Goal: Information Seeking & Learning: Compare options

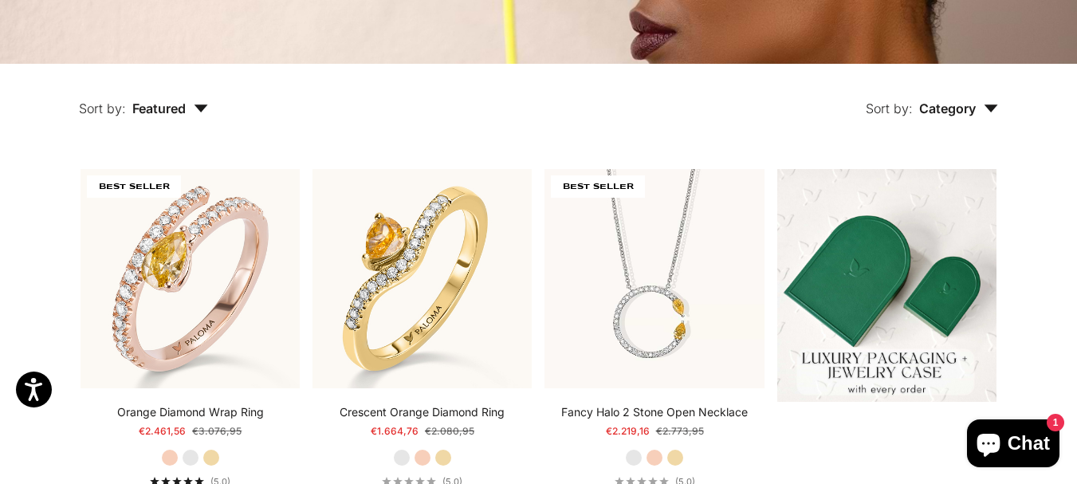
scroll to position [244, 0]
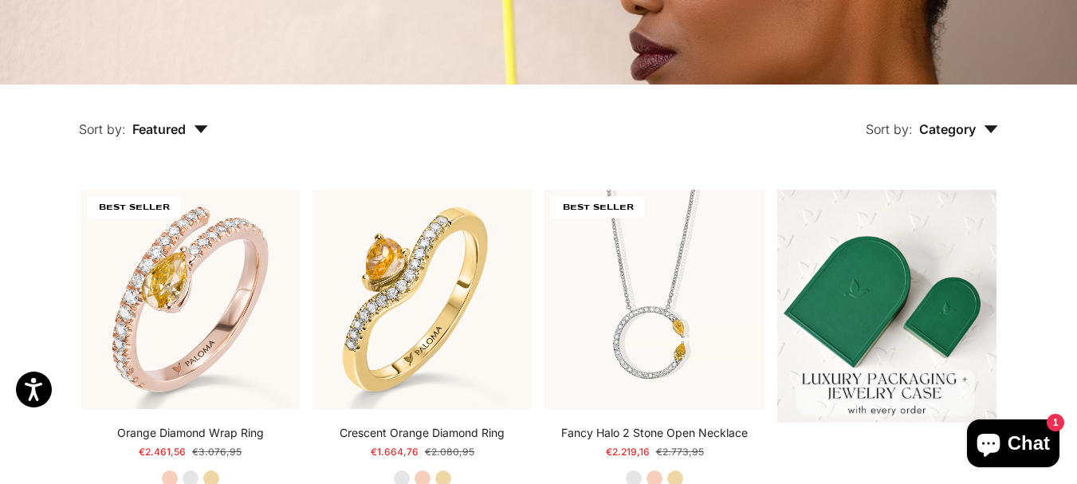
click at [992, 127] on icon "button" at bounding box center [991, 129] width 14 height 8
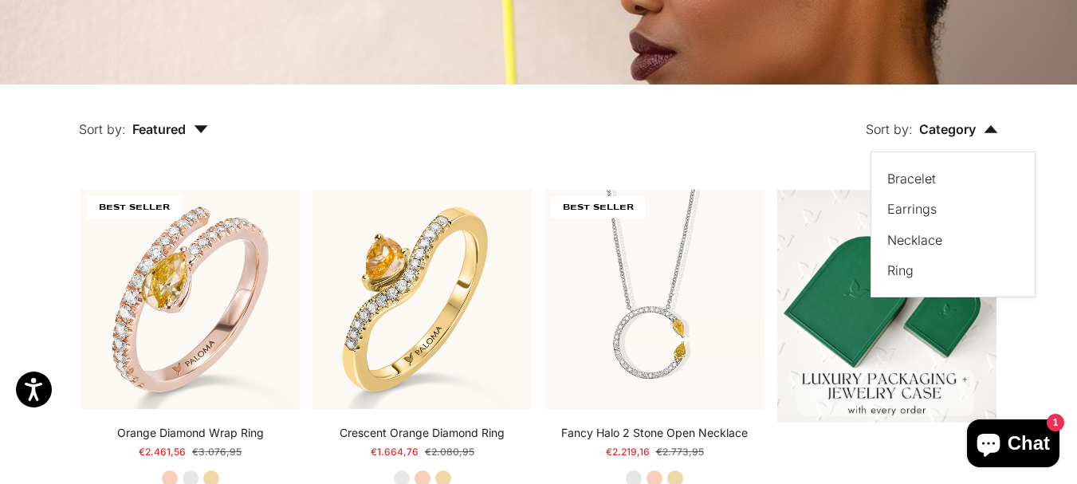
click at [922, 270] on div "Ring" at bounding box center [946, 270] width 116 height 21
click at [903, 274] on label "Ring" at bounding box center [901, 270] width 26 height 21
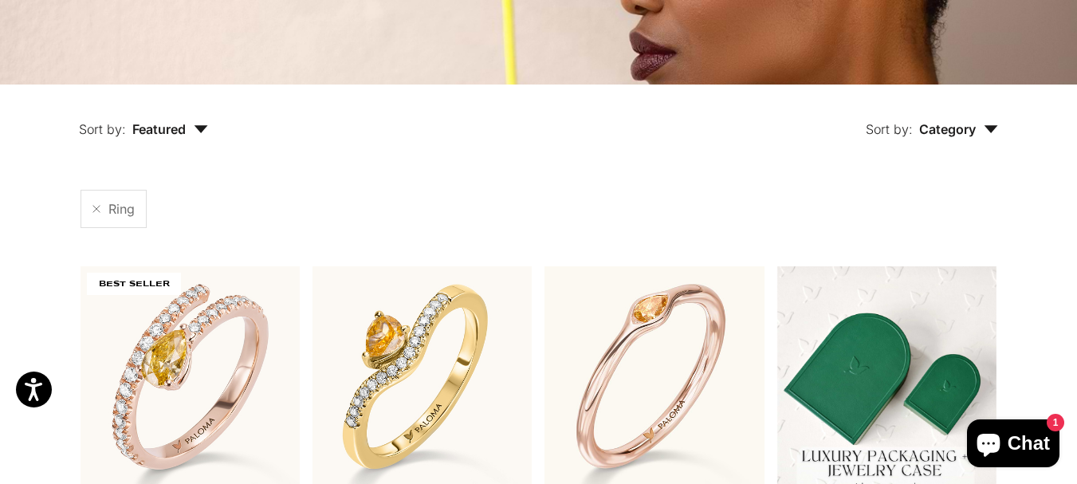
scroll to position [300, 0]
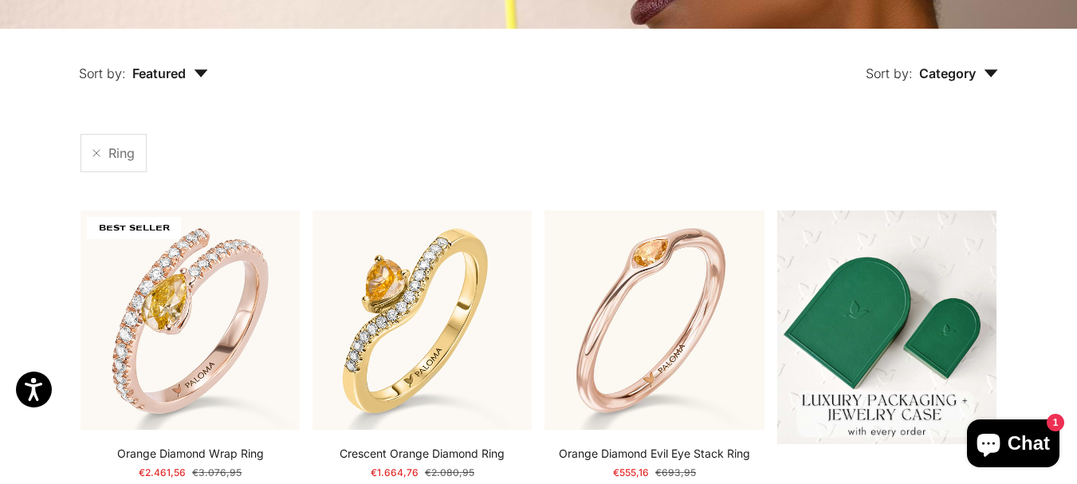
click at [189, 77] on span "Featured" at bounding box center [170, 73] width 76 height 16
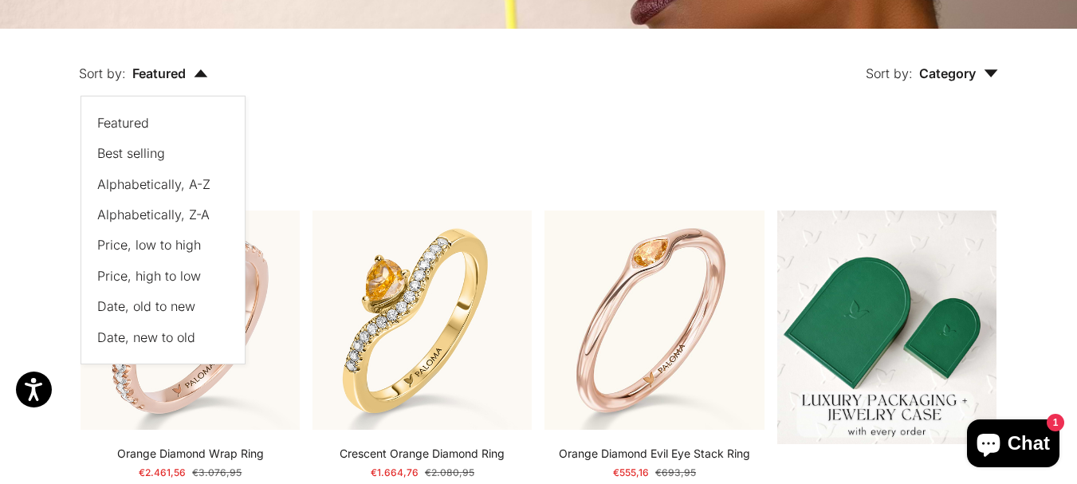
click at [168, 243] on span "Price, low to high" at bounding box center [149, 245] width 104 height 16
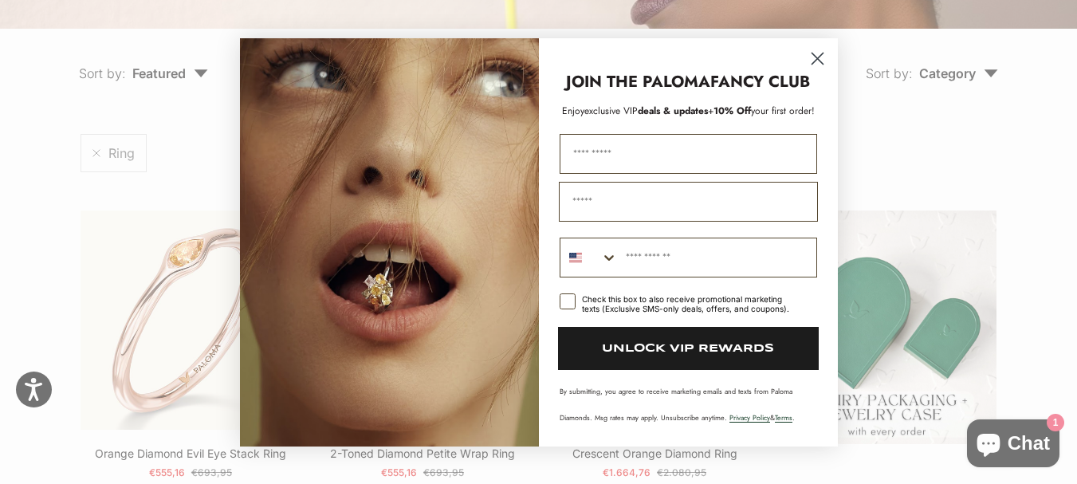
click at [817, 58] on icon "Close dialog" at bounding box center [817, 58] width 11 height 11
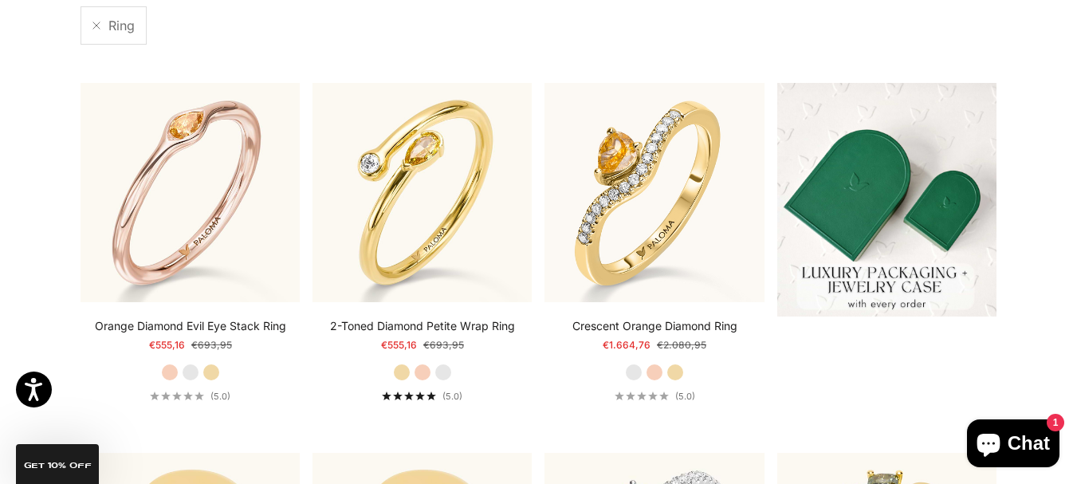
scroll to position [433, 0]
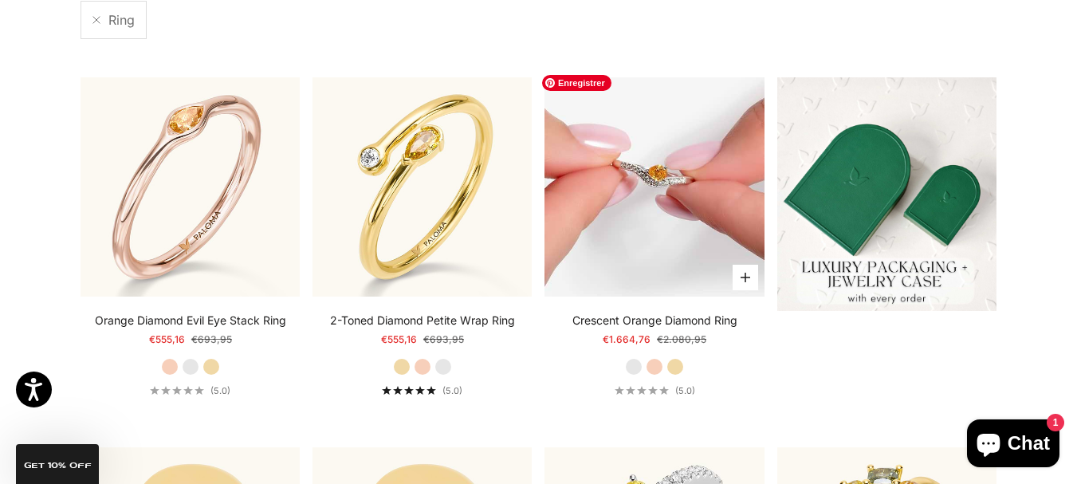
click at [672, 193] on img at bounding box center [654, 186] width 219 height 219
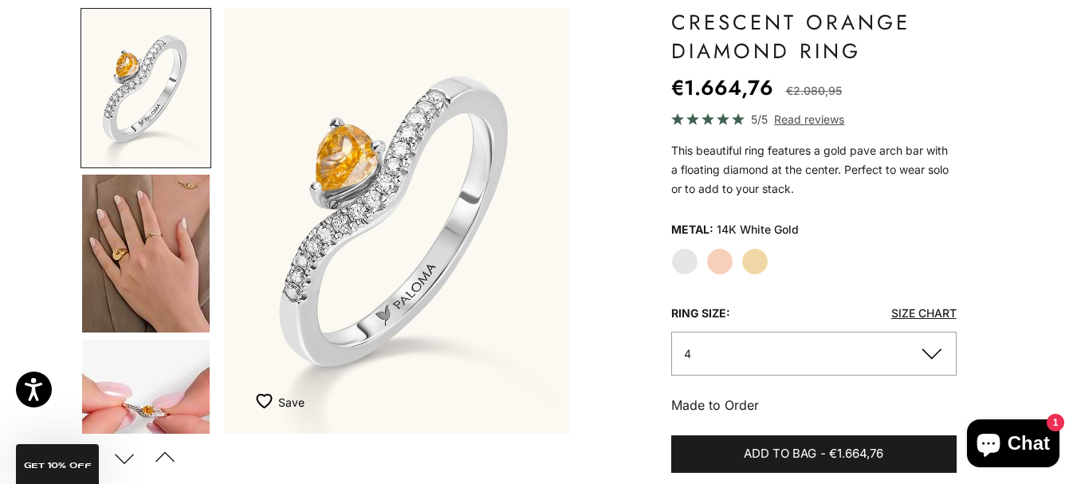
scroll to position [144, 0]
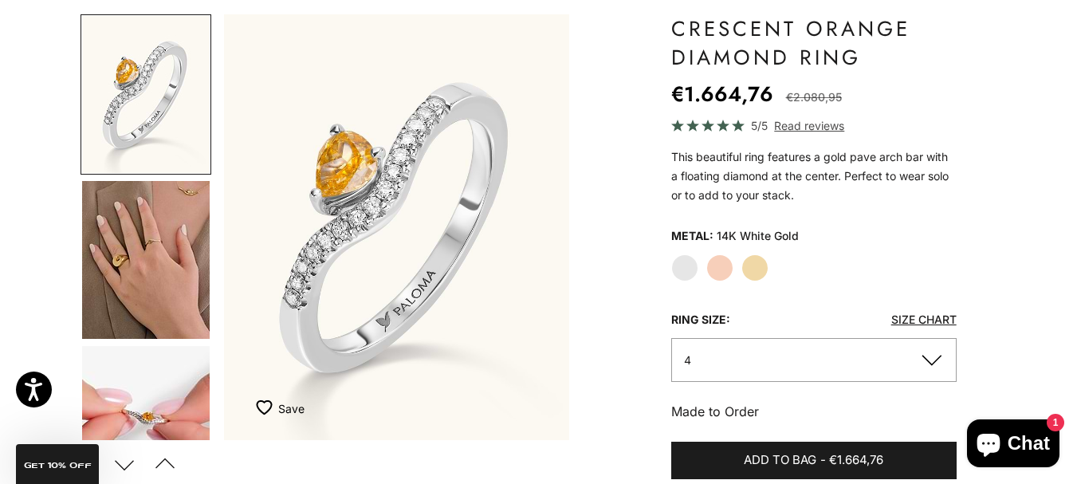
click at [750, 268] on label "Yellow Gold" at bounding box center [755, 267] width 27 height 27
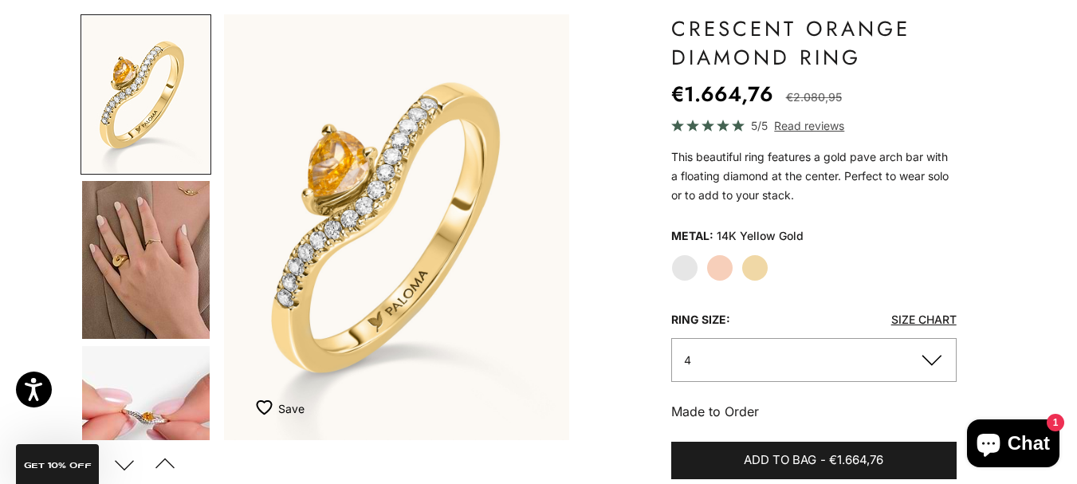
click at [713, 271] on label "Rose Gold" at bounding box center [720, 267] width 27 height 27
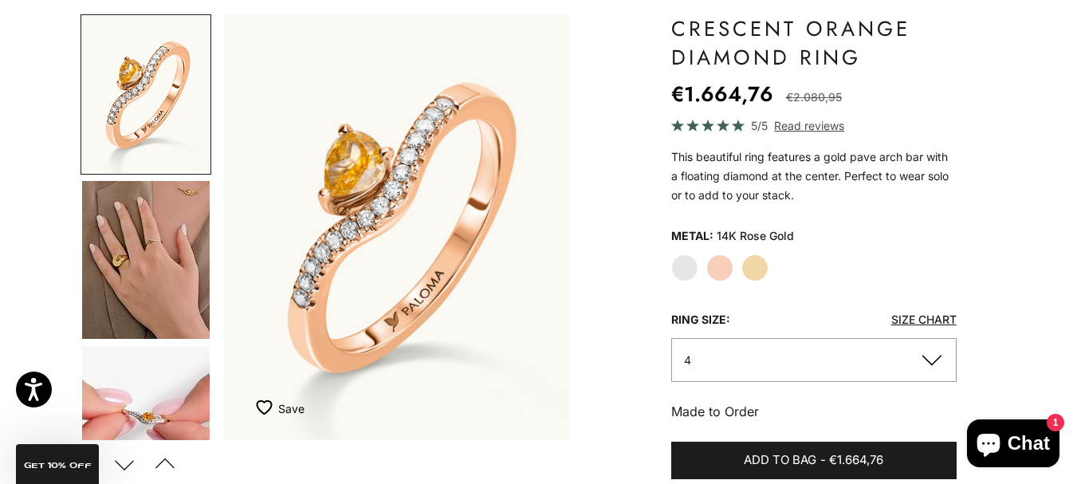
click at [755, 273] on label "Yellow Gold" at bounding box center [755, 267] width 27 height 27
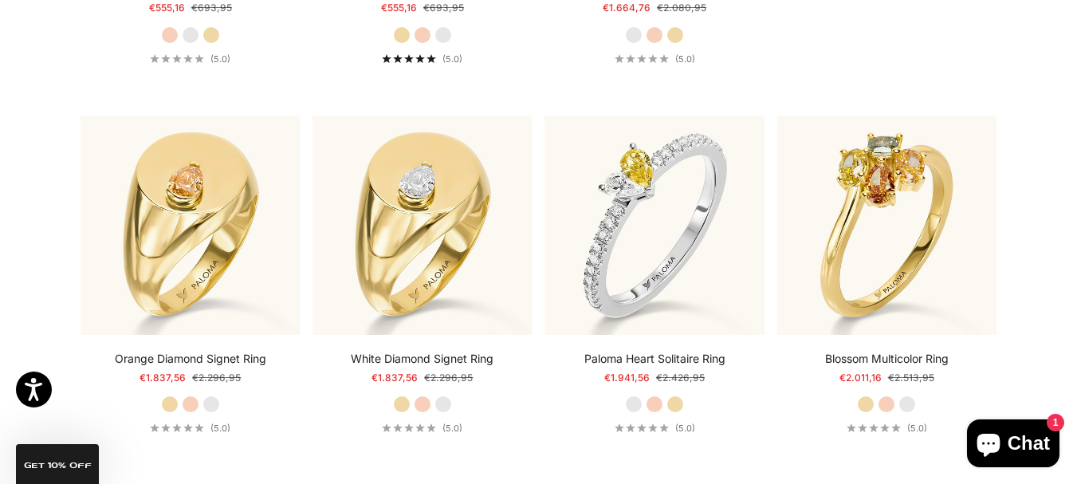
scroll to position [784, 0]
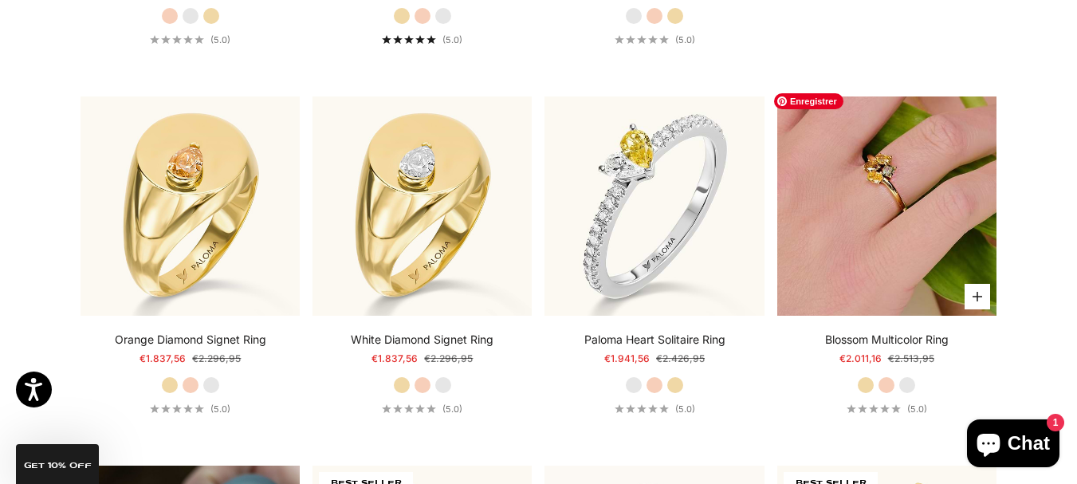
click at [958, 191] on img at bounding box center [886, 205] width 219 height 219
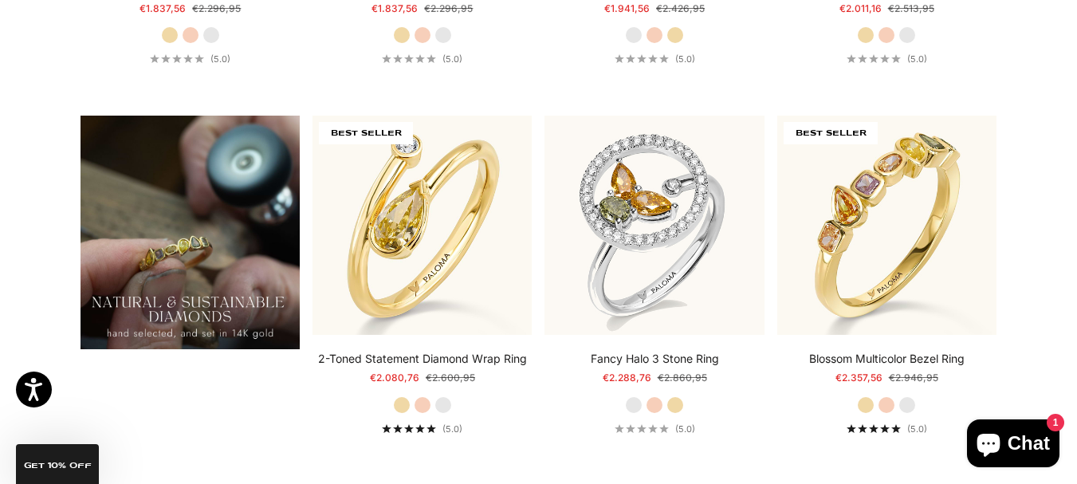
scroll to position [1135, 0]
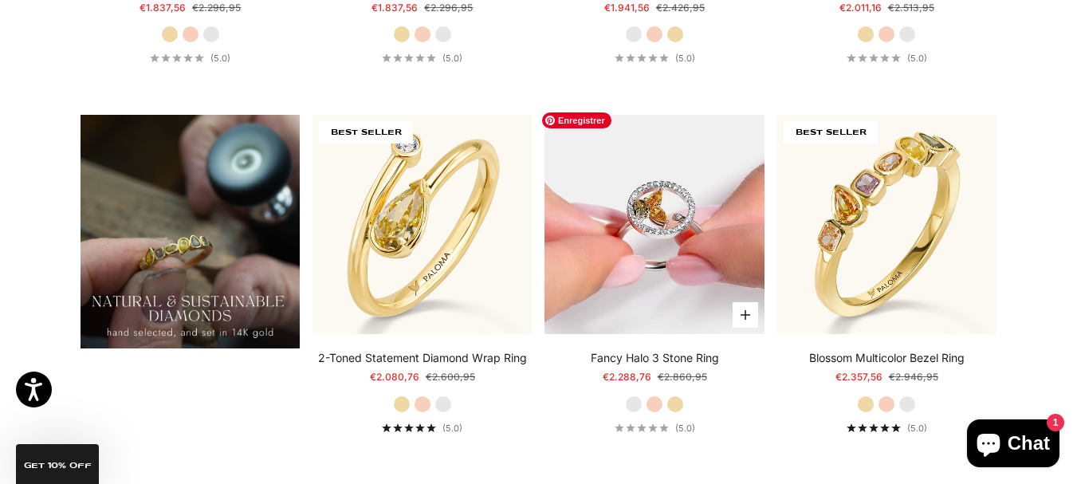
click at [654, 230] on img at bounding box center [654, 224] width 219 height 219
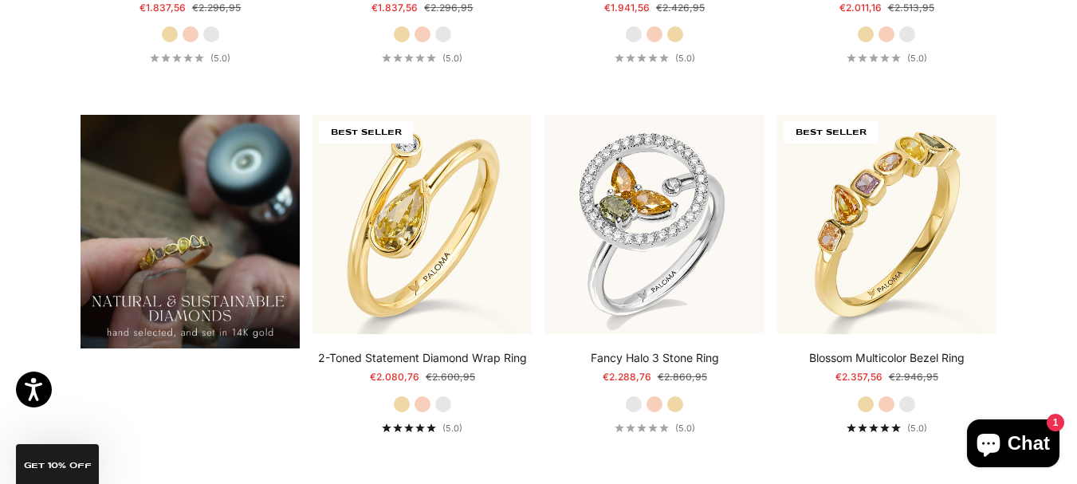
click at [1023, 128] on section "Filter (1) Sort by: Featured Sort by Featured Best selling Alphabetically, A-Z …" at bounding box center [538, 58] width 1077 height 1729
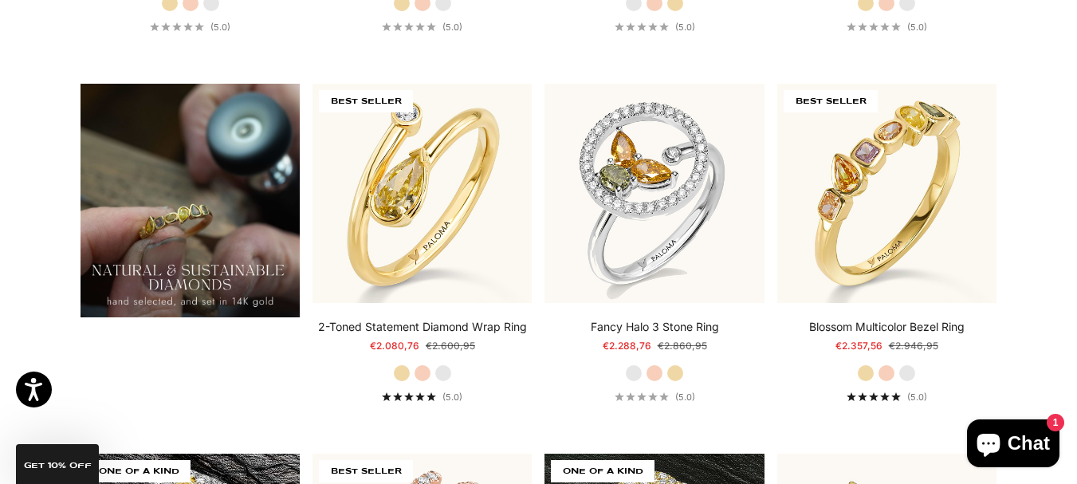
scroll to position [1167, 0]
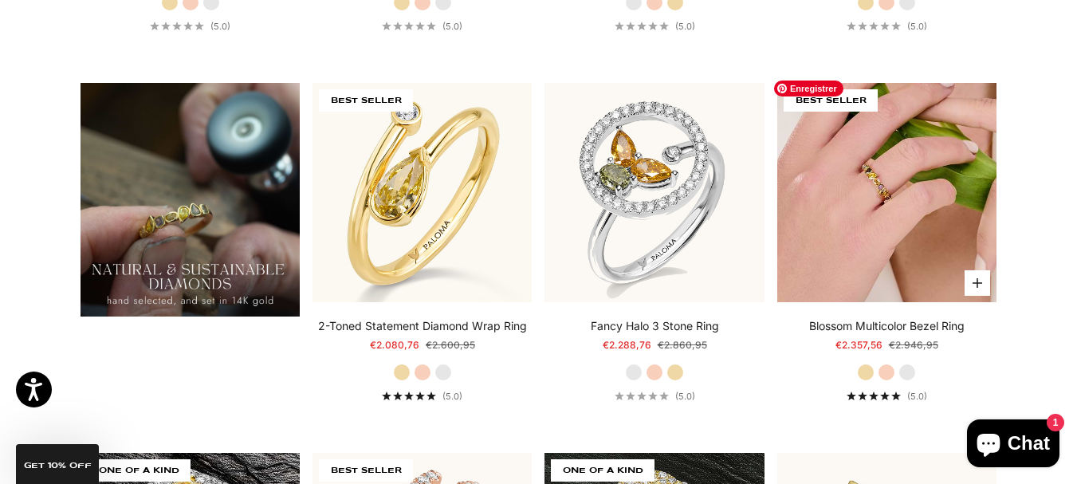
click at [928, 178] on img at bounding box center [886, 192] width 219 height 219
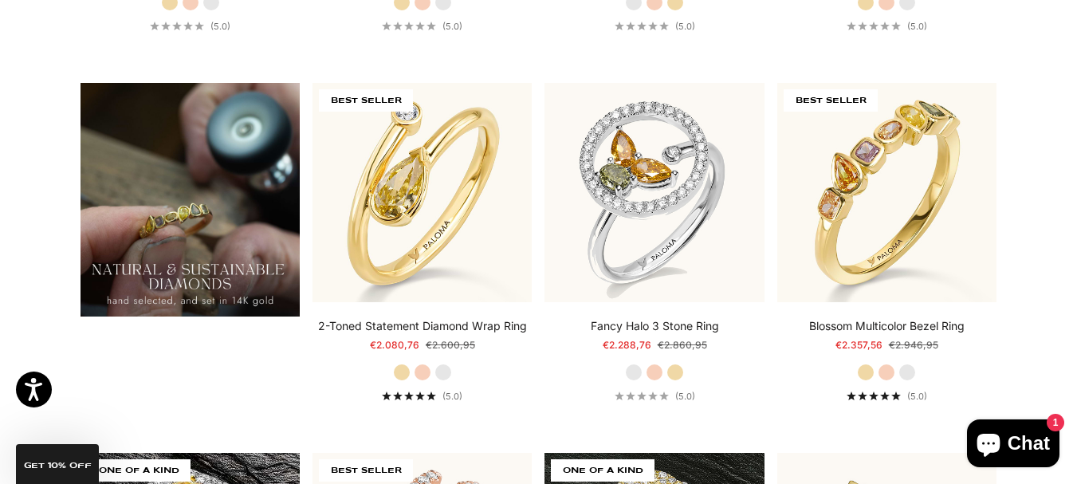
click at [1045, 97] on section "Filter (1) Sort by: Featured Sort by Featured Best selling Alphabetically, A-Z …" at bounding box center [538, 26] width 1077 height 1729
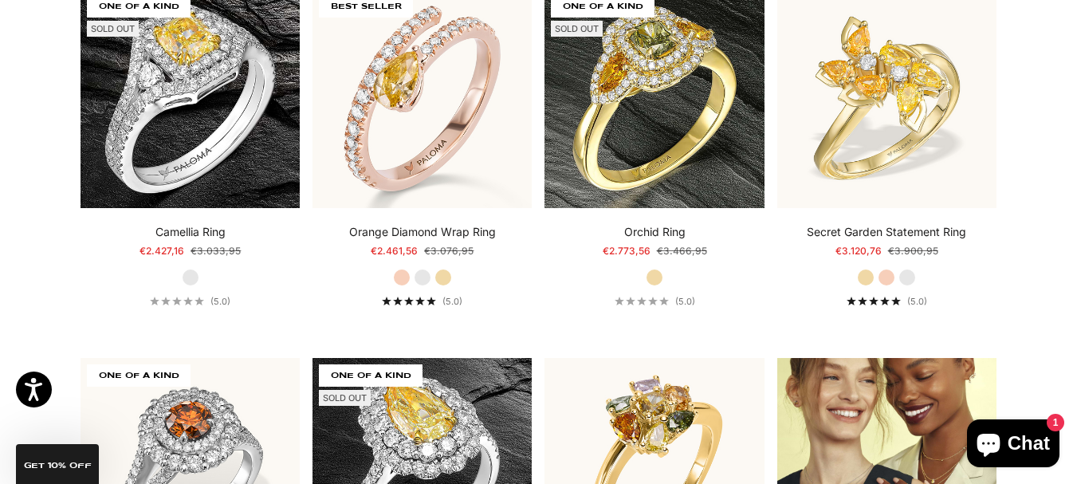
scroll to position [1581, 0]
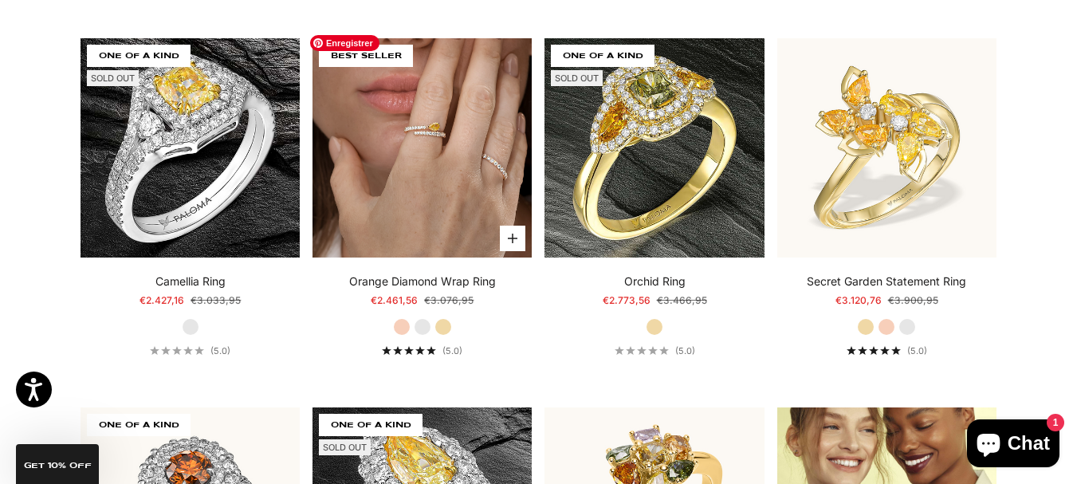
click at [431, 187] on img at bounding box center [422, 147] width 219 height 219
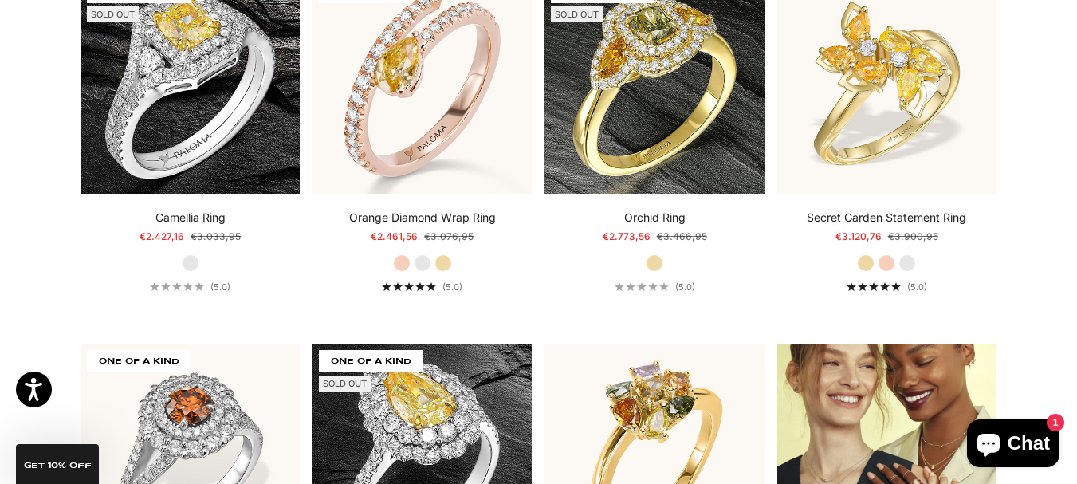
scroll to position [1613, 0]
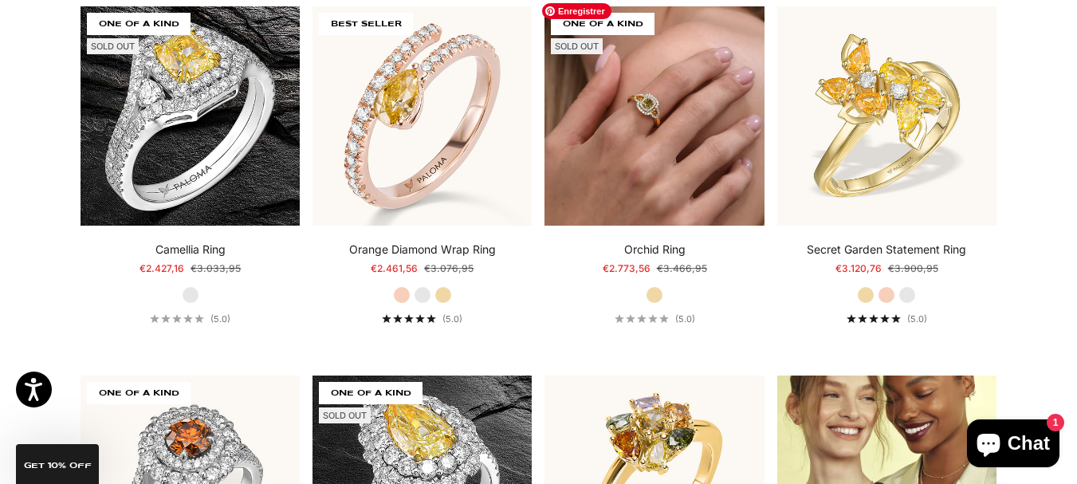
click at [663, 136] on img at bounding box center [654, 115] width 219 height 219
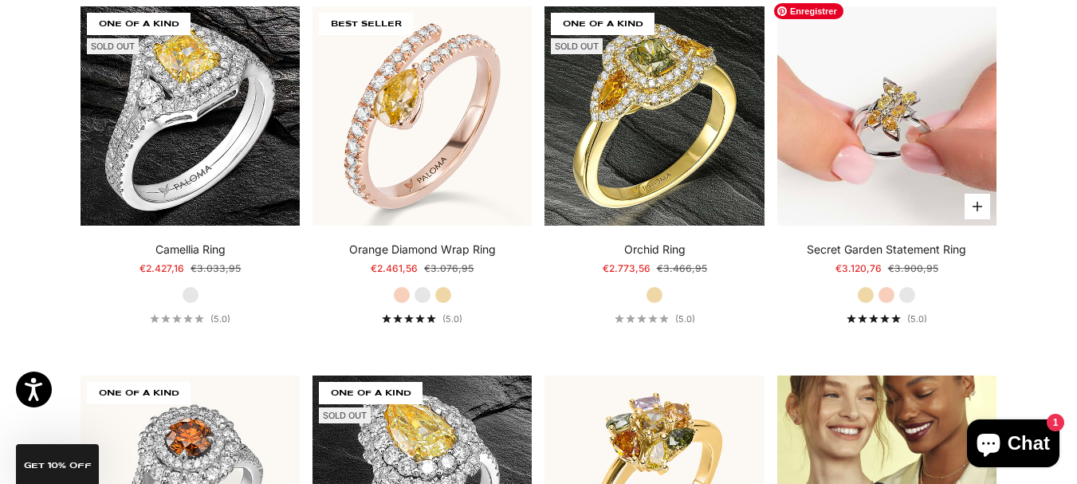
click at [963, 146] on img at bounding box center [886, 115] width 219 height 219
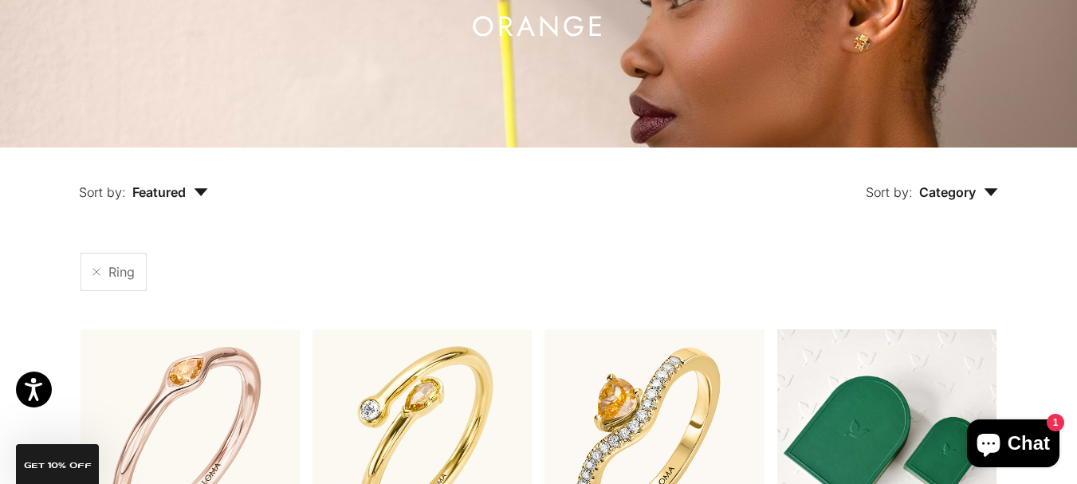
scroll to position [175, 0]
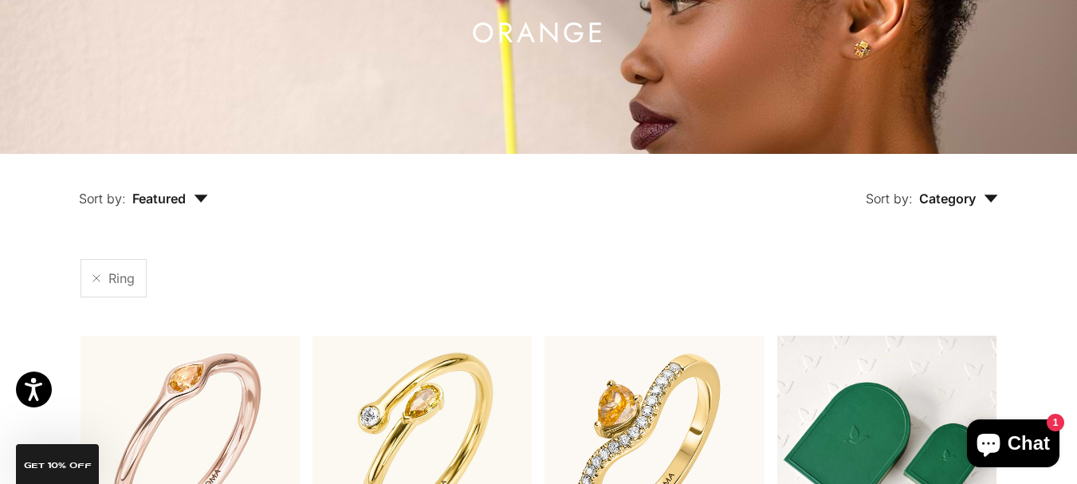
click at [985, 207] on button "Sort by: Category" at bounding box center [932, 187] width 206 height 67
click at [904, 248] on label "Bracelet" at bounding box center [912, 248] width 49 height 21
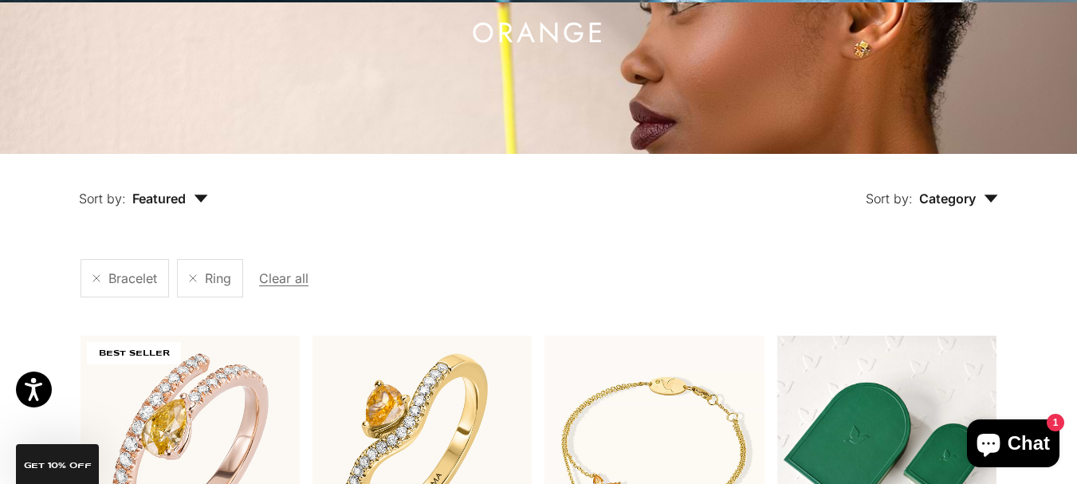
scroll to position [300, 0]
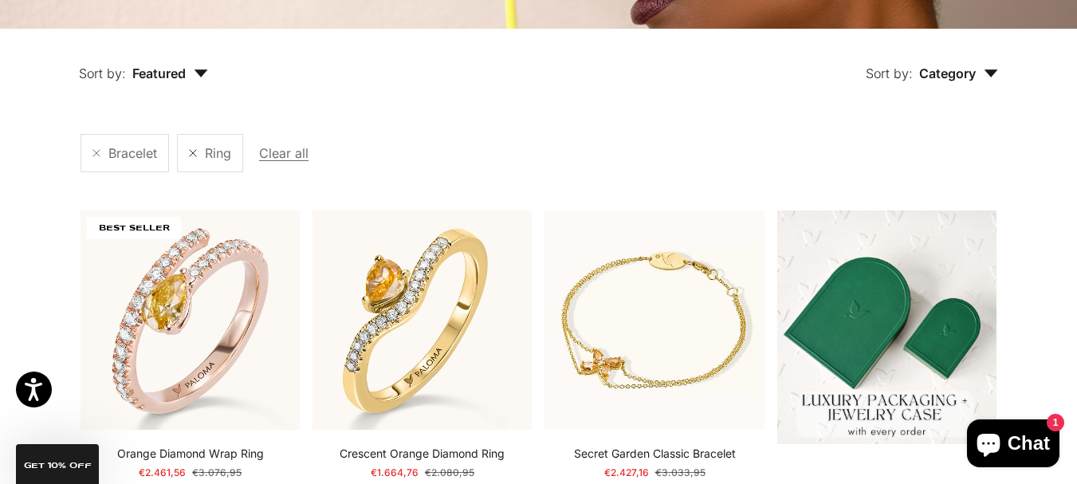
click at [194, 157] on link at bounding box center [193, 153] width 8 height 8
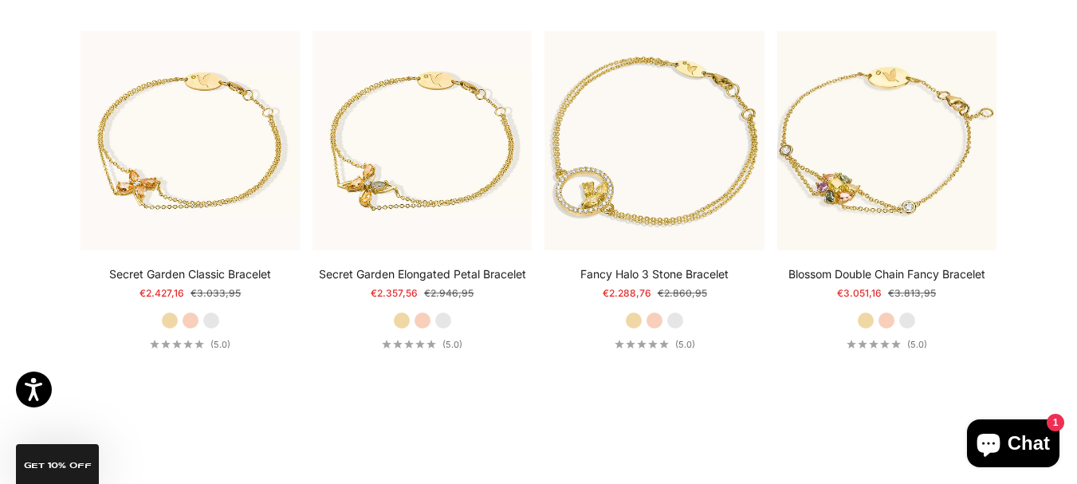
scroll to position [394, 0]
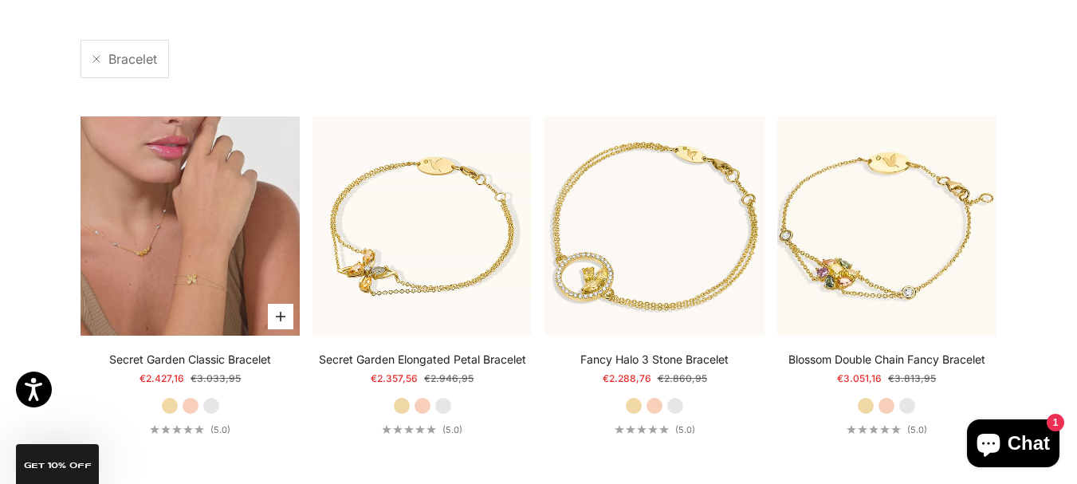
click at [222, 238] on video "#YellowGold\a#RoseGold\a#WhiteGold" at bounding box center [190, 225] width 219 height 219
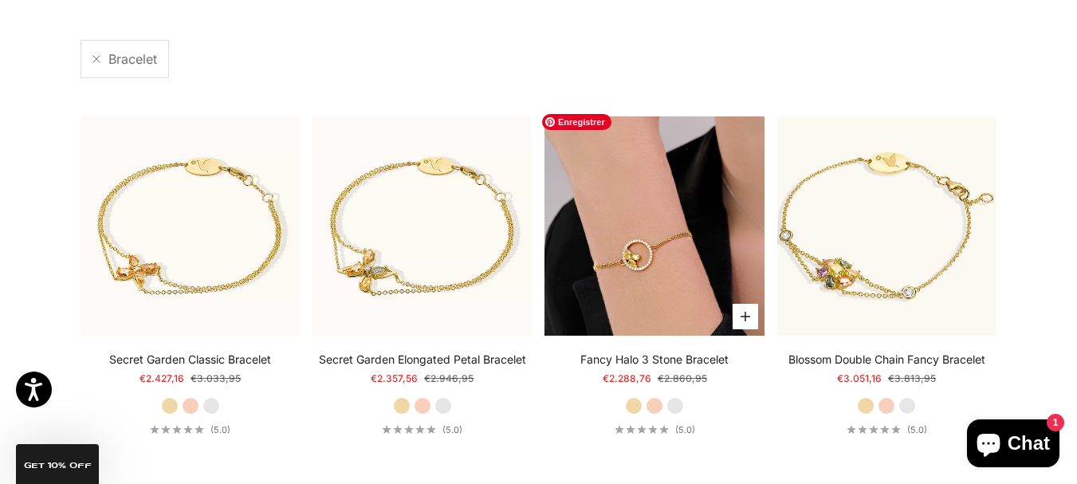
click at [661, 249] on img at bounding box center [654, 225] width 219 height 219
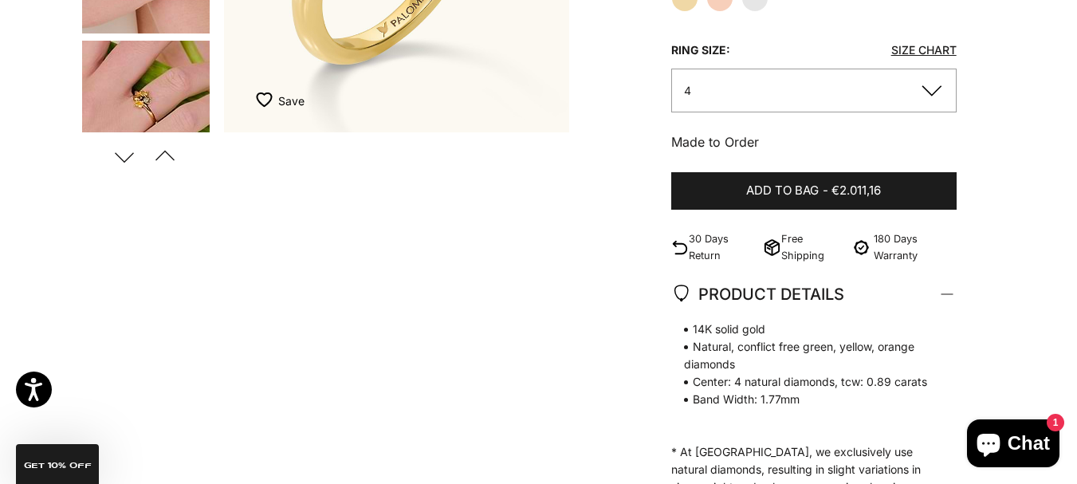
scroll to position [106, 0]
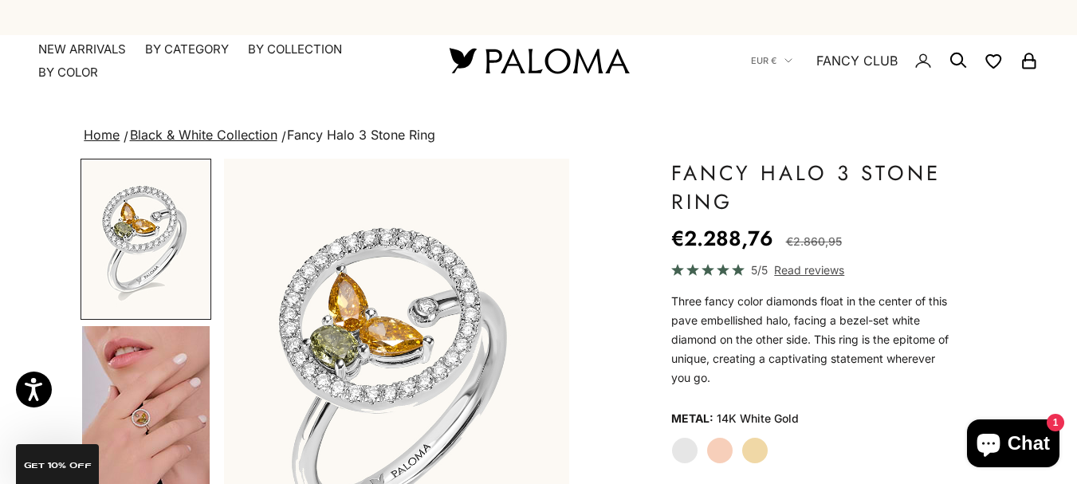
click at [718, 447] on label "Rose Gold" at bounding box center [720, 450] width 27 height 27
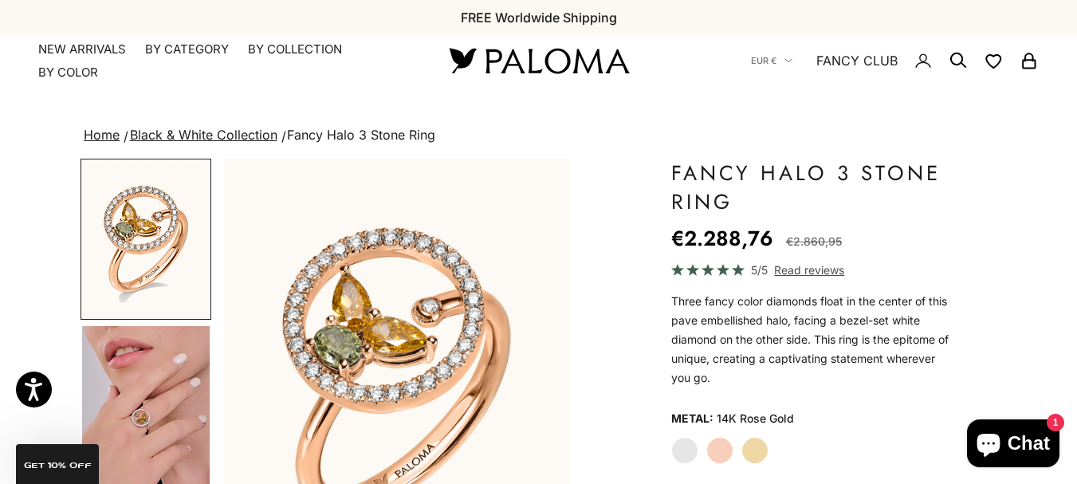
click at [687, 454] on label "White Gold" at bounding box center [684, 450] width 27 height 27
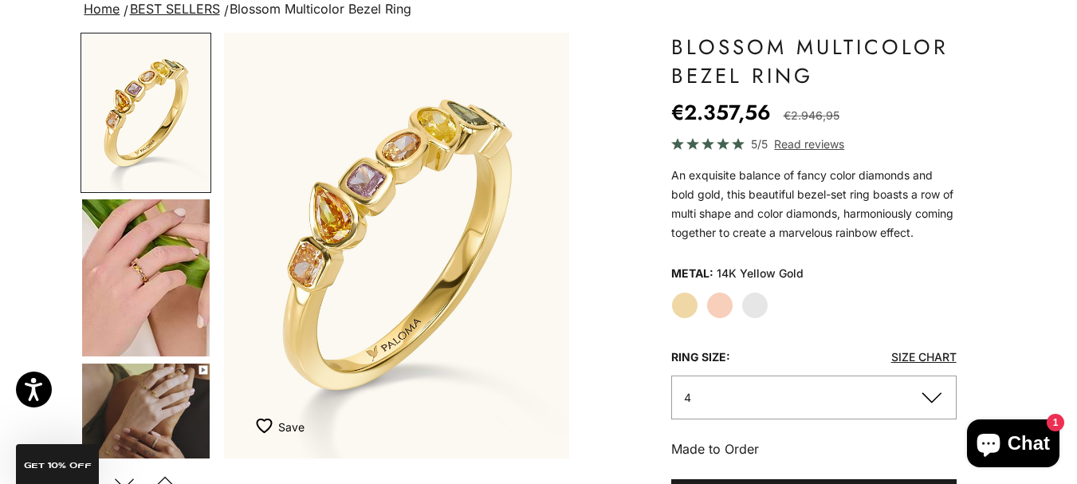
scroll to position [119, 0]
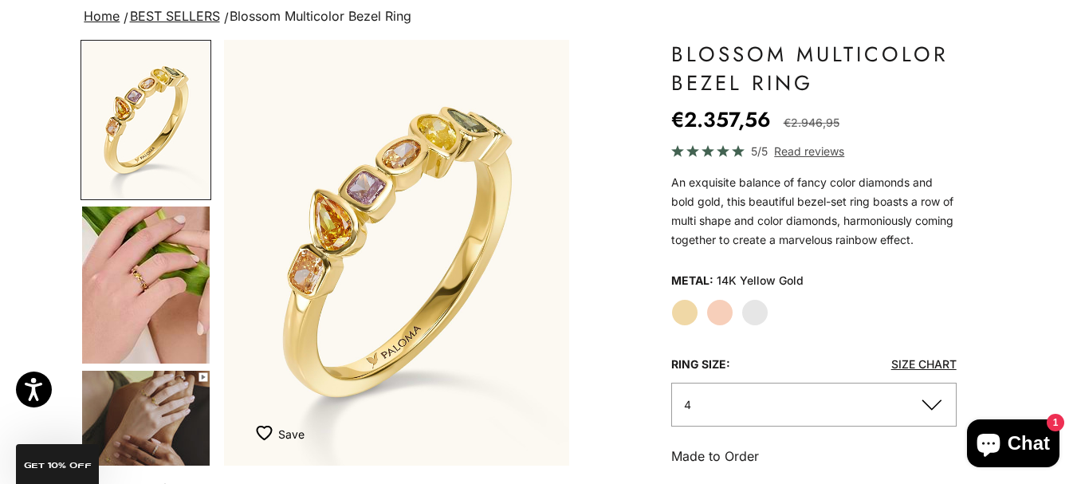
drag, startPoint x: 1081, startPoint y: 44, endPoint x: 1088, endPoint y: 67, distance: 24.2
click at [724, 326] on label "Rose Gold" at bounding box center [720, 312] width 27 height 27
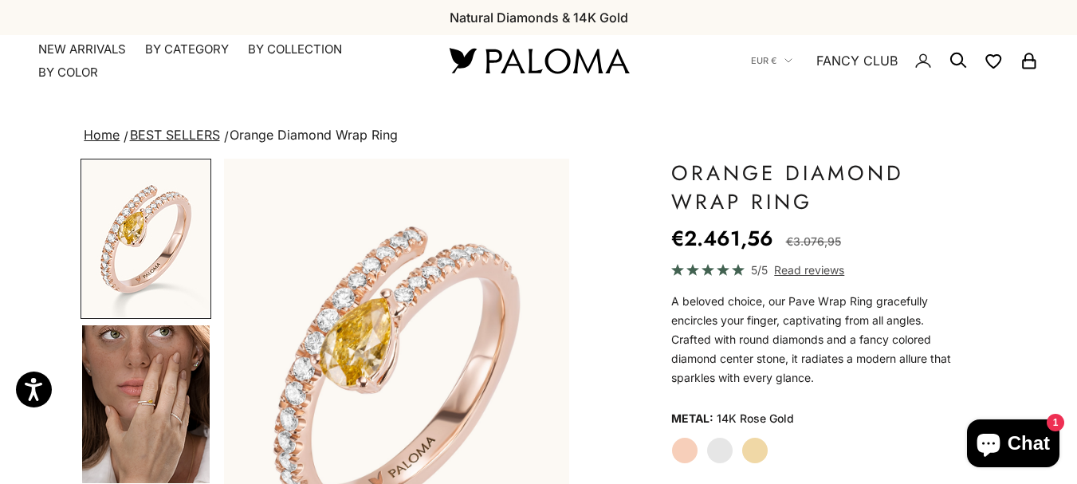
click at [716, 457] on label "White Gold" at bounding box center [720, 450] width 27 height 27
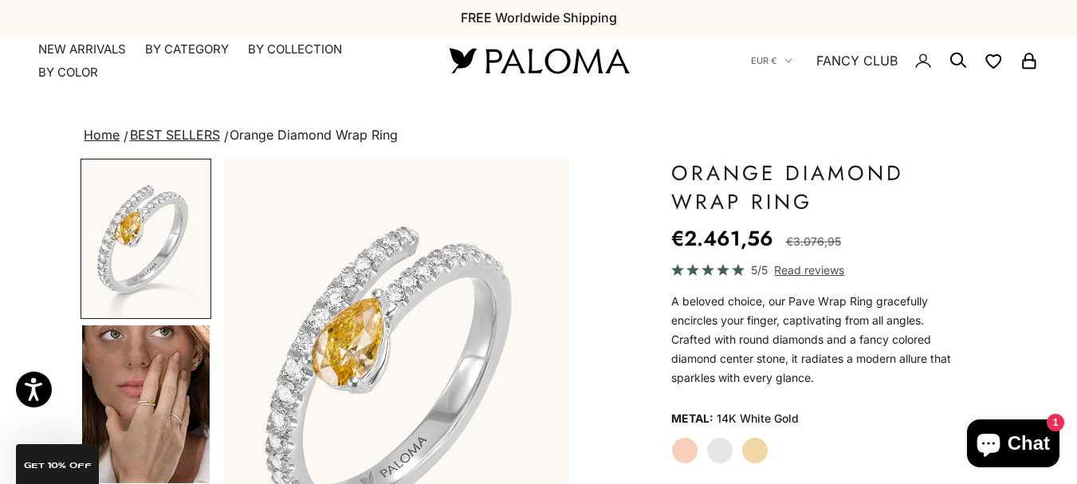
click at [692, 457] on label "Rose Gold" at bounding box center [684, 450] width 27 height 27
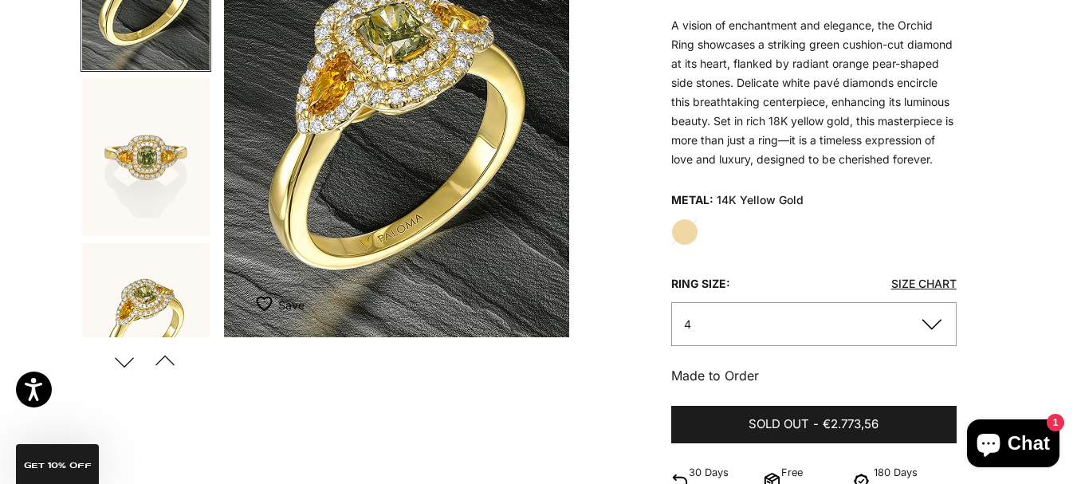
scroll to position [168, 0]
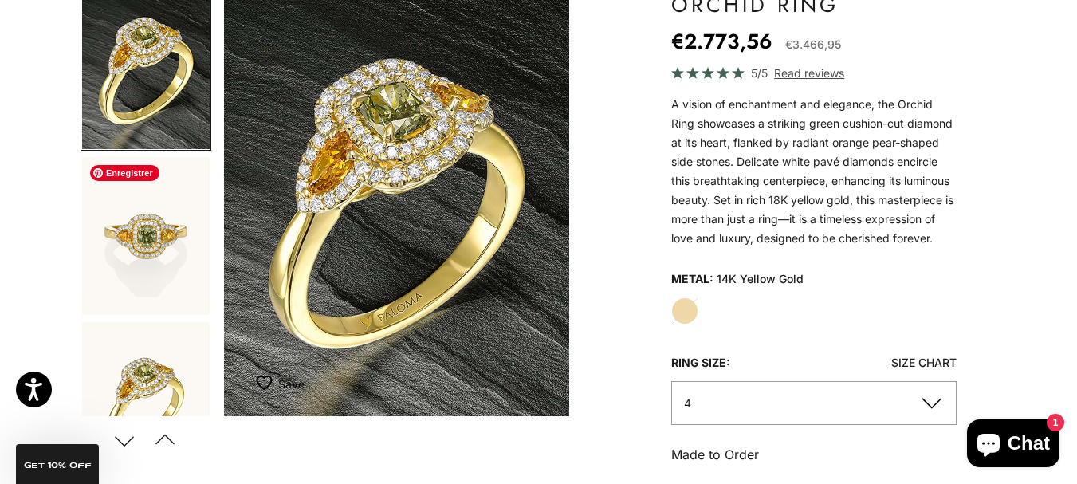
click at [175, 241] on img "Go to item 2" at bounding box center [146, 236] width 128 height 158
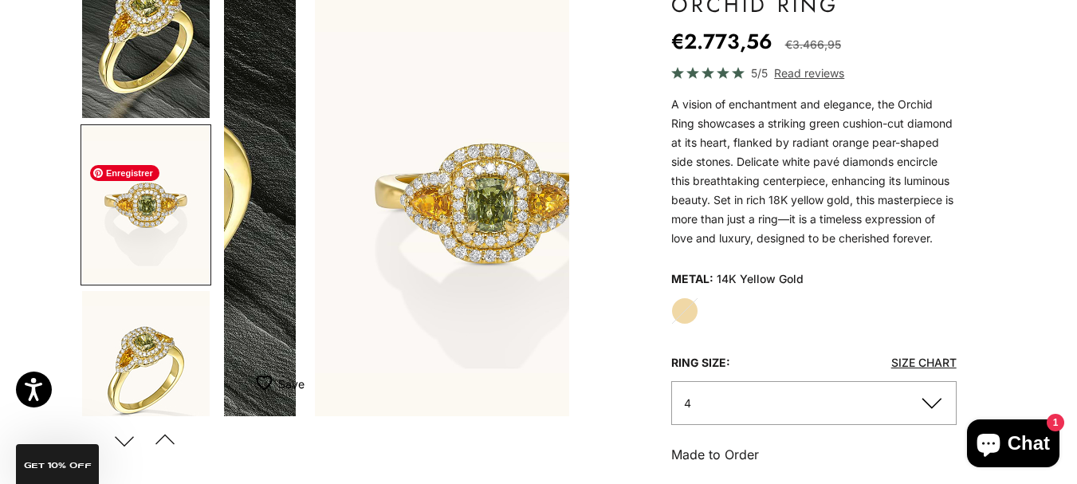
scroll to position [0, 364]
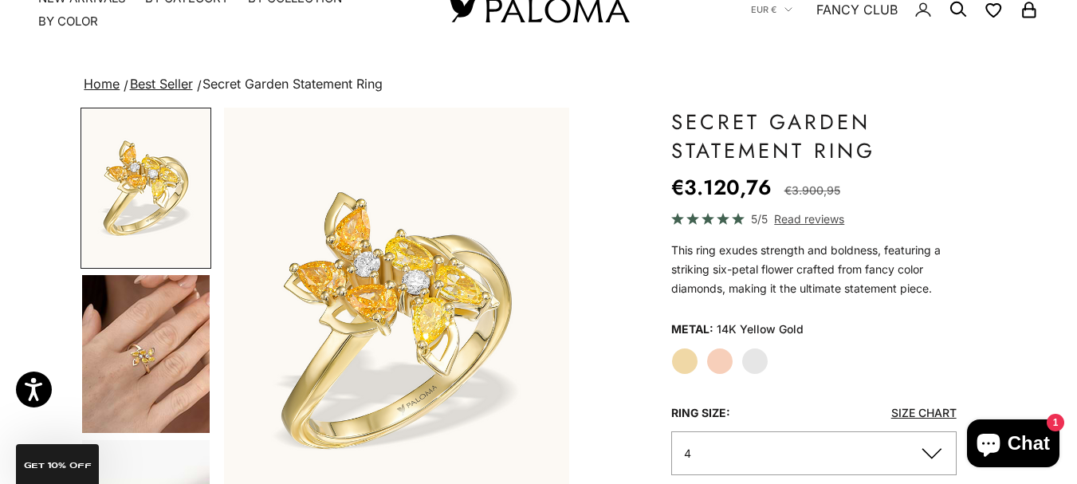
scroll to position [31, 0]
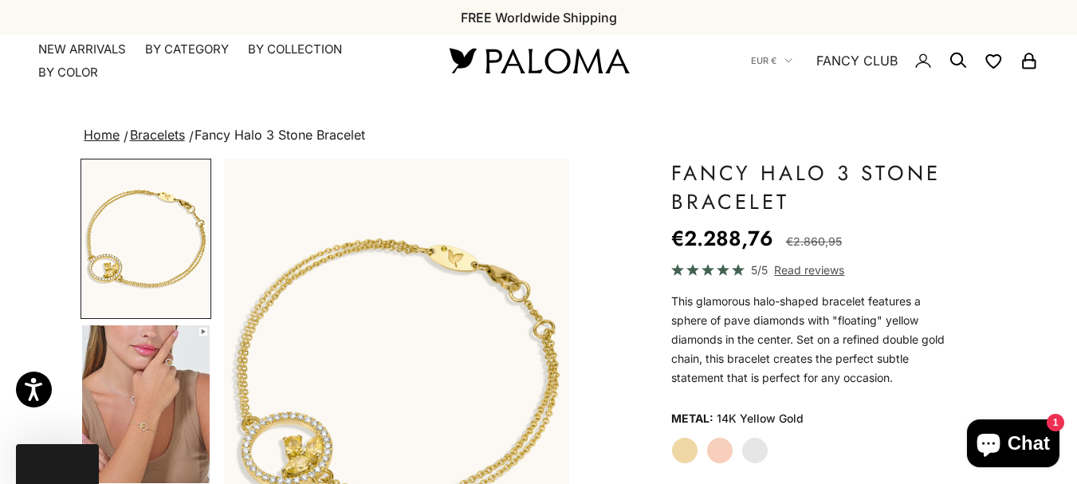
click at [711, 450] on label "Rose Gold" at bounding box center [720, 450] width 27 height 27
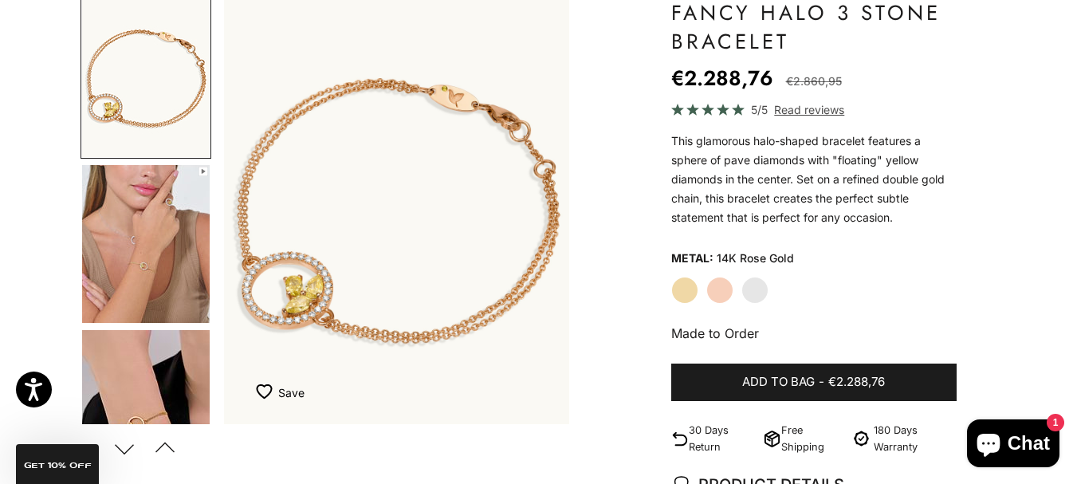
scroll to position [167, 0]
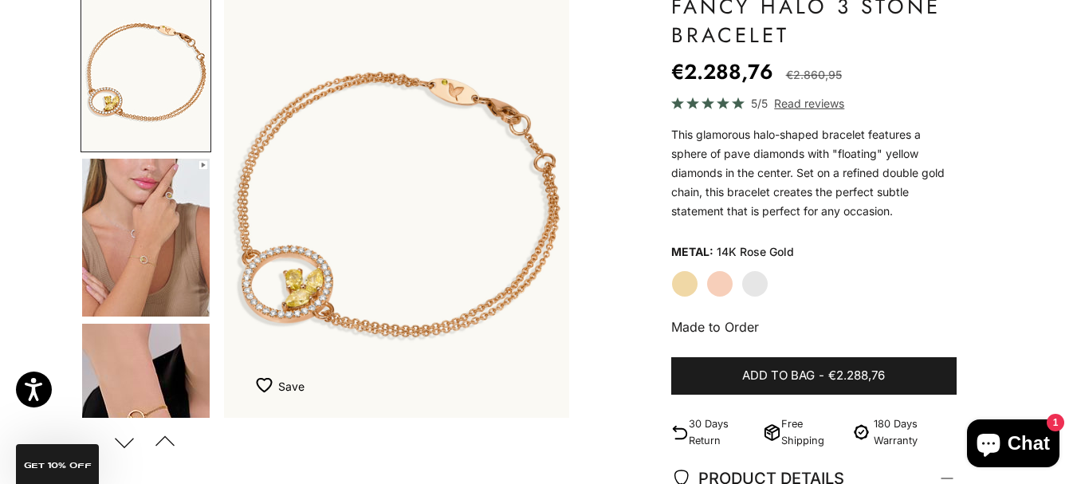
click at [758, 284] on label "White Gold" at bounding box center [755, 283] width 27 height 27
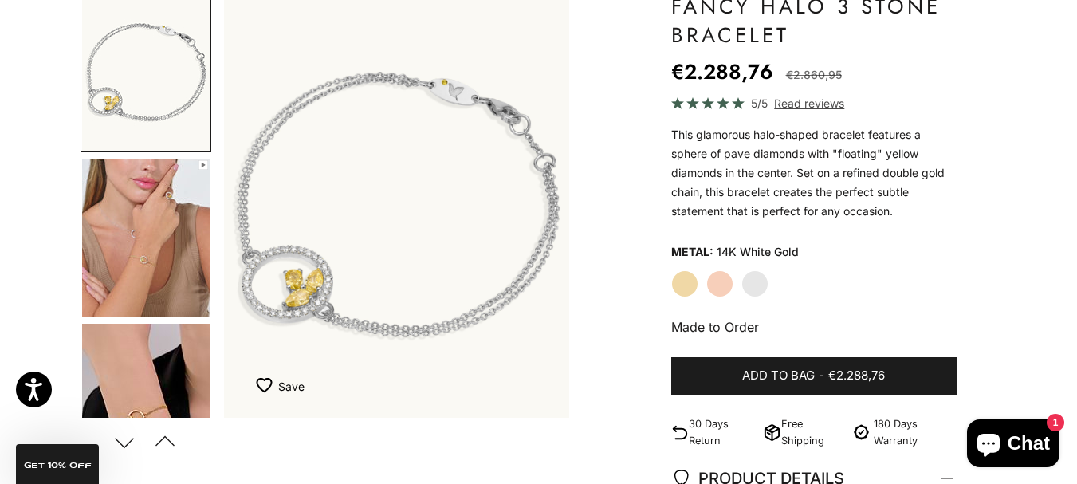
click at [671, 287] on label "Yellow Gold" at bounding box center [684, 283] width 27 height 27
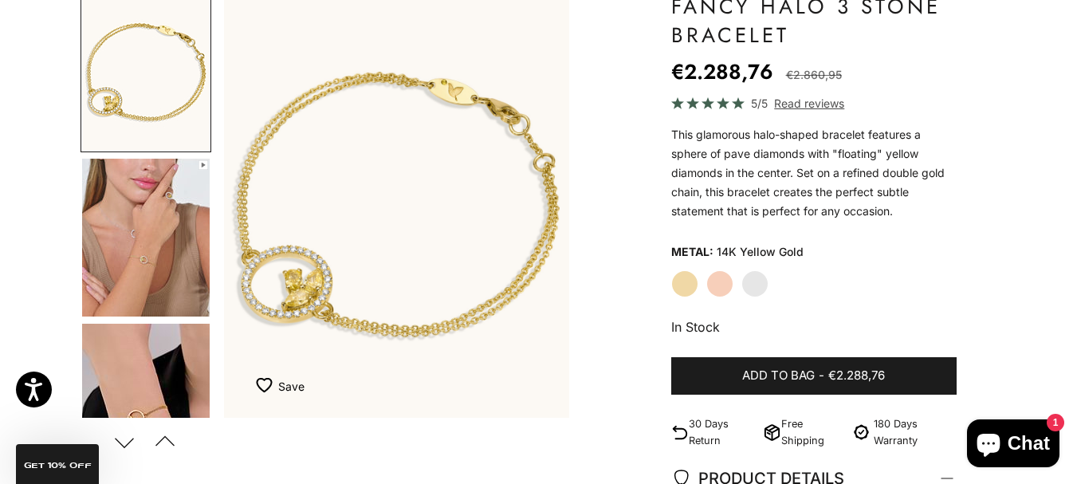
click at [720, 285] on label "Rose Gold" at bounding box center [720, 283] width 27 height 27
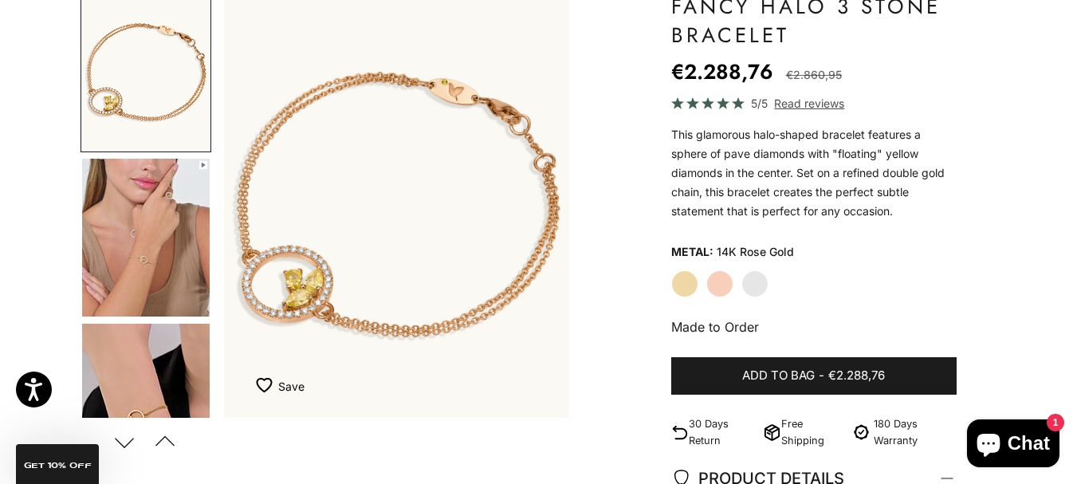
click at [691, 283] on label "Yellow Gold" at bounding box center [684, 283] width 27 height 27
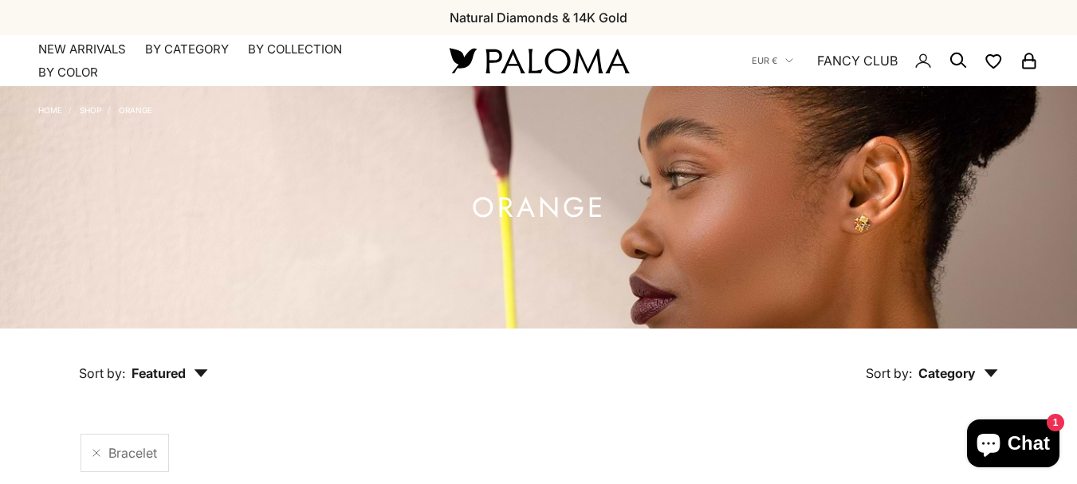
scroll to position [394, 0]
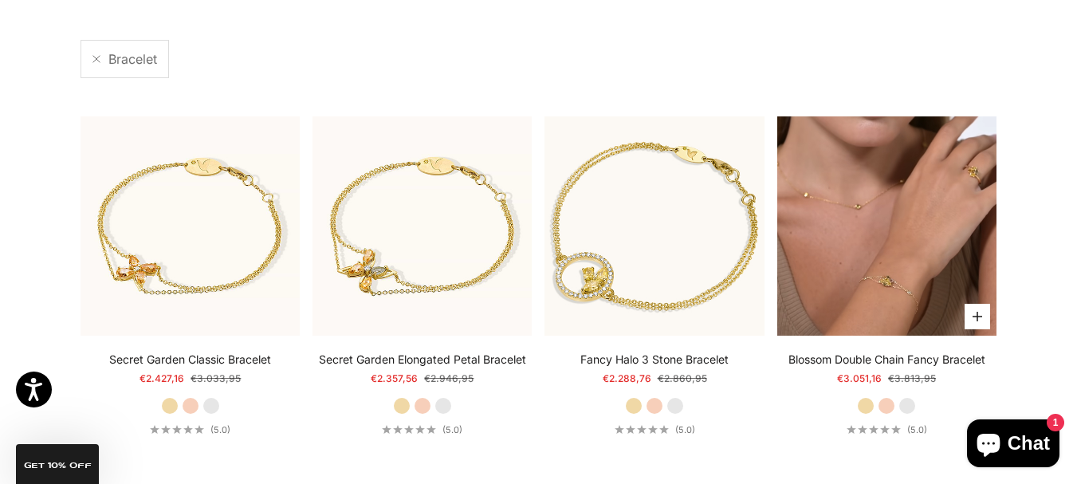
click at [896, 236] on video "#YellowGold\a#RoseGold\a#WhiteGold" at bounding box center [886, 225] width 219 height 219
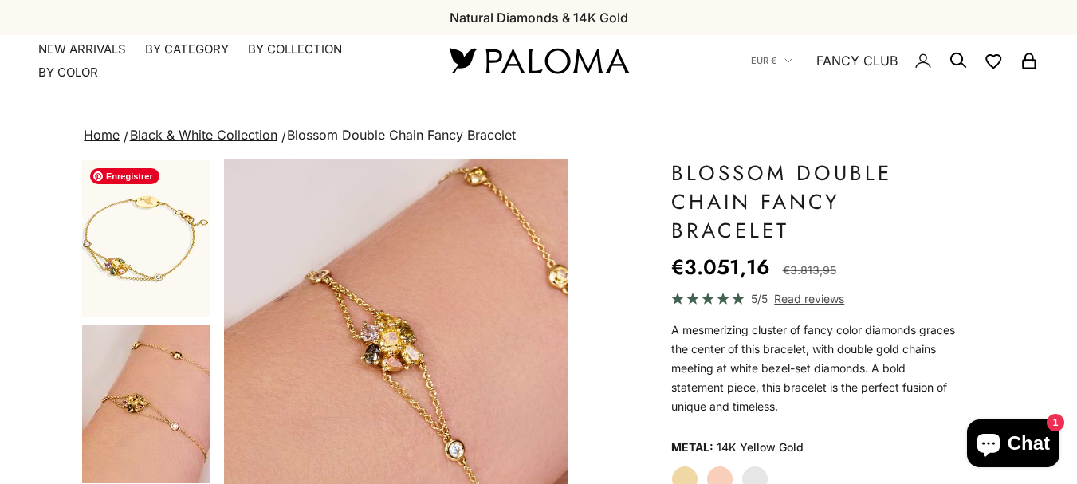
scroll to position [0, 1092]
click at [110, 222] on img "Go to item 1" at bounding box center [146, 238] width 128 height 157
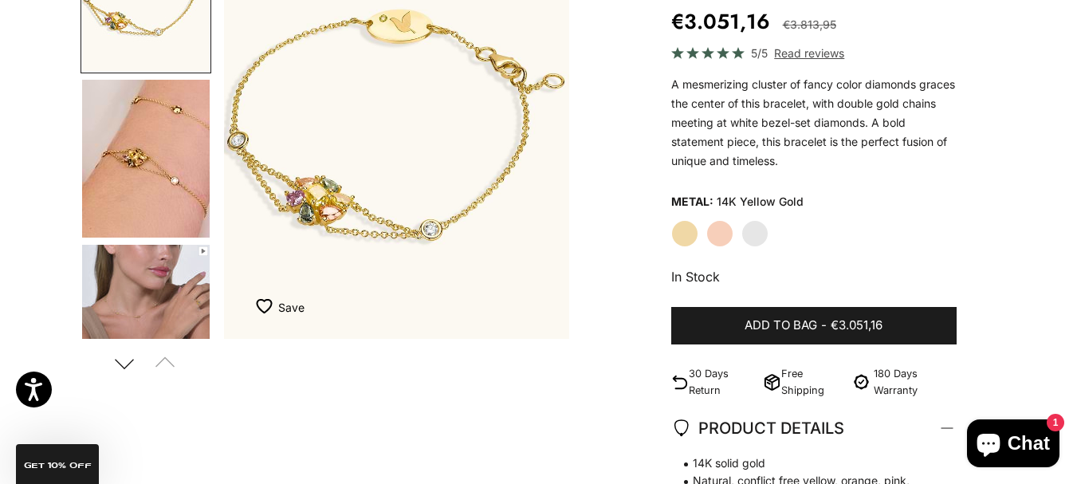
scroll to position [0, 0]
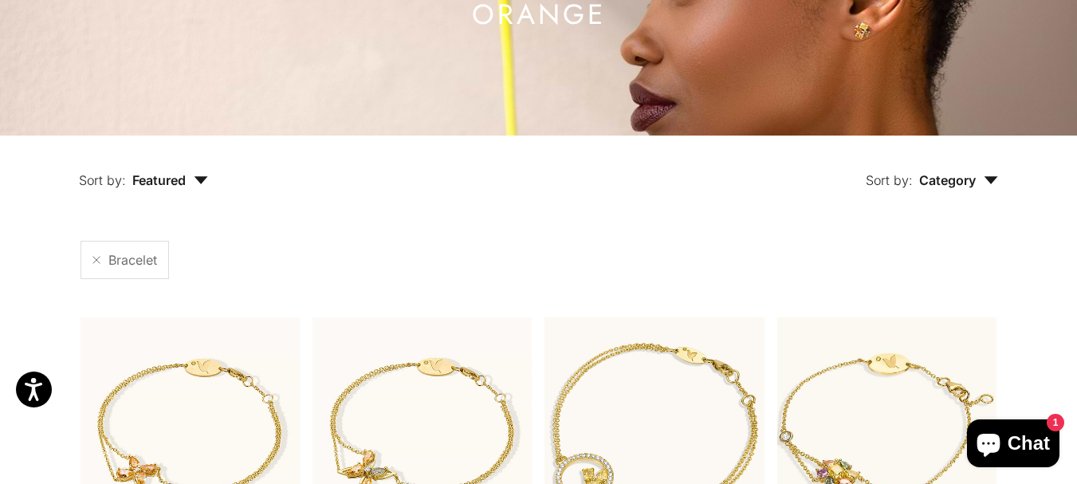
scroll to position [176, 0]
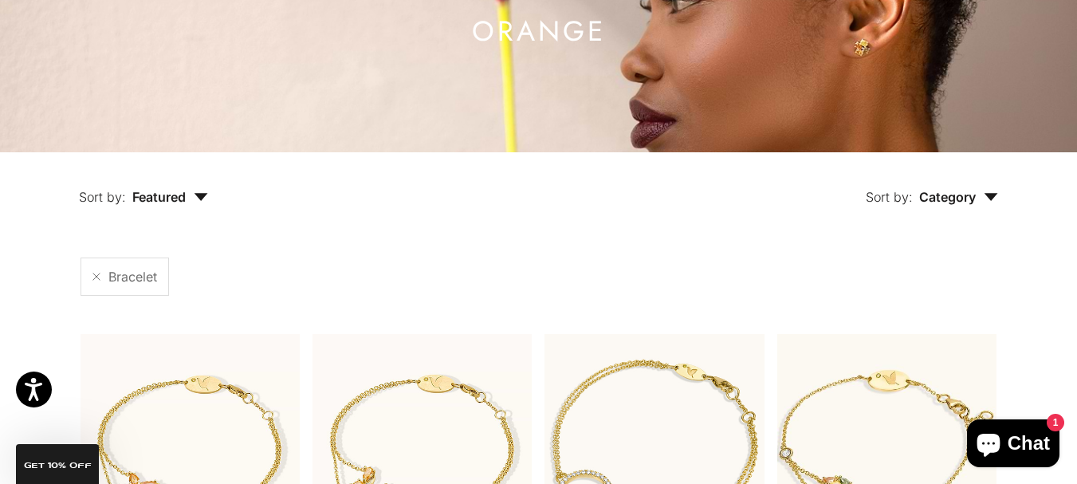
click at [980, 191] on span "Category" at bounding box center [958, 197] width 79 height 16
click at [934, 307] on label "Necklace" at bounding box center [915, 307] width 55 height 21
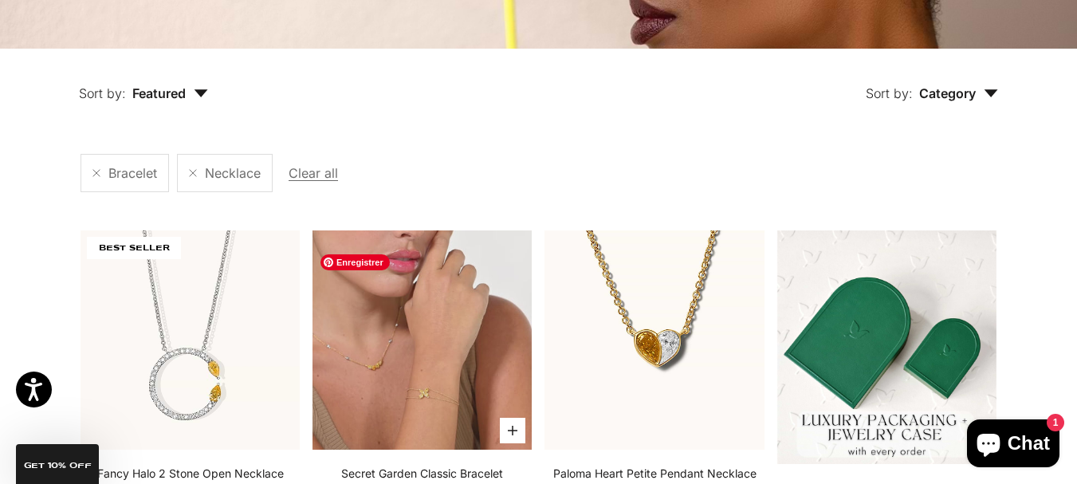
scroll to position [300, 0]
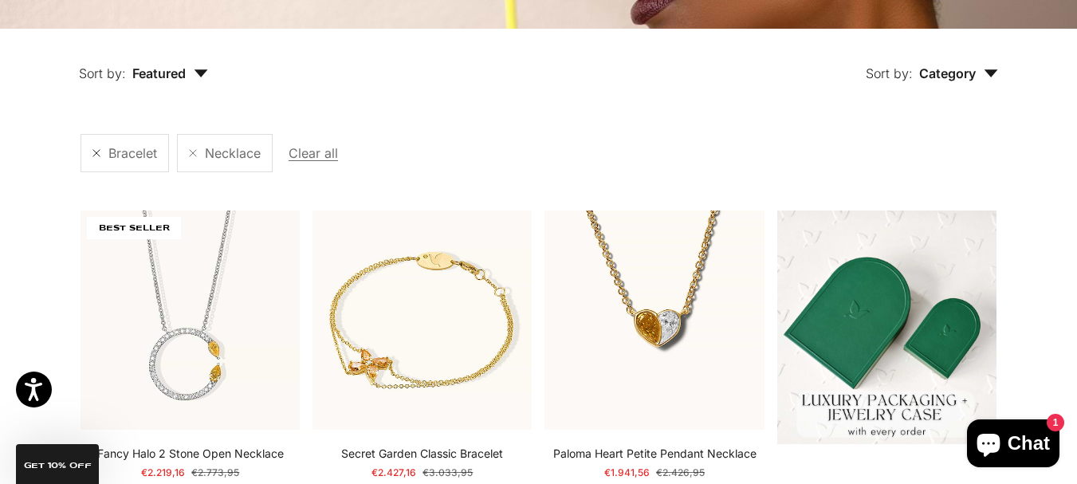
click at [93, 150] on link at bounding box center [97, 153] width 8 height 8
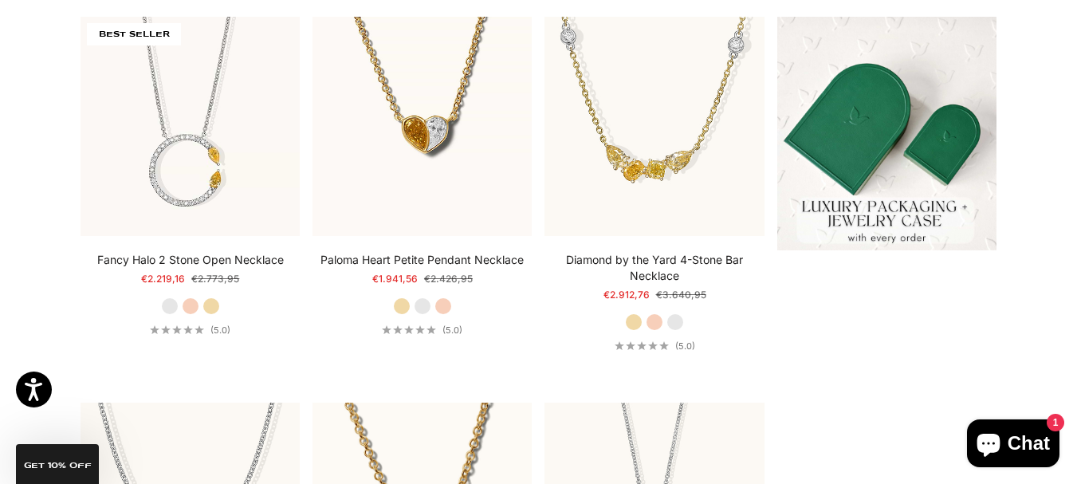
scroll to position [490, 0]
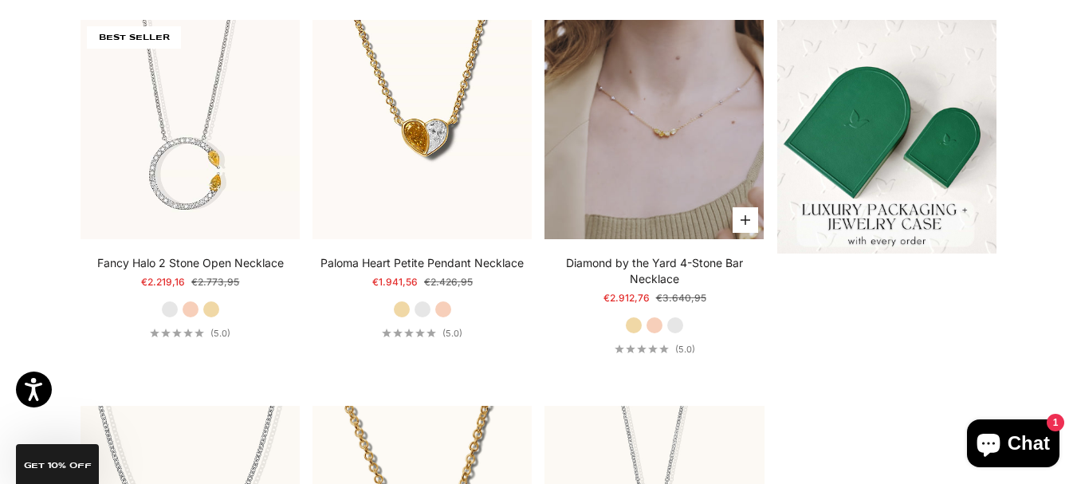
click at [691, 139] on video "#YellowGold\a#RoseGold\a#WhiteGold" at bounding box center [654, 129] width 219 height 219
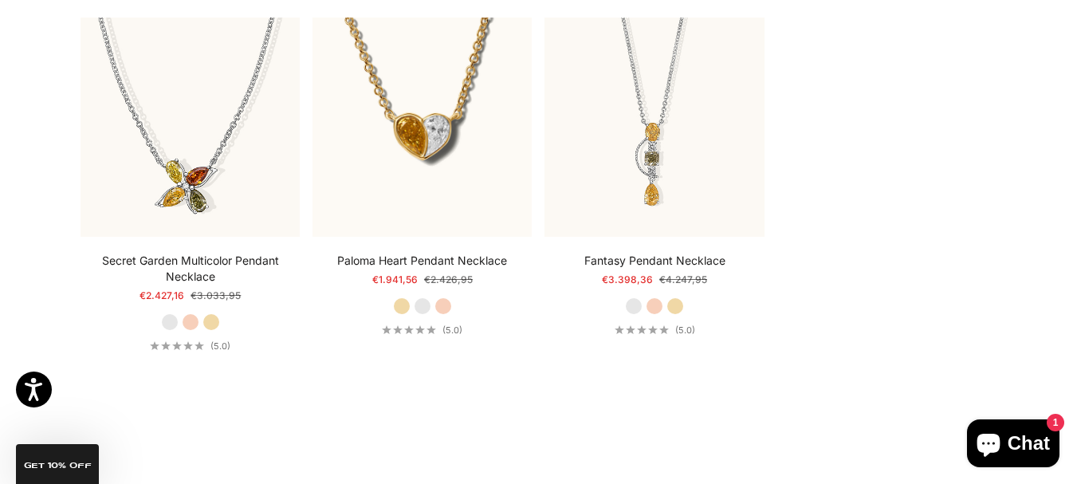
scroll to position [883, 0]
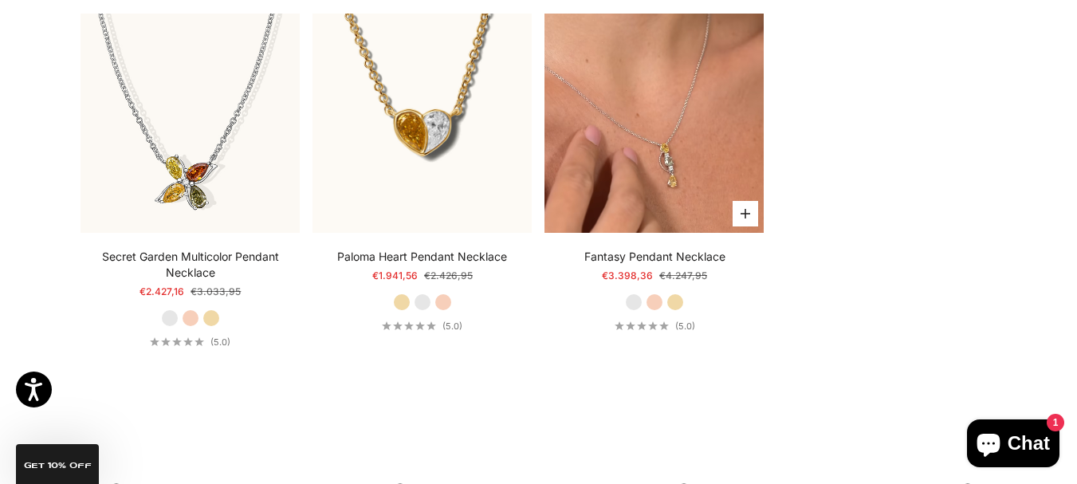
click at [667, 179] on video "#YellowGold\a#RoseGold\a#WhiteGold" at bounding box center [654, 123] width 219 height 219
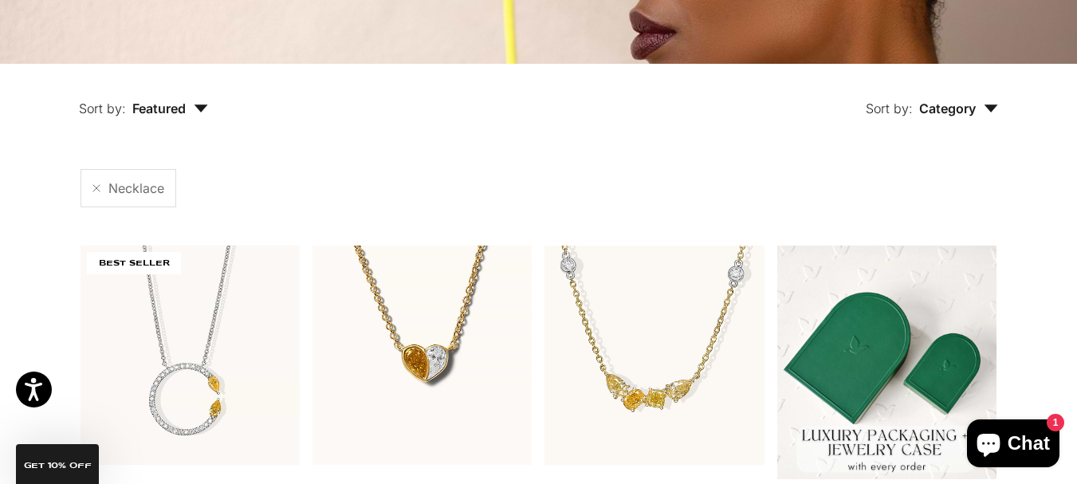
scroll to position [165, 0]
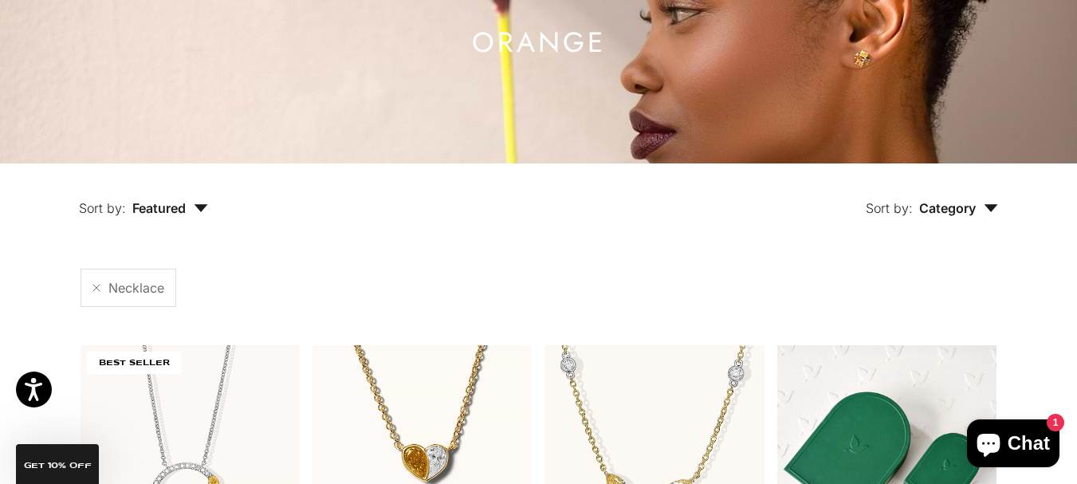
click at [970, 218] on button "Sort by: Category" at bounding box center [932, 196] width 206 height 67
click at [931, 294] on label "Earrings" at bounding box center [912, 288] width 49 height 21
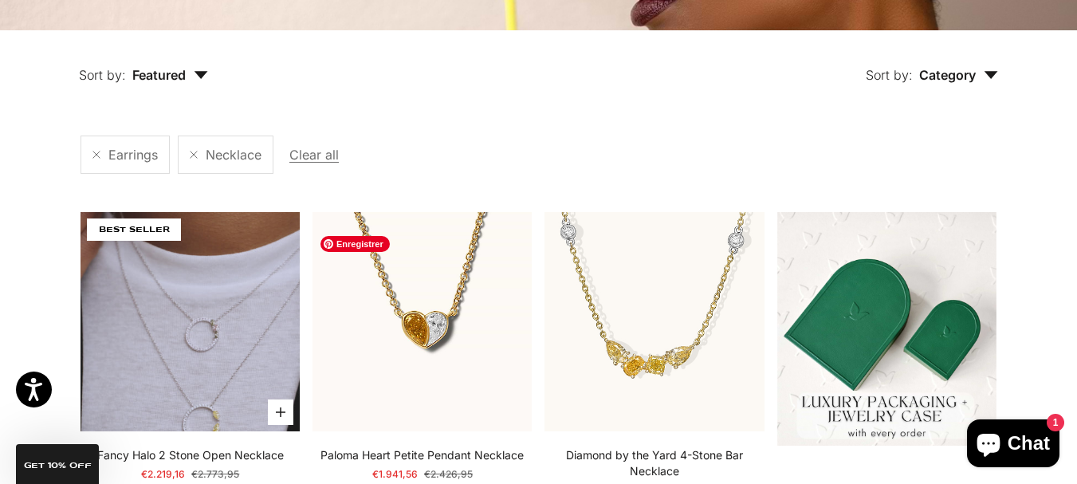
scroll to position [300, 0]
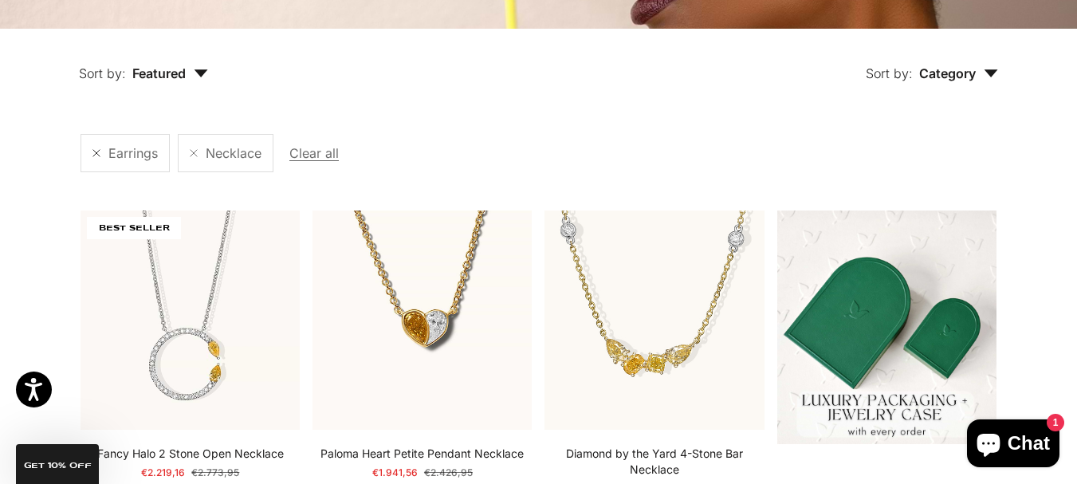
click at [93, 155] on link at bounding box center [97, 153] width 8 height 8
click at [978, 71] on span "Category" at bounding box center [958, 73] width 79 height 16
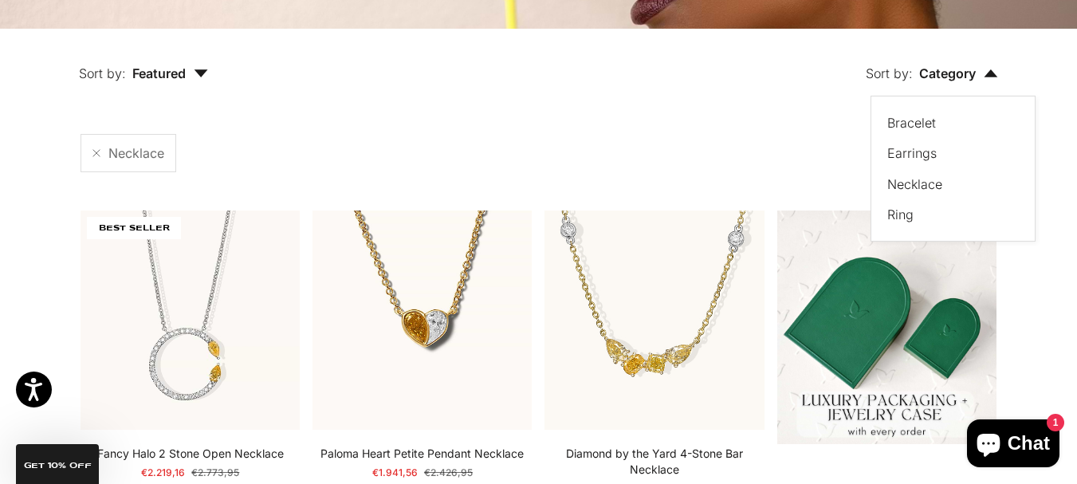
click at [931, 152] on label "Earrings" at bounding box center [912, 153] width 49 height 21
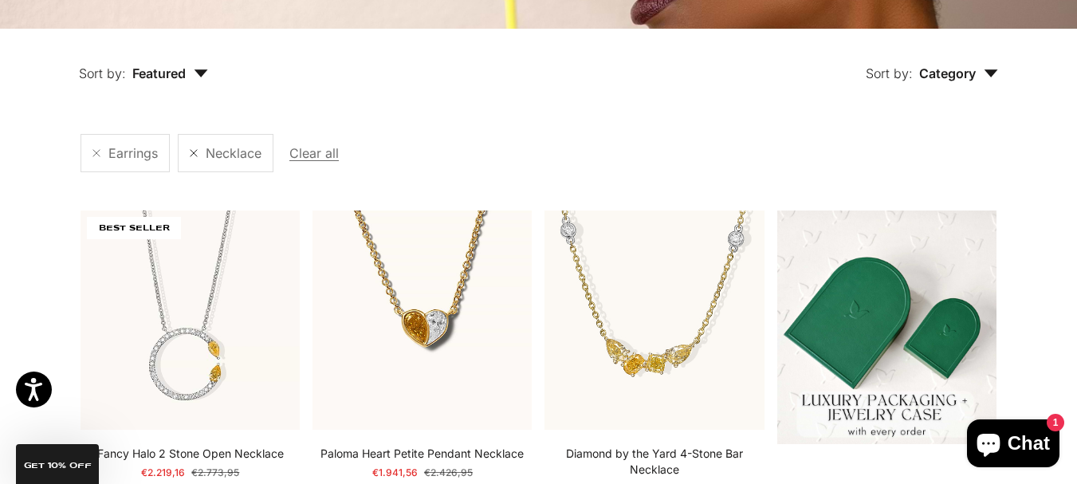
click at [198, 155] on link at bounding box center [194, 153] width 8 height 8
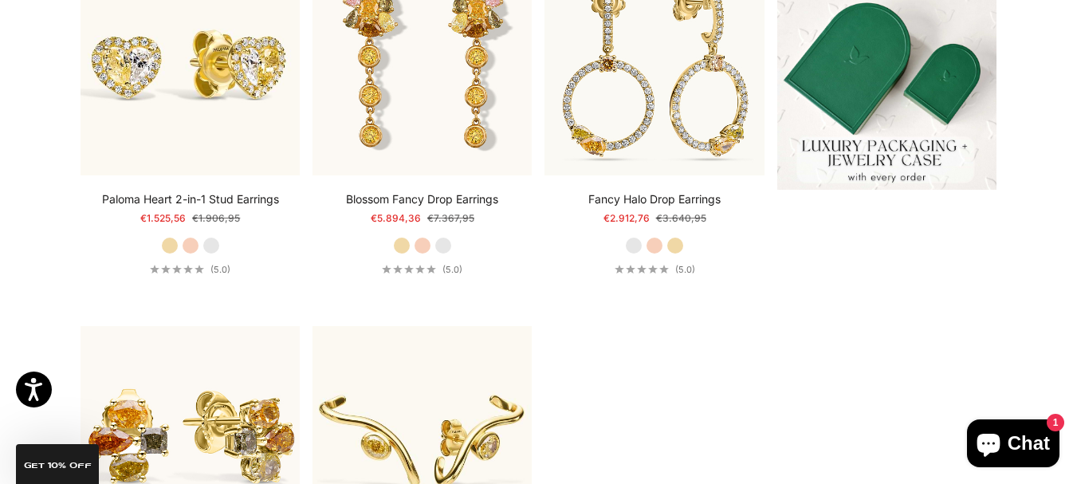
scroll to position [550, 0]
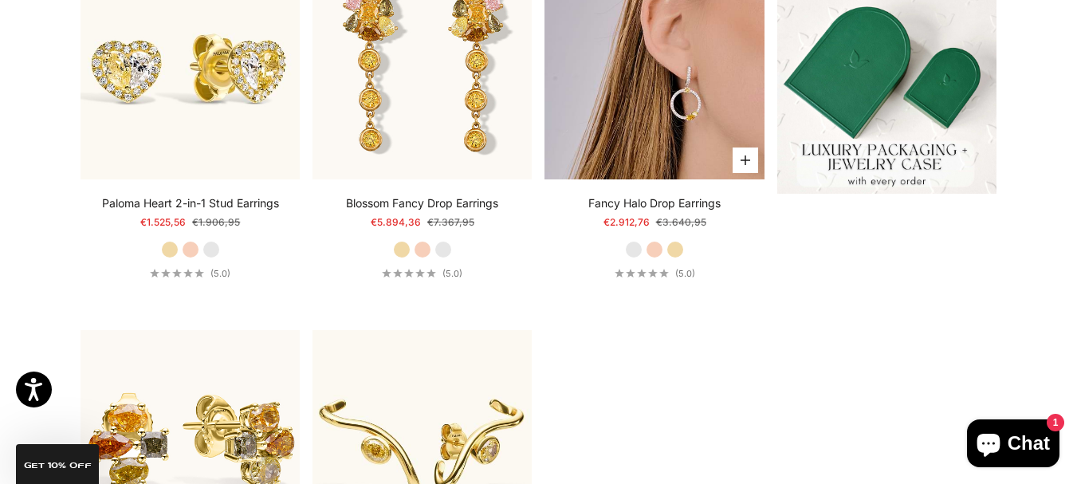
click at [628, 97] on img at bounding box center [654, 69] width 219 height 219
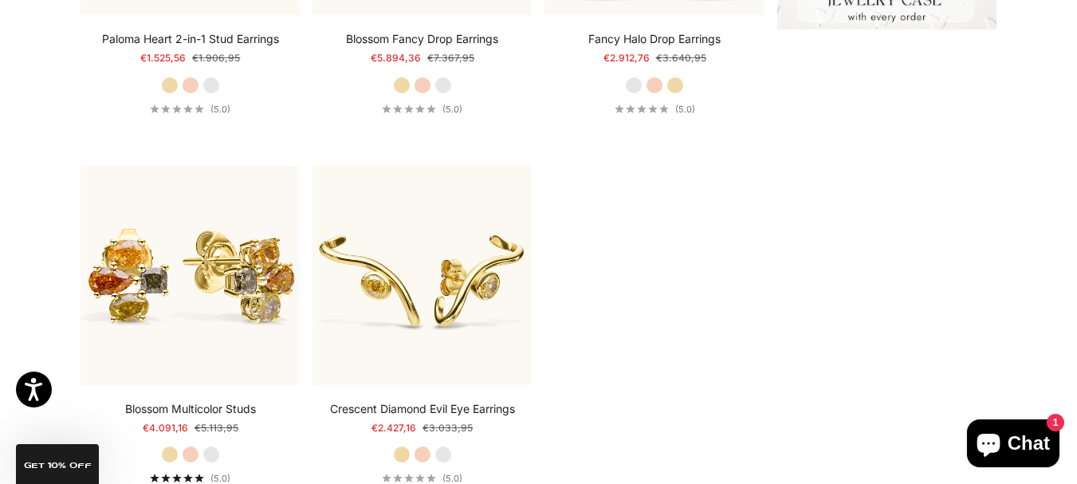
scroll to position [718, 0]
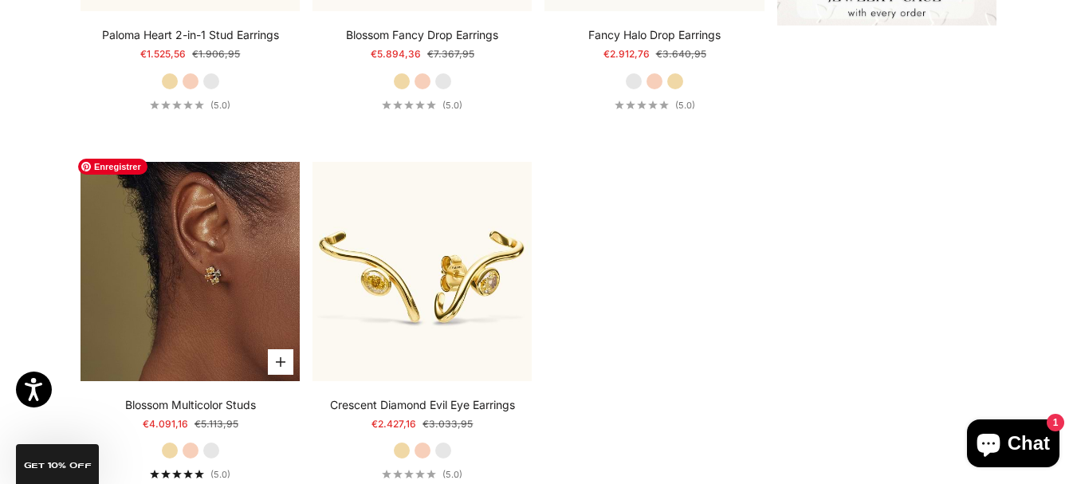
click at [218, 255] on img at bounding box center [190, 271] width 219 height 219
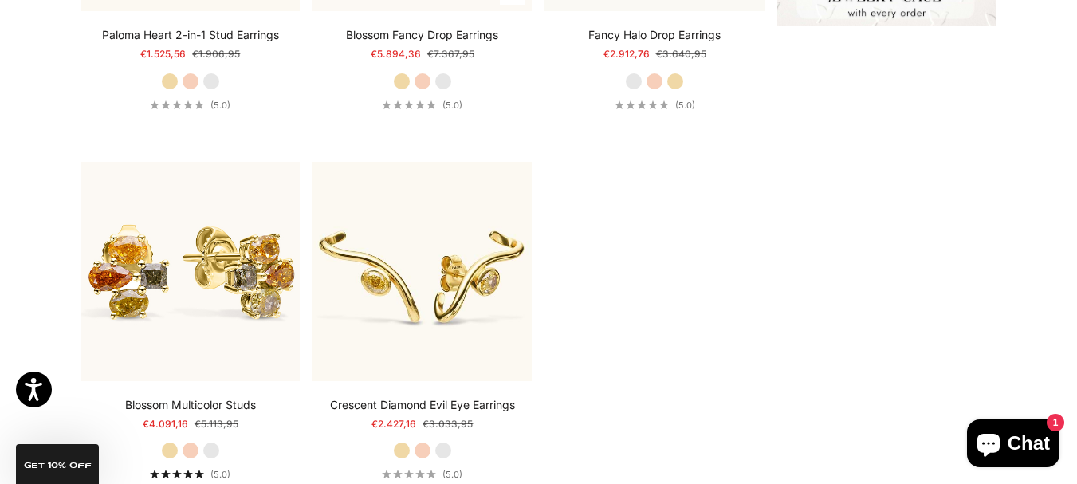
click at [458, 33] on link "Blossom Fancy Drop Earrings" at bounding box center [422, 35] width 152 height 16
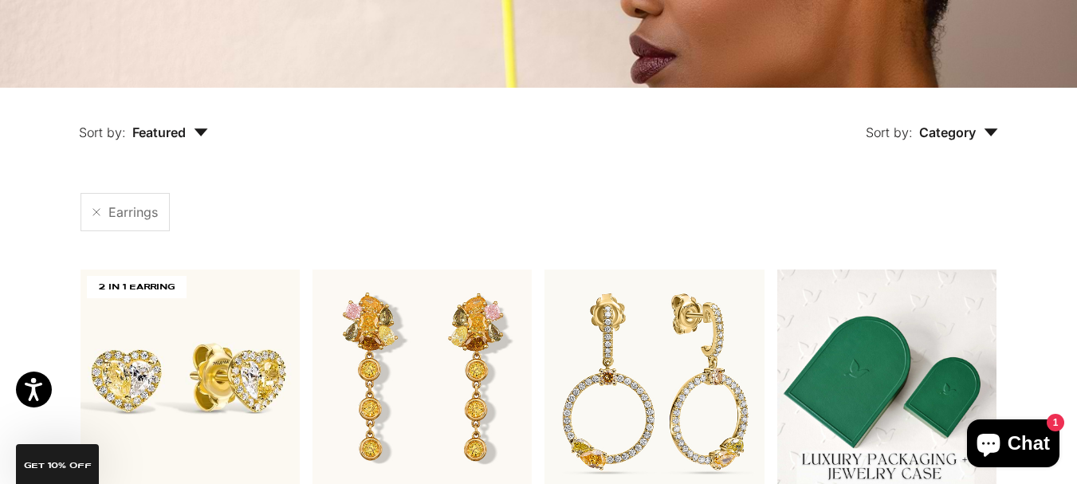
scroll to position [0, 0]
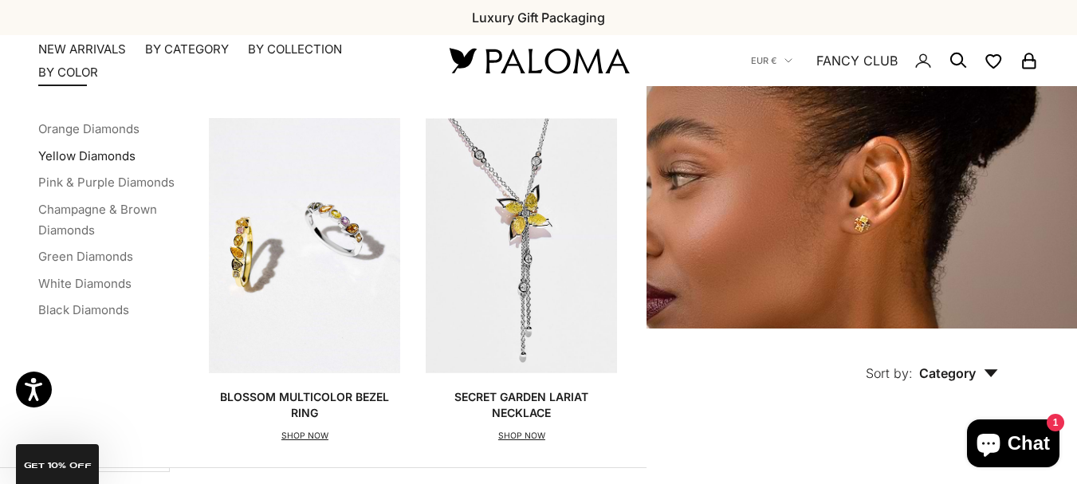
click at [91, 158] on link "Yellow Diamonds" at bounding box center [86, 155] width 97 height 15
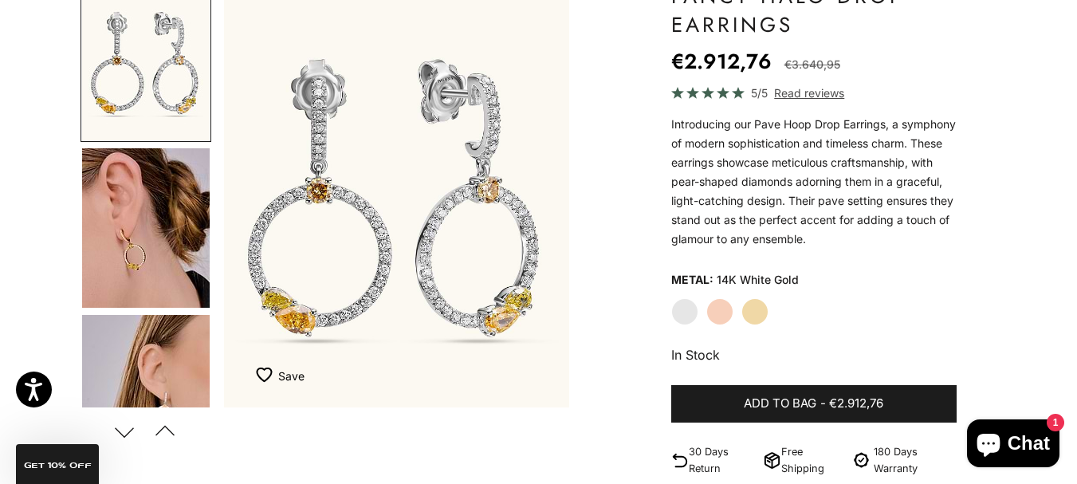
drag, startPoint x: 1088, startPoint y: 43, endPoint x: 1088, endPoint y: 69, distance: 25.5
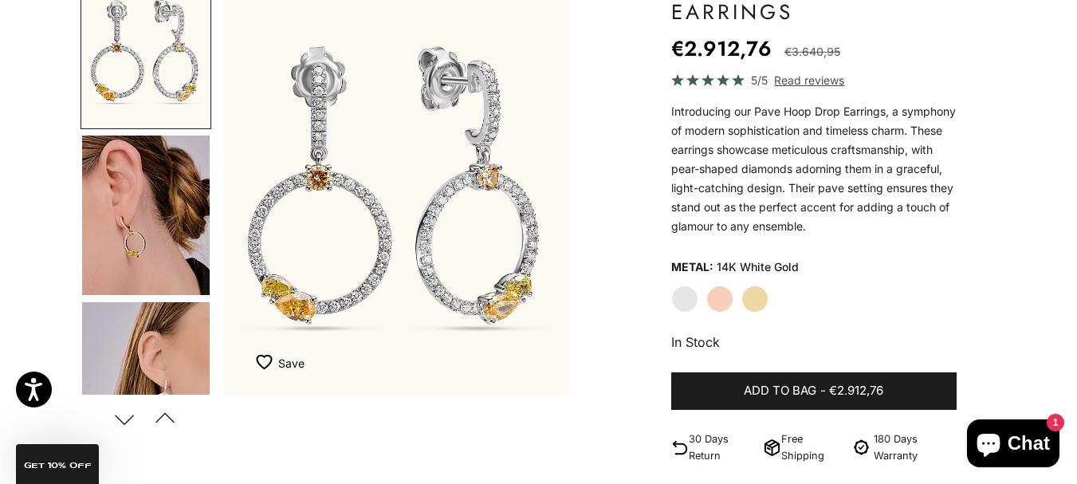
click at [750, 301] on label "Yellow Gold" at bounding box center [755, 298] width 27 height 27
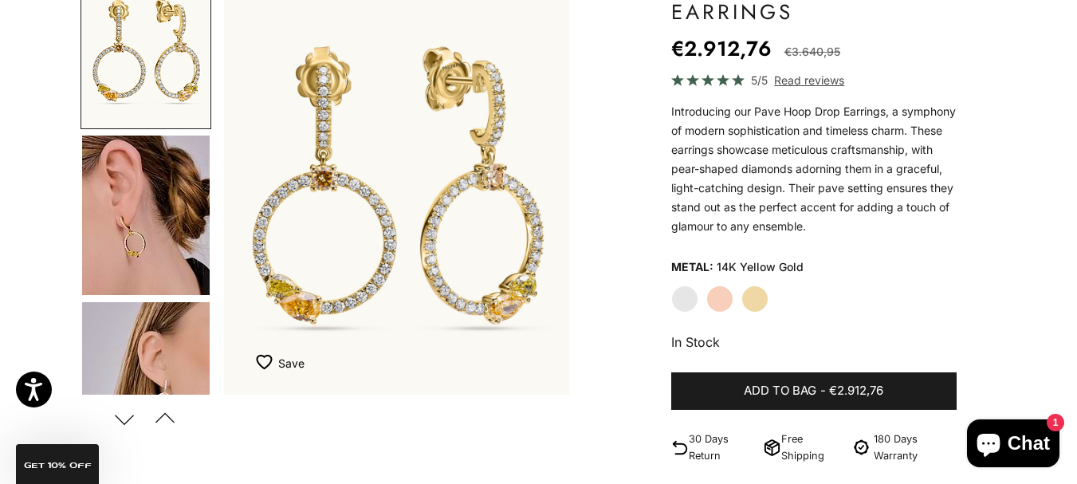
click at [682, 301] on label "White Gold" at bounding box center [684, 298] width 27 height 27
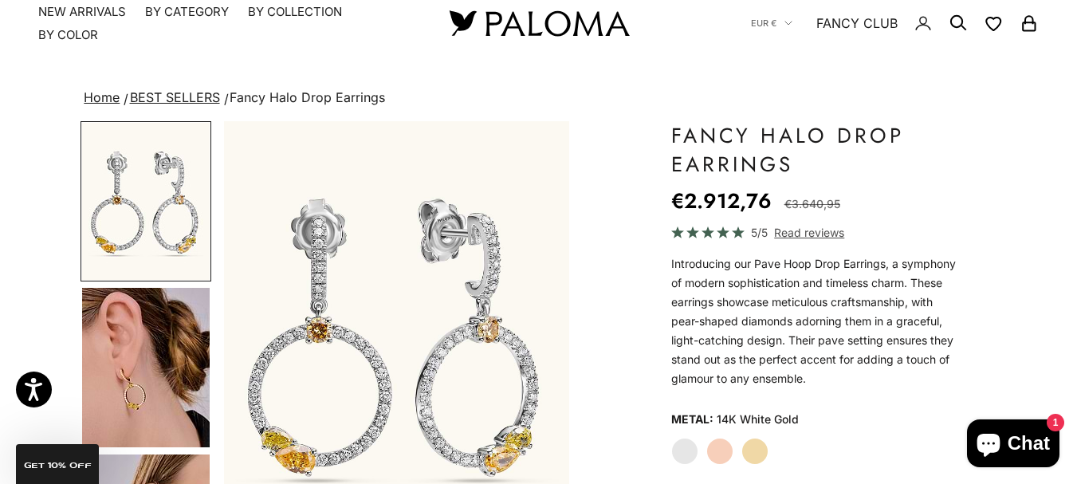
scroll to position [5, 0]
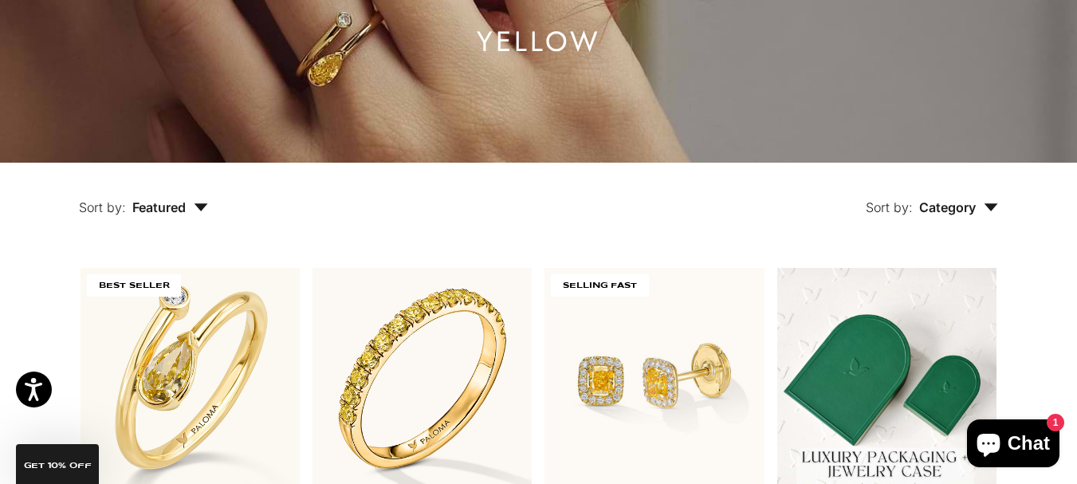
scroll to position [135, 0]
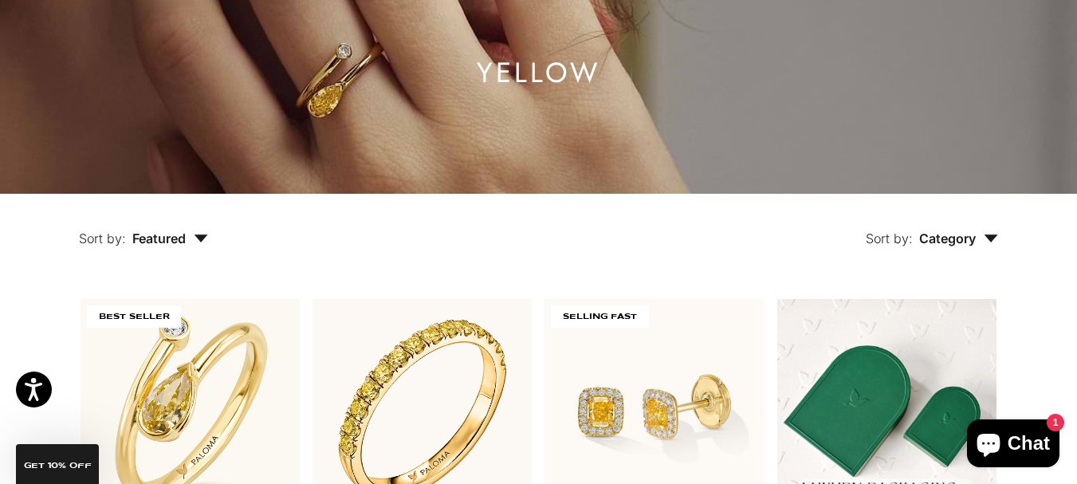
drag, startPoint x: 1086, startPoint y: 49, endPoint x: 1086, endPoint y: 154, distance: 104.5
click at [978, 231] on span "Category" at bounding box center [958, 238] width 79 height 16
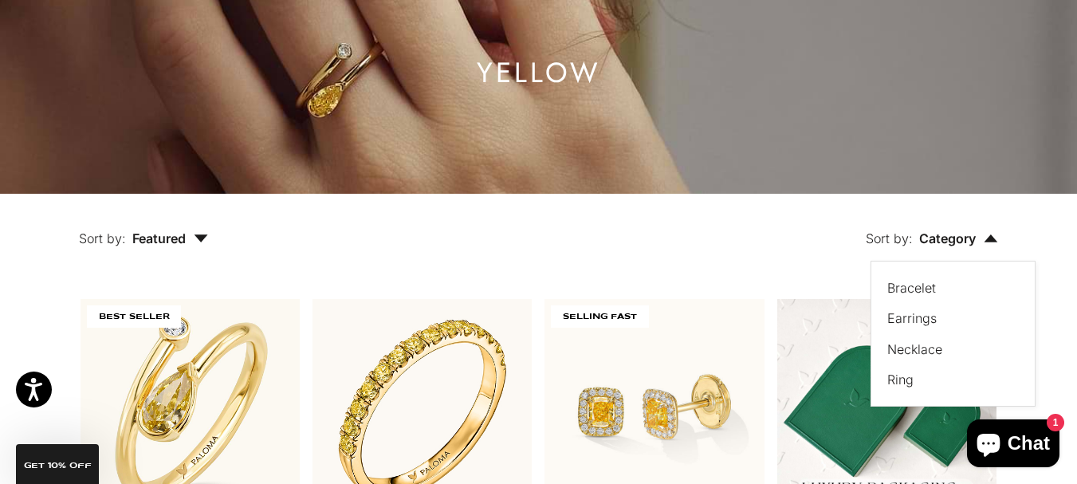
click at [903, 372] on label "Ring" at bounding box center [901, 379] width 26 height 21
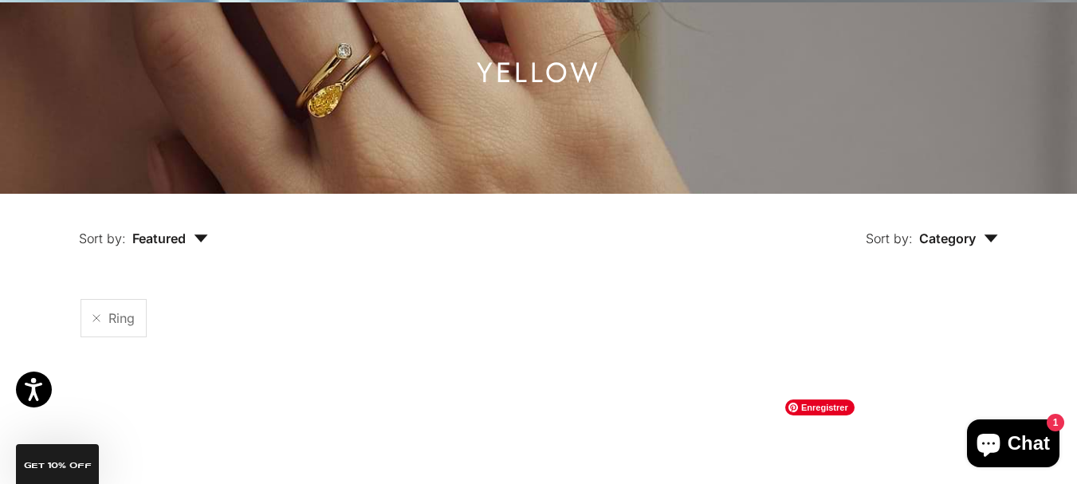
scroll to position [300, 0]
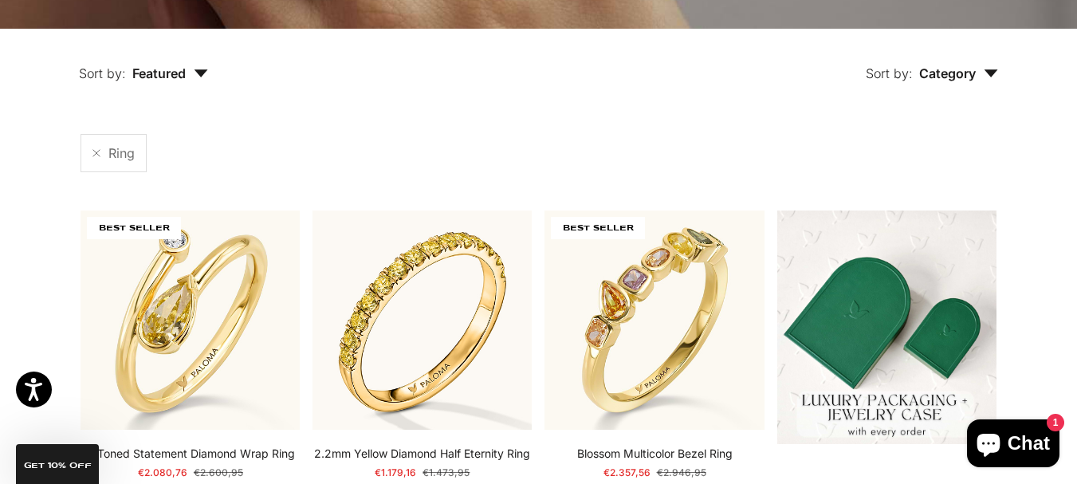
click at [157, 69] on span "Featured" at bounding box center [170, 73] width 76 height 16
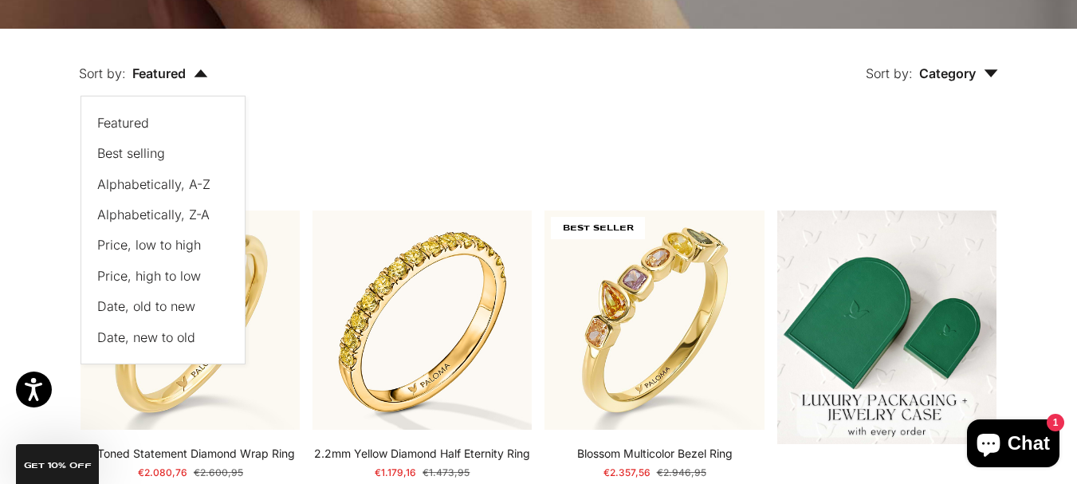
click at [146, 238] on span "Price, low to high" at bounding box center [149, 245] width 104 height 16
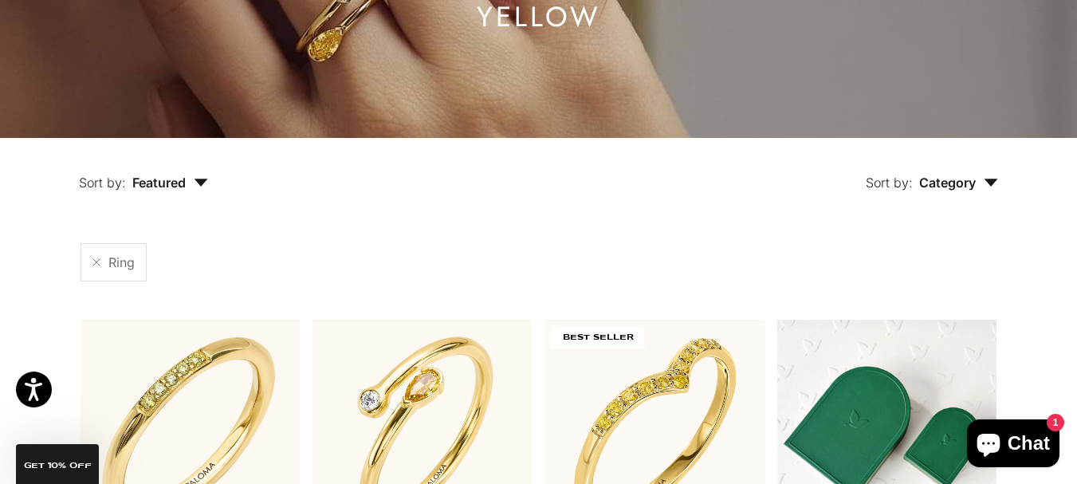
scroll to position [108, 0]
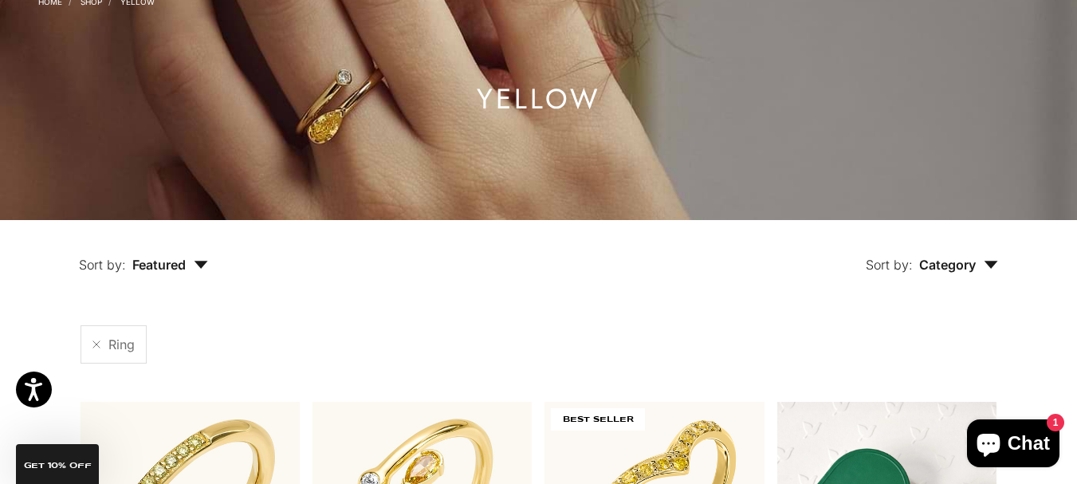
click at [952, 277] on button "Sort by: Category" at bounding box center [932, 253] width 206 height 67
click at [920, 317] on label "Bracelet" at bounding box center [912, 314] width 49 height 21
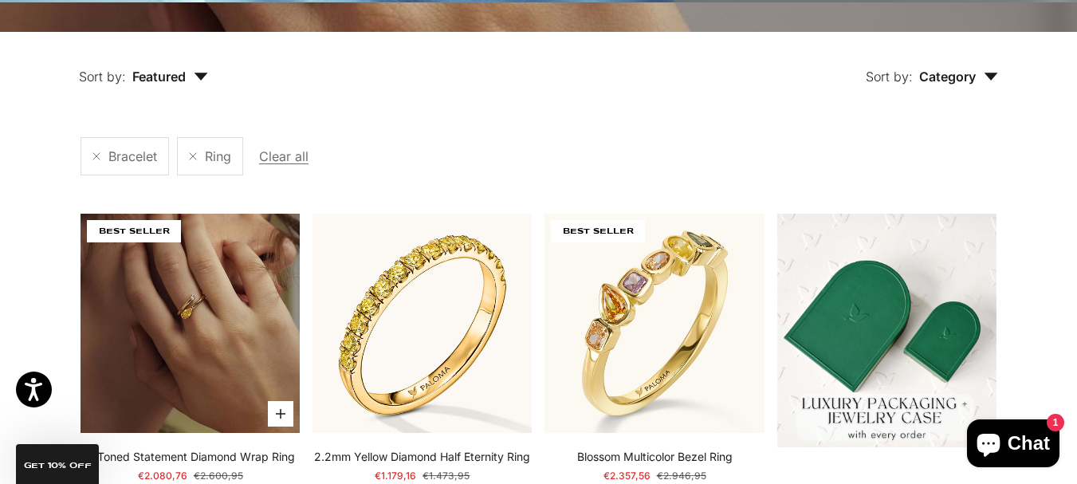
scroll to position [300, 0]
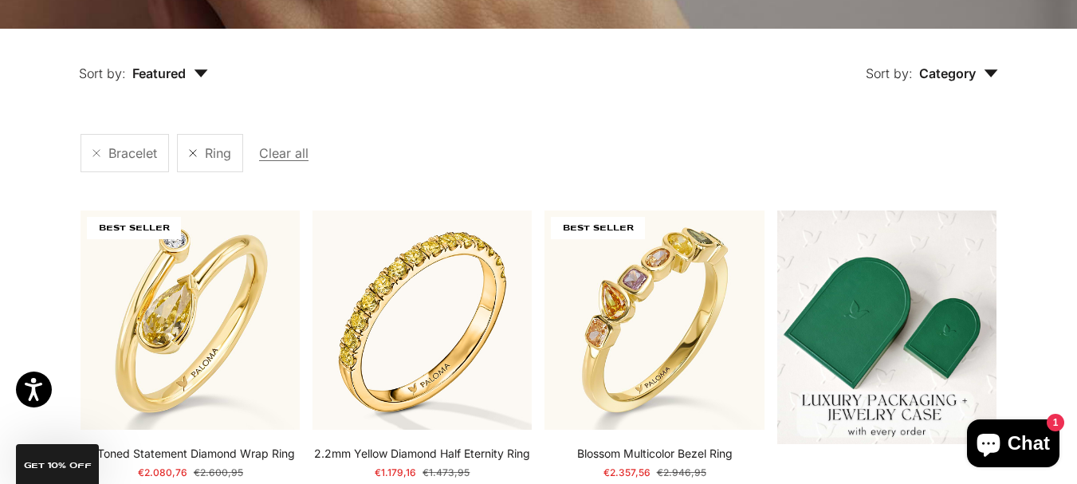
click at [191, 155] on link at bounding box center [193, 153] width 8 height 8
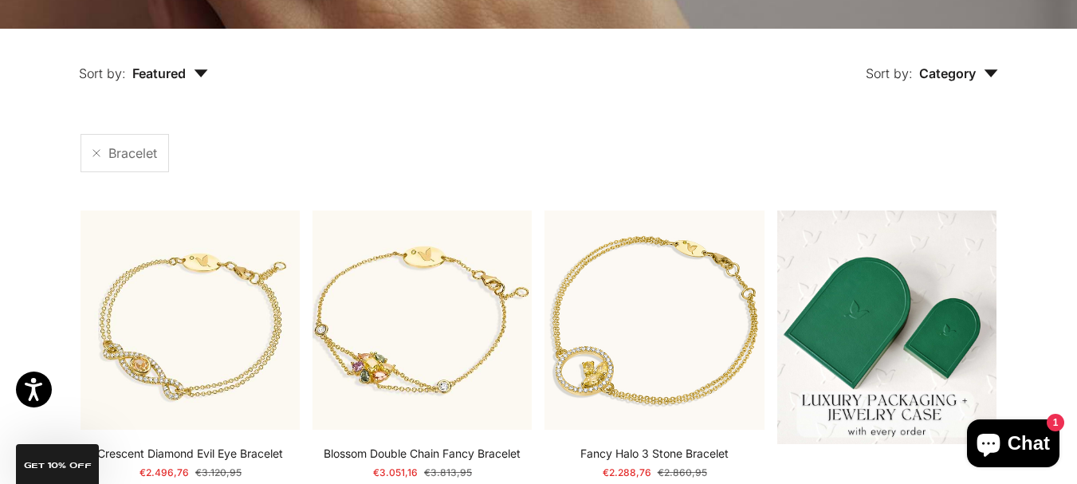
click at [179, 73] on span "Featured" at bounding box center [170, 73] width 76 height 16
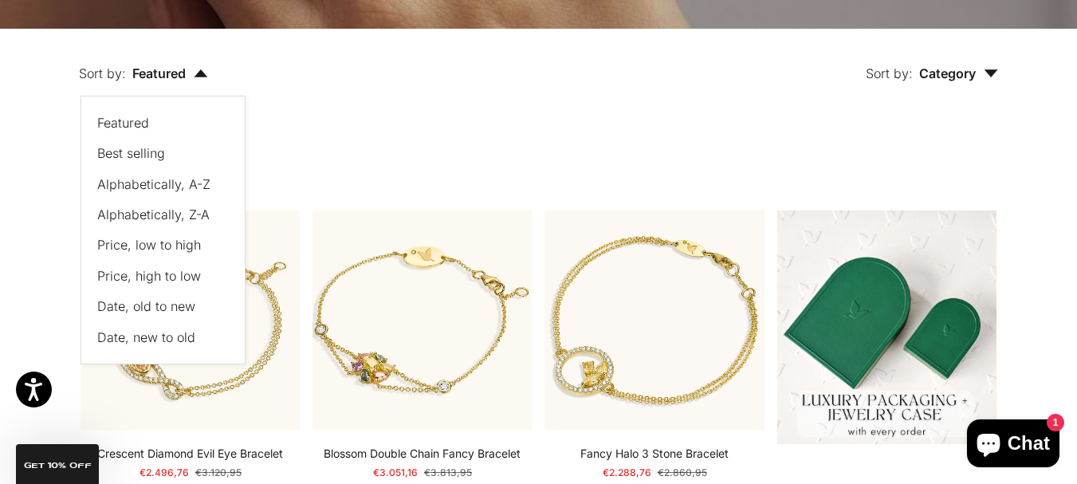
click at [150, 241] on span "Price, low to high" at bounding box center [149, 245] width 104 height 16
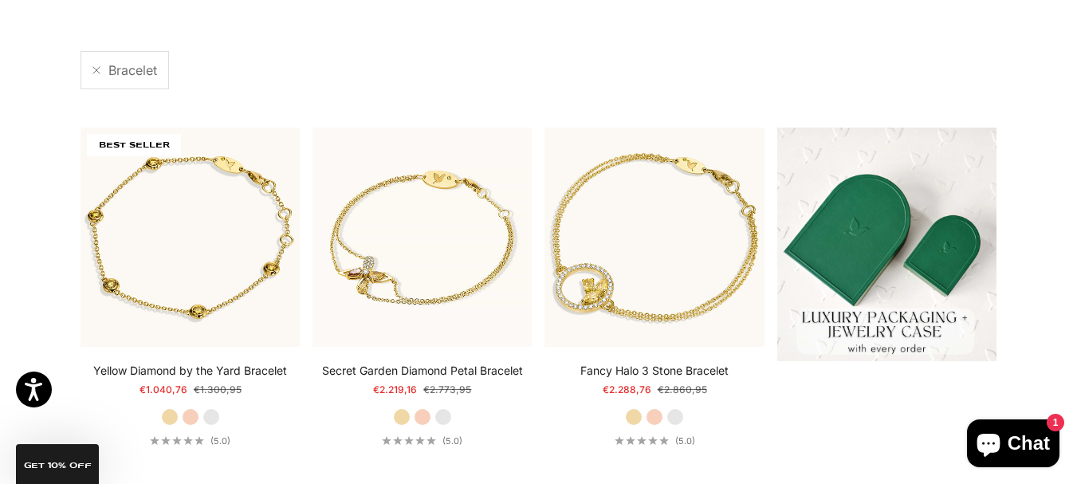
scroll to position [320, 0]
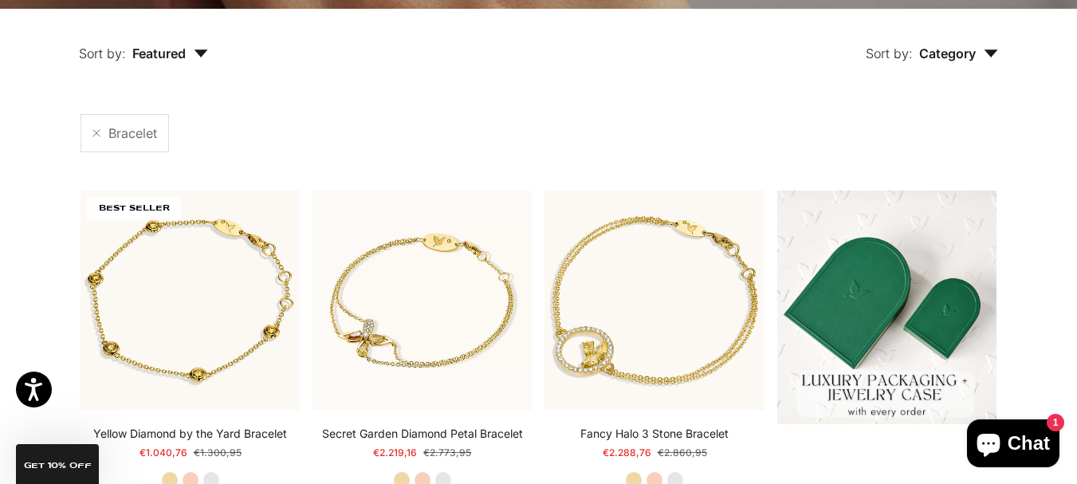
click at [959, 67] on button "Sort by: Category" at bounding box center [932, 42] width 206 height 67
click at [926, 159] on label "Necklace" at bounding box center [915, 164] width 55 height 21
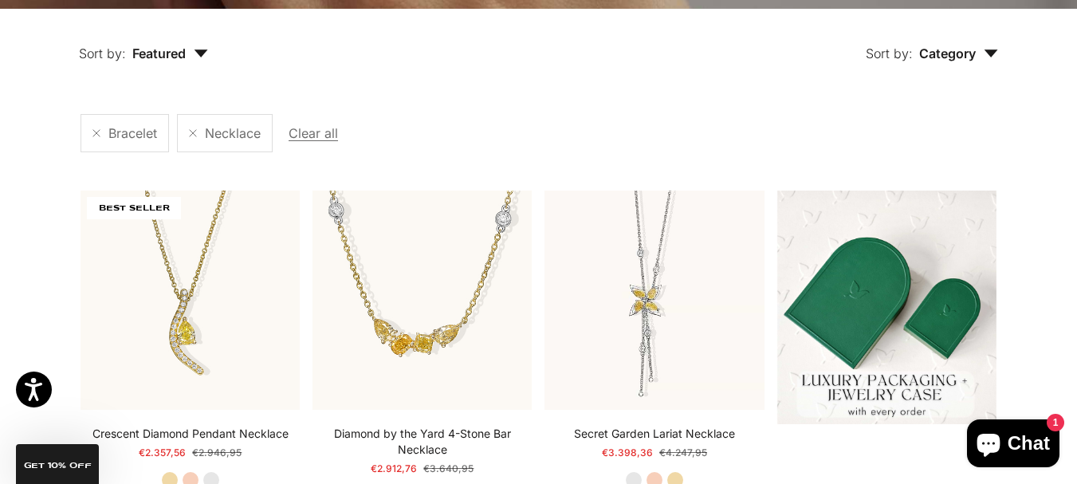
scroll to position [300, 0]
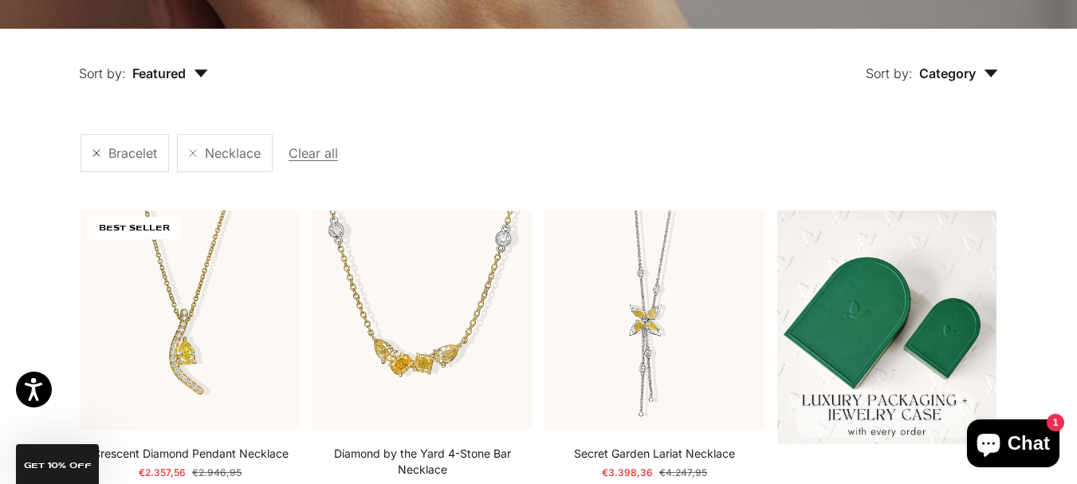
click at [96, 152] on link at bounding box center [97, 153] width 8 height 8
click at [180, 76] on span "Featured" at bounding box center [170, 73] width 76 height 16
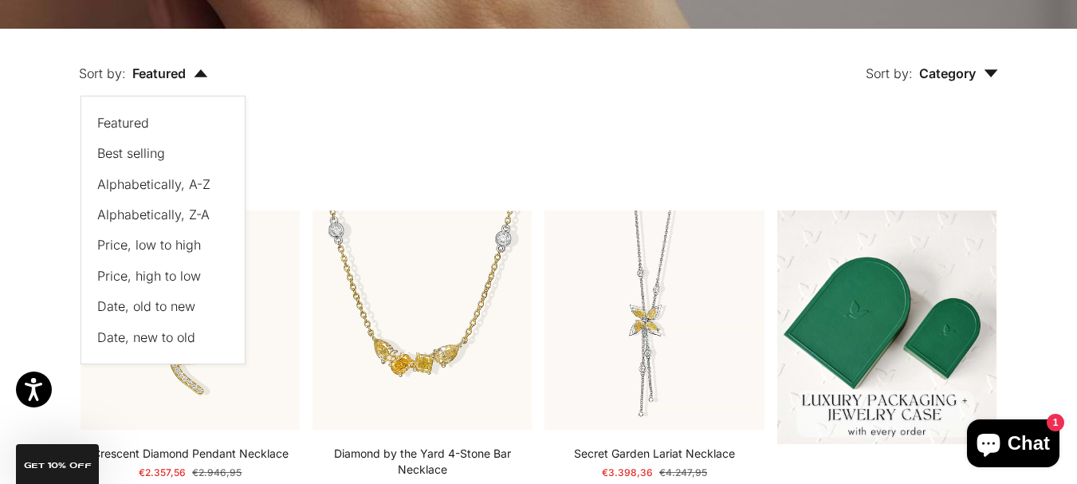
click at [167, 238] on span "Price, low to high" at bounding box center [149, 245] width 104 height 16
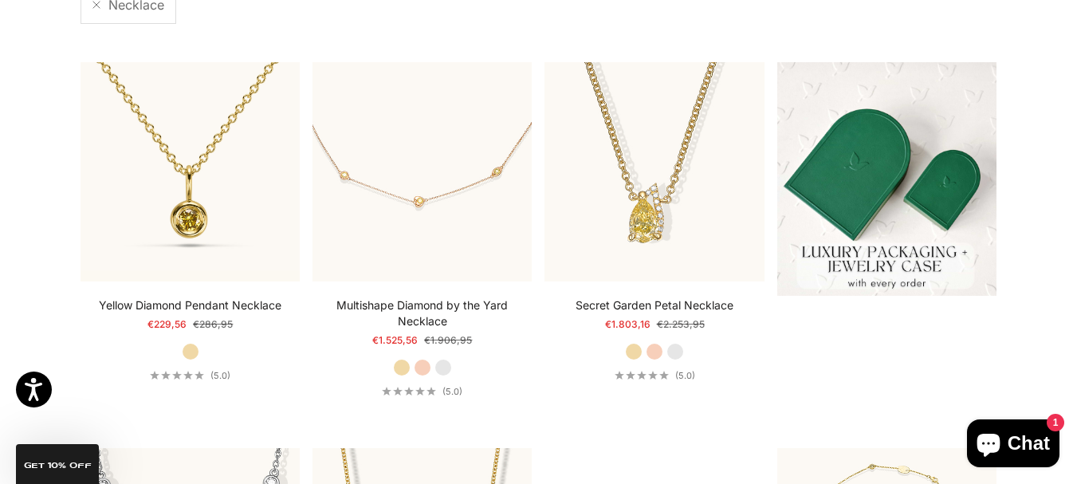
scroll to position [443, 0]
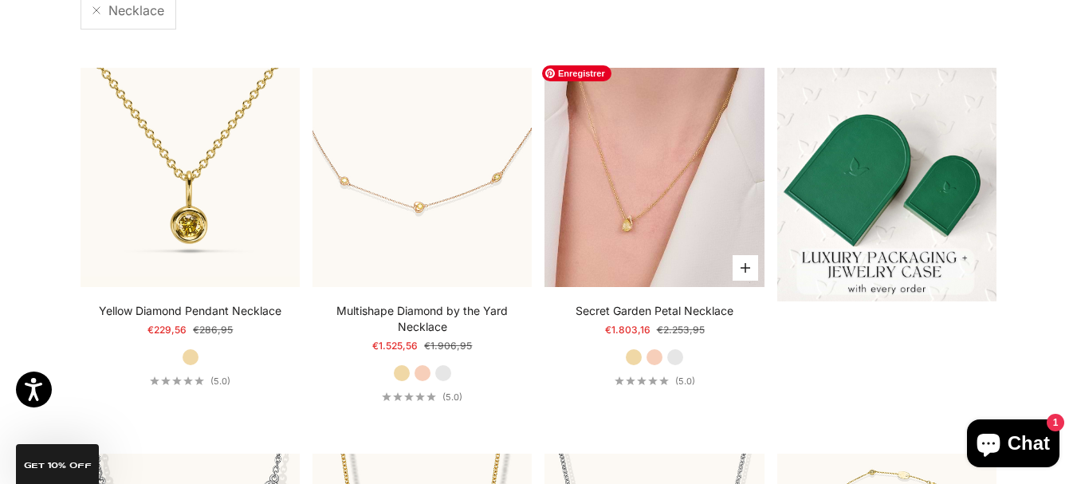
click at [694, 152] on img at bounding box center [654, 177] width 219 height 219
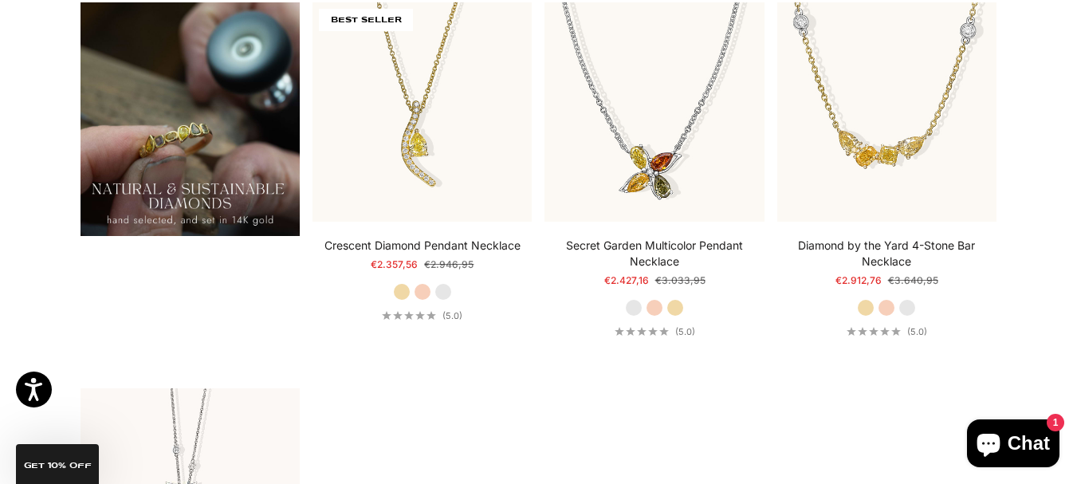
scroll to position [1274, 0]
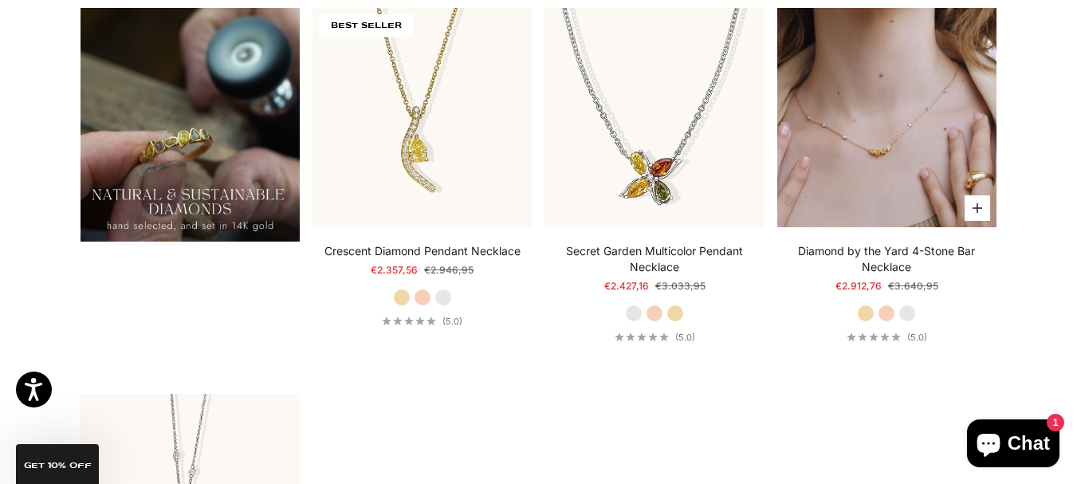
click at [911, 165] on video "#YellowGold\a#RoseGold\a#WhiteGold" at bounding box center [886, 117] width 219 height 219
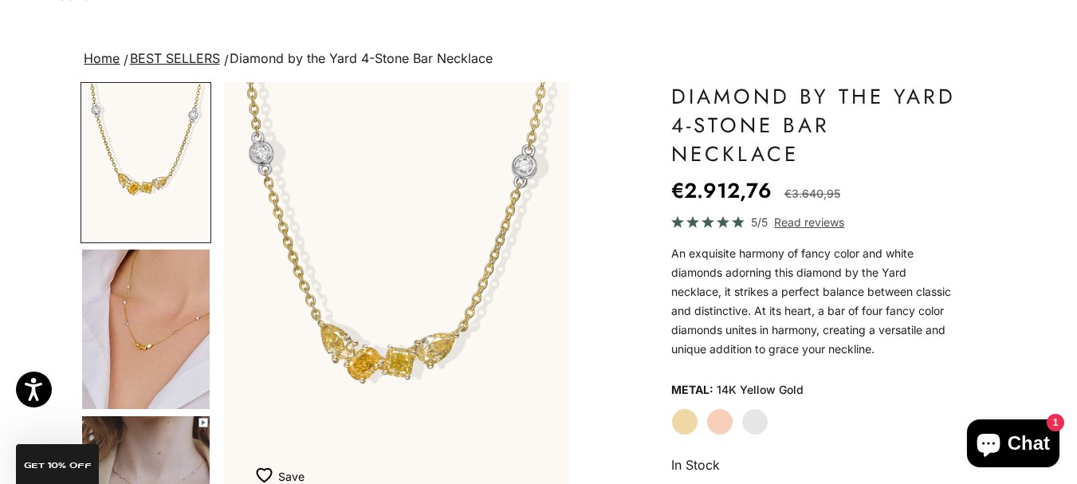
scroll to position [77, 0]
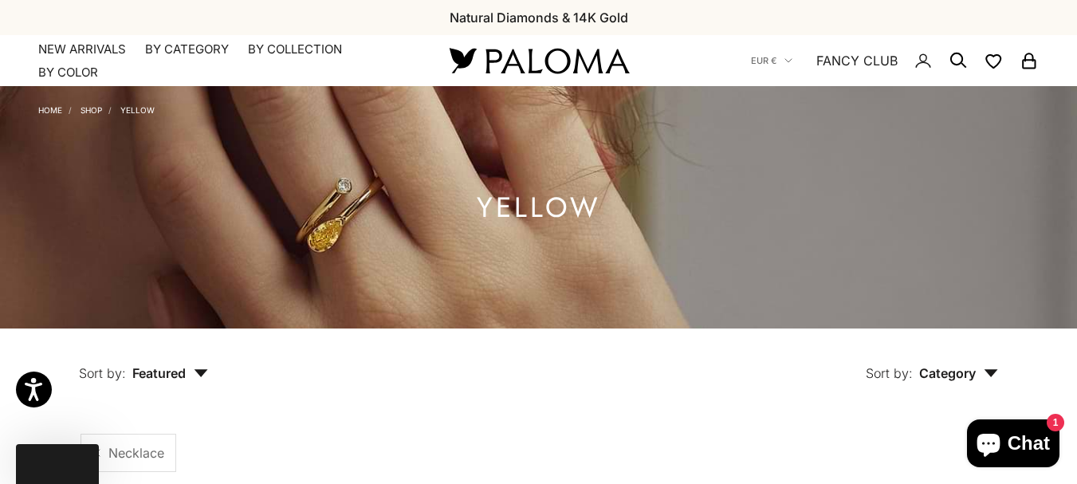
scroll to position [512, 0]
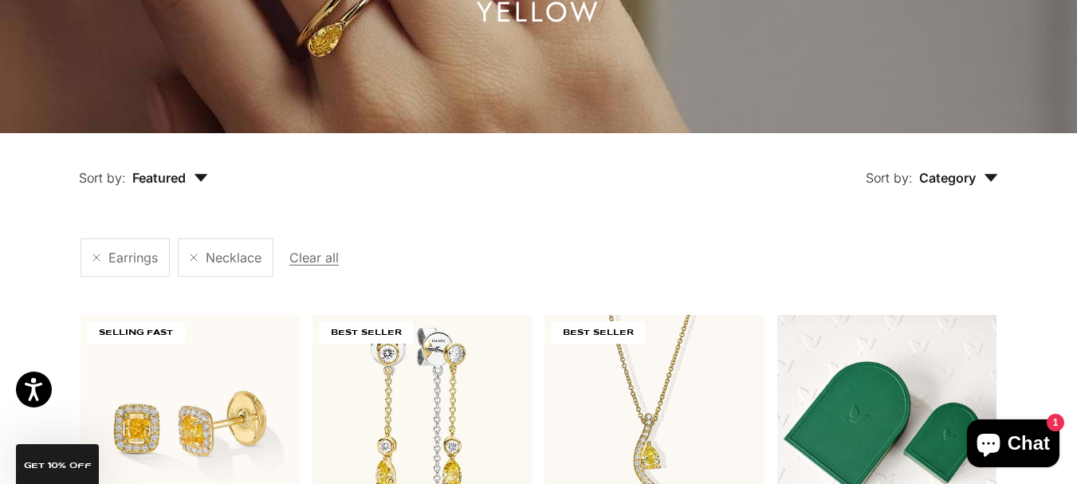
scroll to position [300, 0]
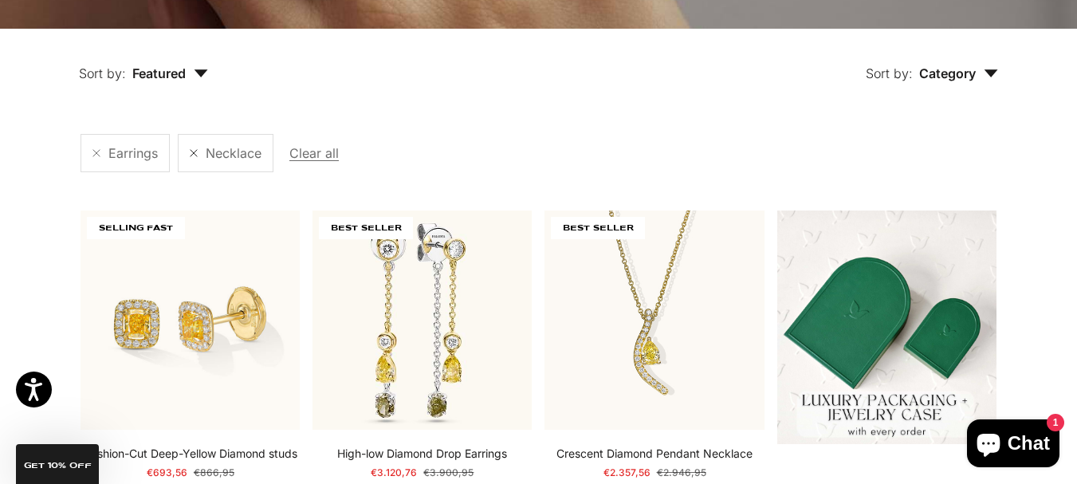
click at [196, 155] on link at bounding box center [194, 153] width 8 height 8
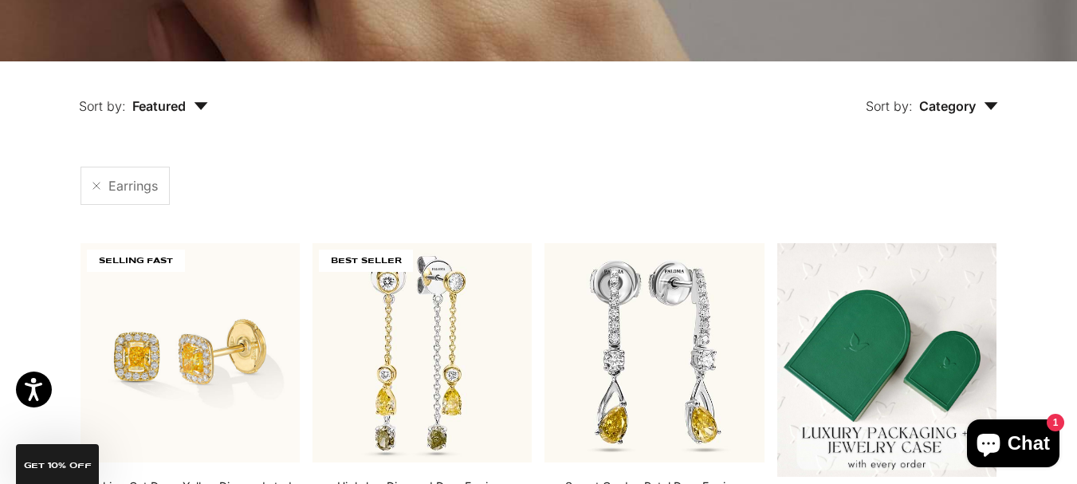
scroll to position [273, 0]
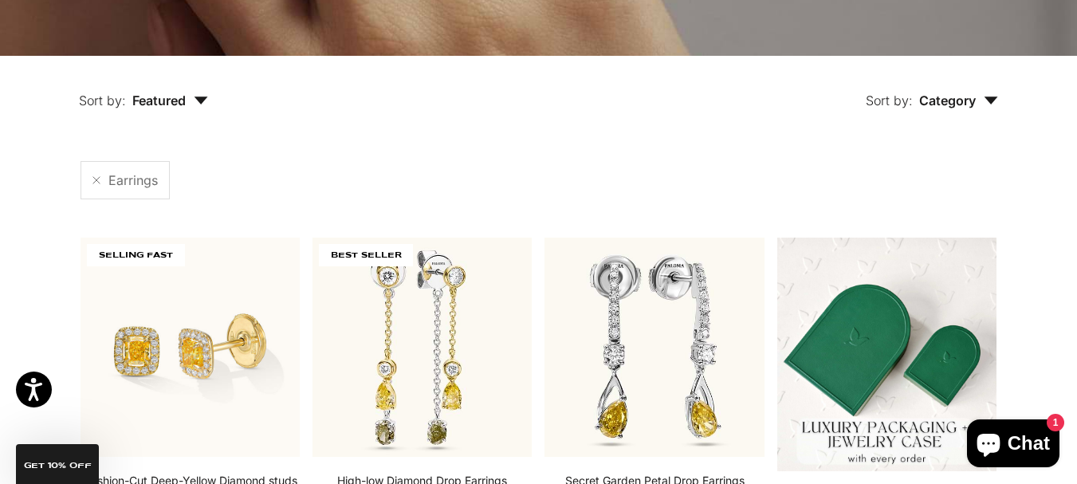
click at [168, 101] on span "Featured" at bounding box center [170, 101] width 76 height 16
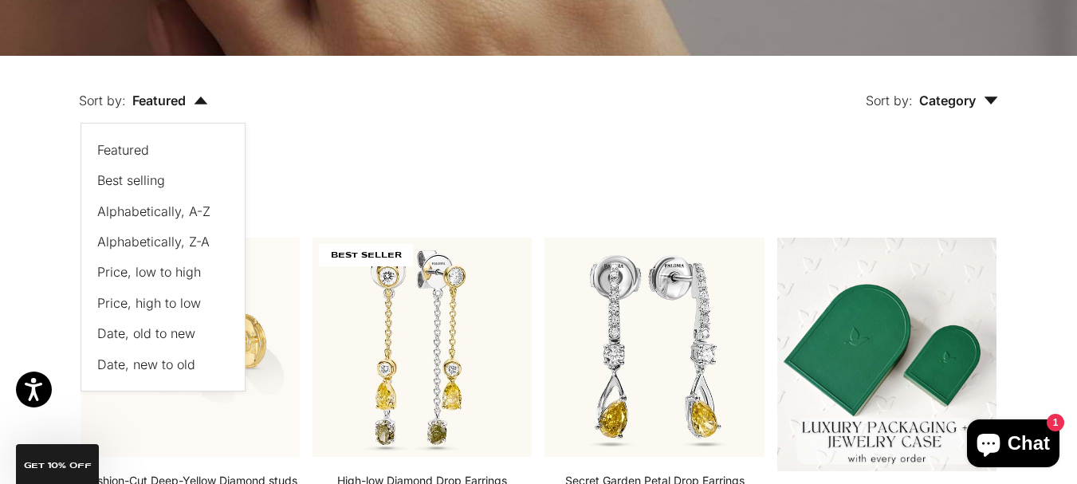
click at [148, 281] on button "Price, low to high" at bounding box center [155, 272] width 116 height 21
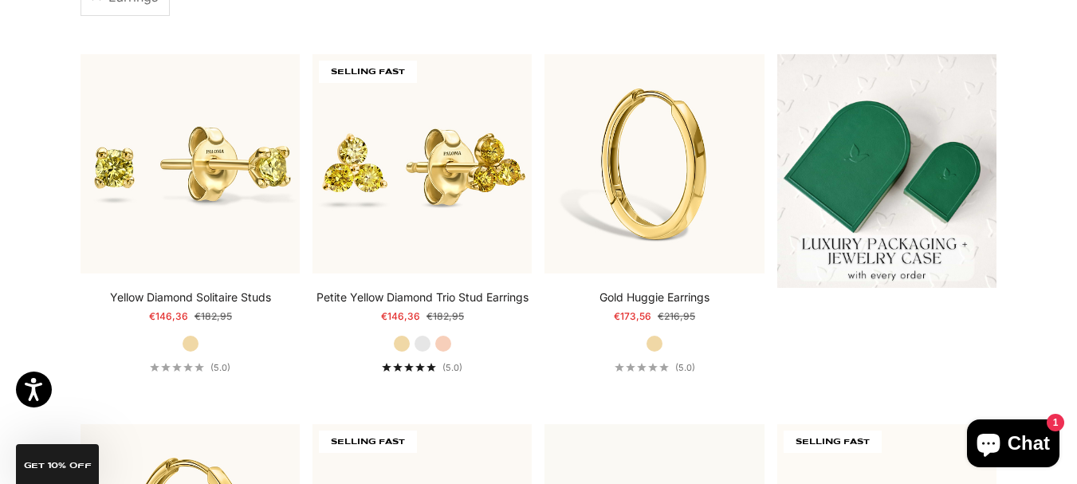
scroll to position [445, 0]
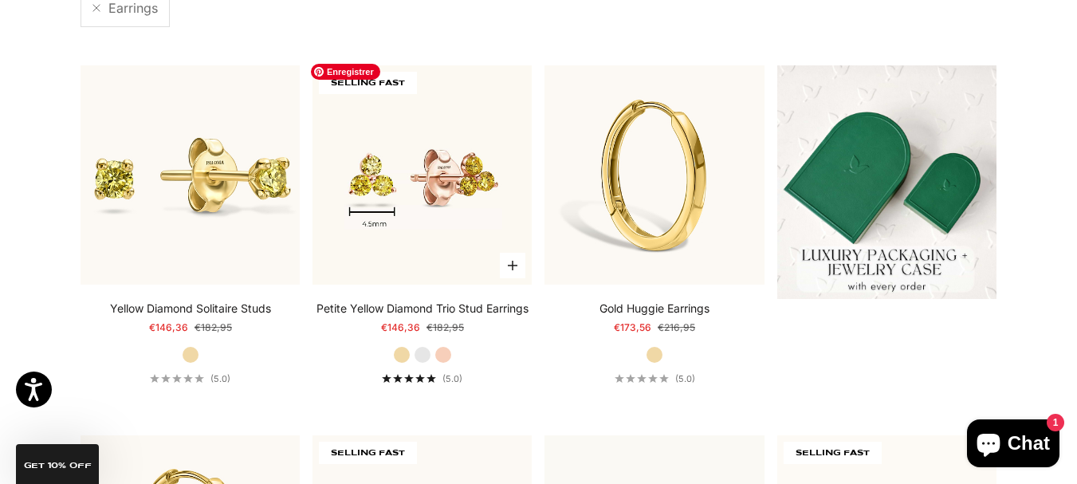
click at [405, 173] on img at bounding box center [422, 174] width 219 height 219
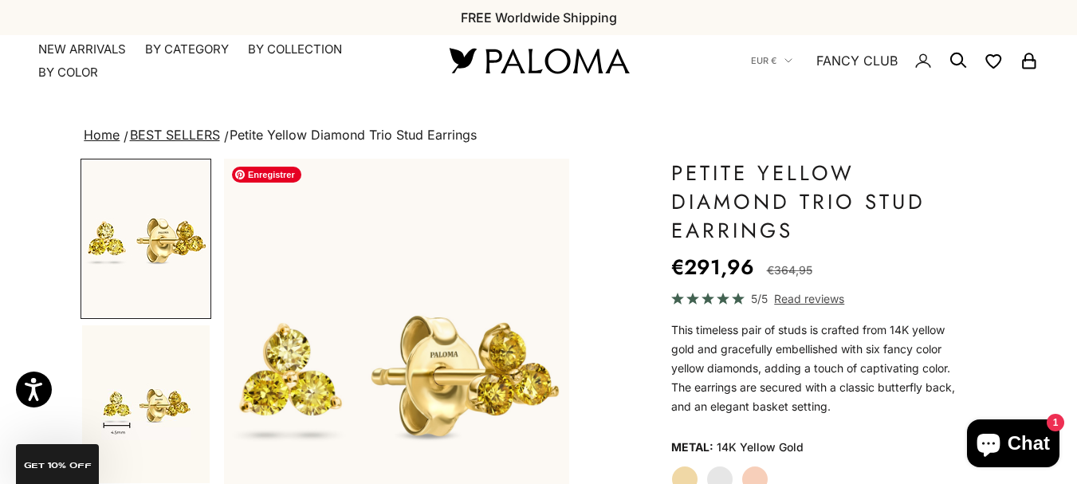
click at [271, 175] on span "Enregistrer" at bounding box center [266, 175] width 69 height 16
click at [14, 85] on x-header "Paloma Diamonds Open navigation menu Open search NEW ARRIVALS By Category Categ…" at bounding box center [538, 60] width 1077 height 51
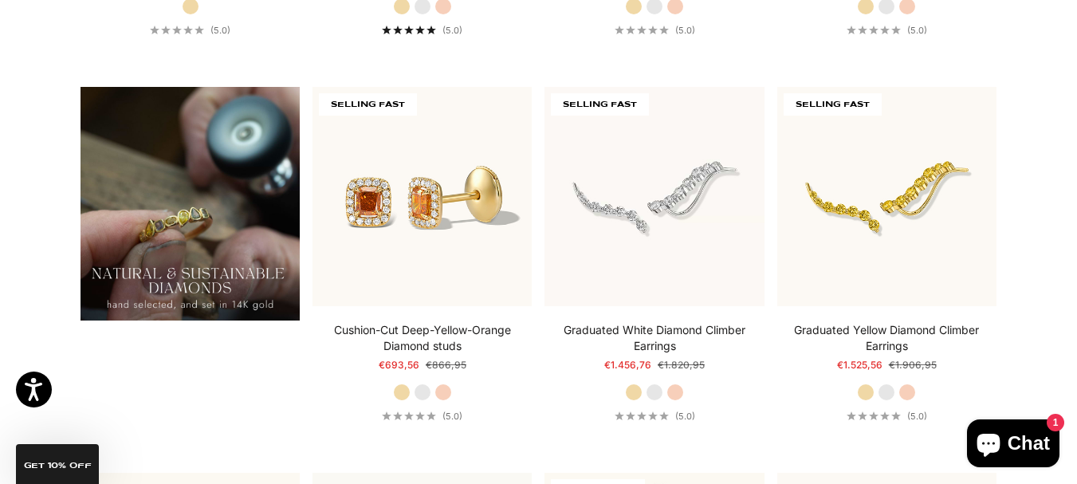
scroll to position [1179, 0]
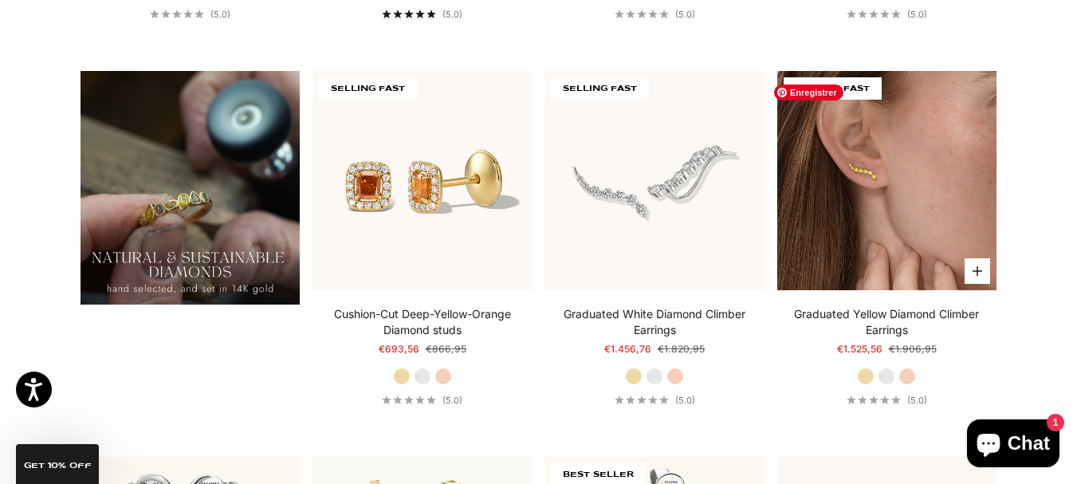
click at [888, 211] on img at bounding box center [886, 180] width 219 height 219
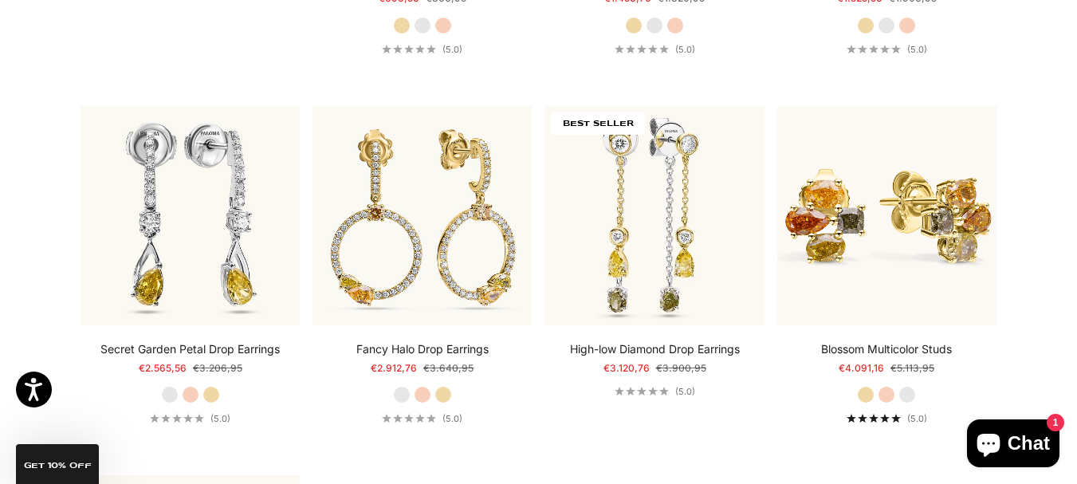
scroll to position [1498, 0]
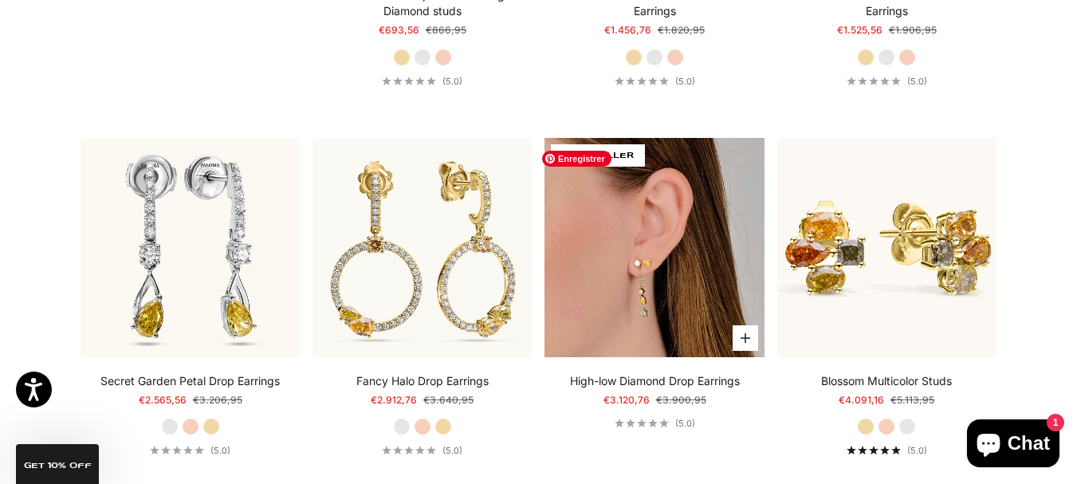
click at [670, 258] on img at bounding box center [654, 247] width 219 height 219
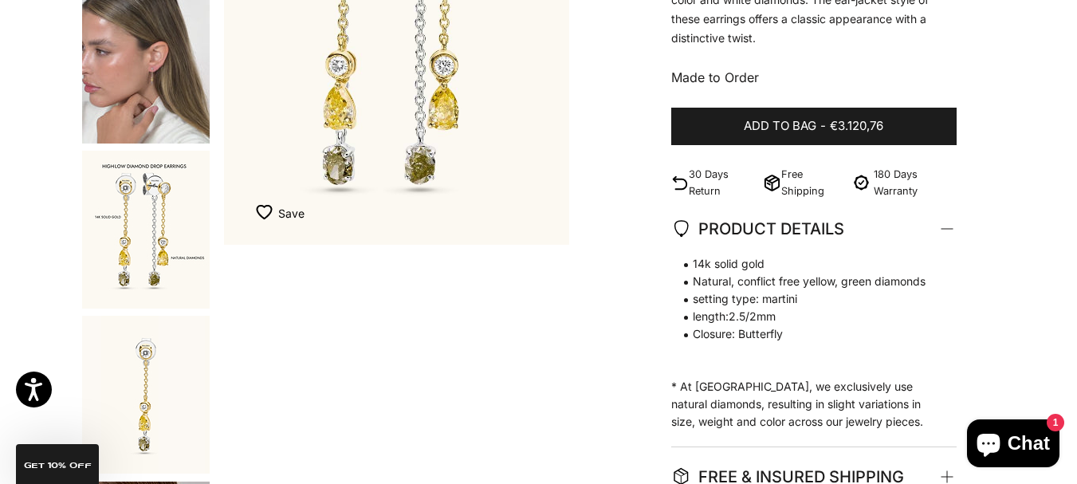
scroll to position [308, 0]
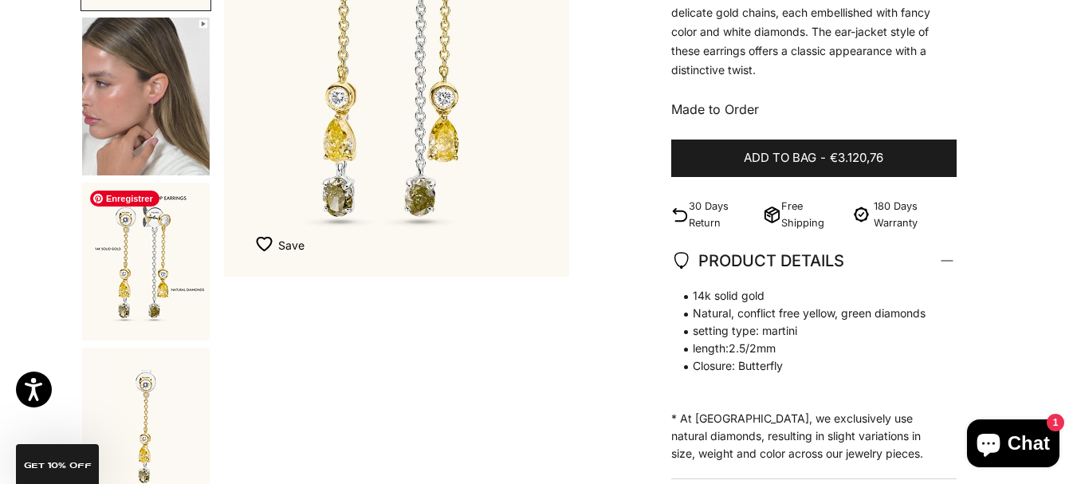
click at [160, 278] on img "Go to item 3" at bounding box center [146, 262] width 128 height 158
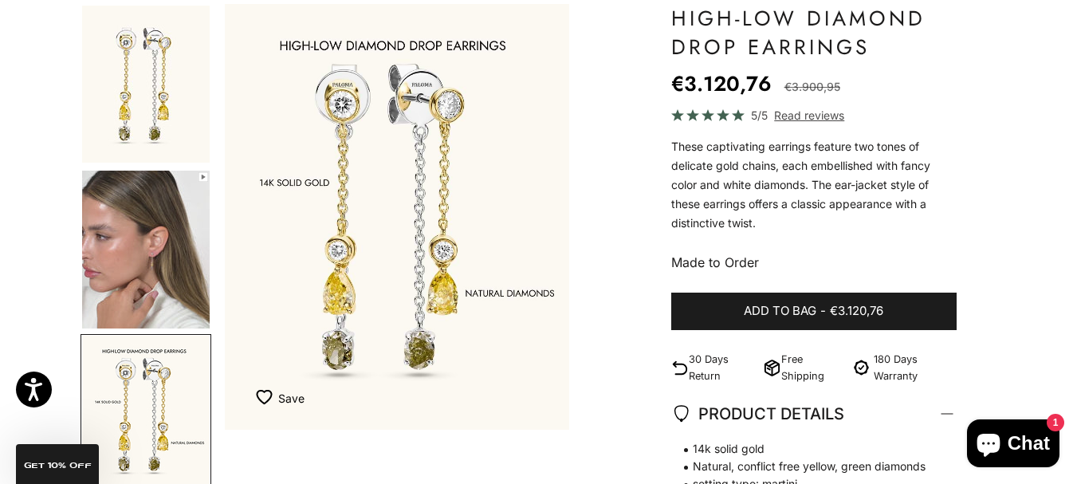
scroll to position [148, 0]
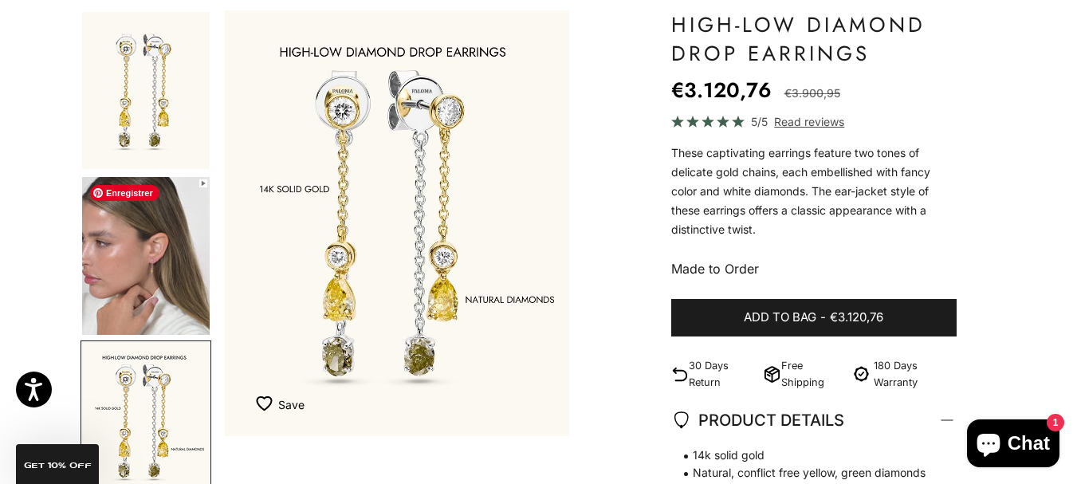
click at [140, 281] on img "Go to item 2" at bounding box center [146, 256] width 128 height 158
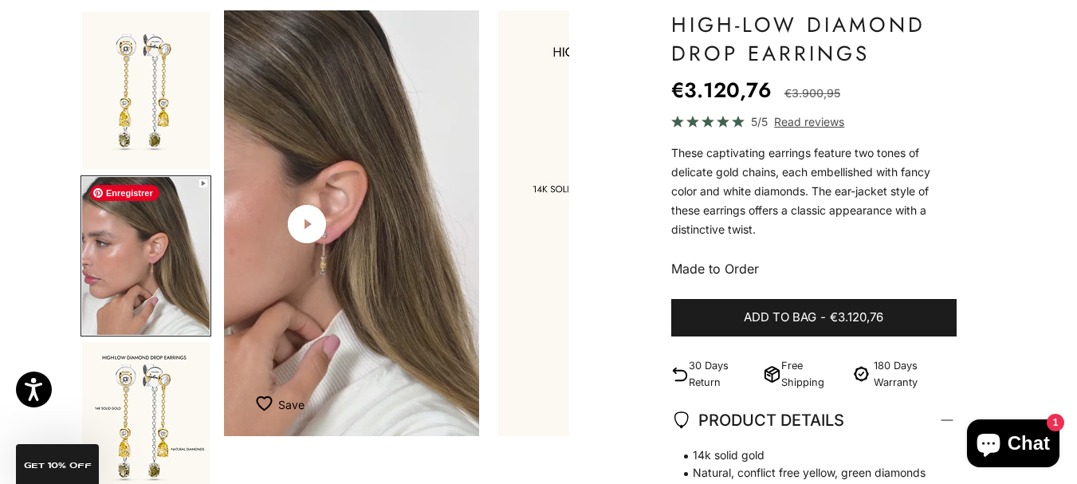
scroll to position [0, 364]
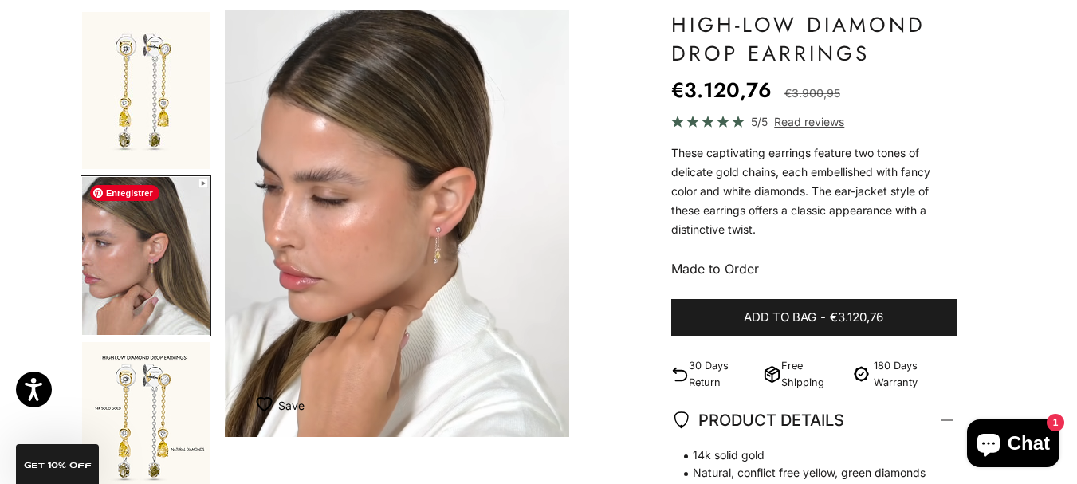
click at [404, 223] on video "High-low Diamond Drop Earrings" at bounding box center [397, 223] width 344 height 427
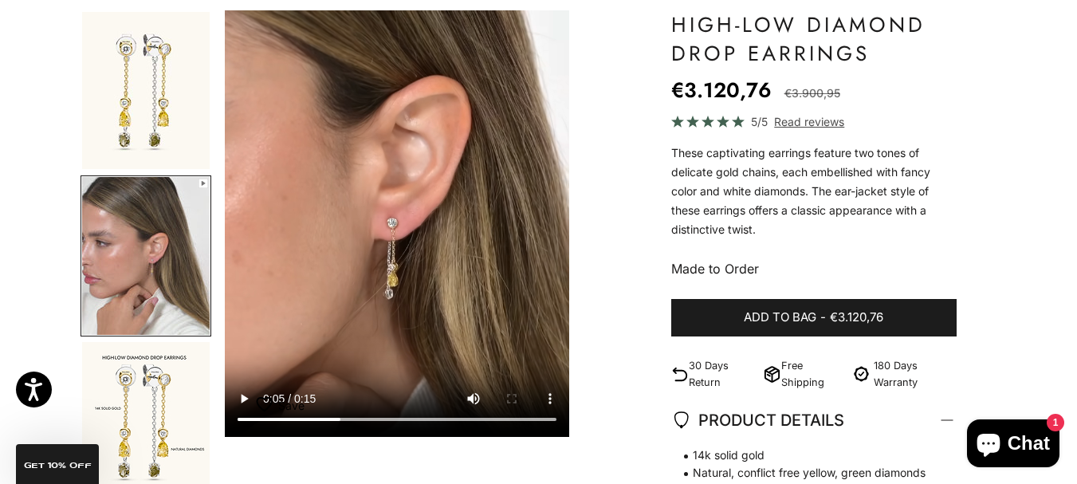
click at [407, 223] on video "High-low Diamond Drop Earrings" at bounding box center [397, 223] width 344 height 427
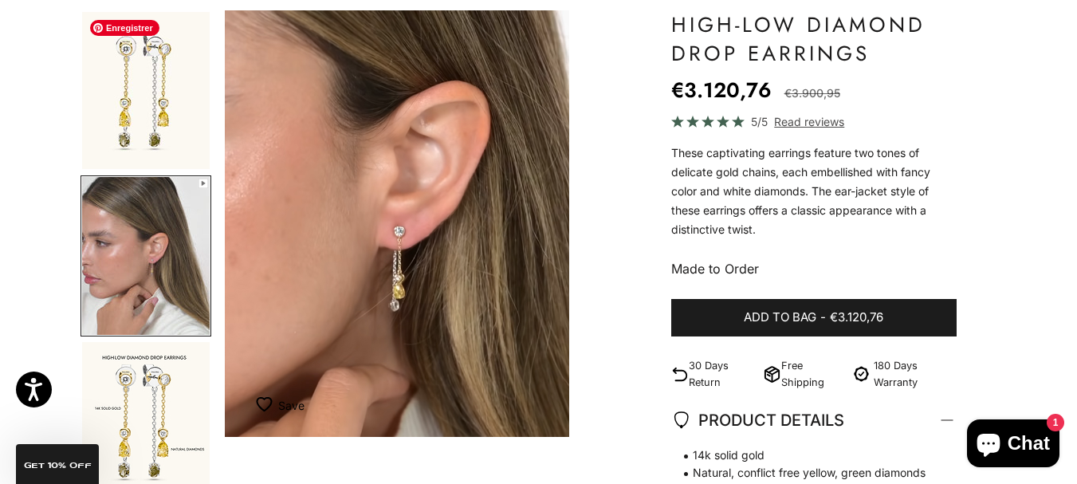
click at [146, 57] on img "Go to item 1" at bounding box center [146, 90] width 128 height 157
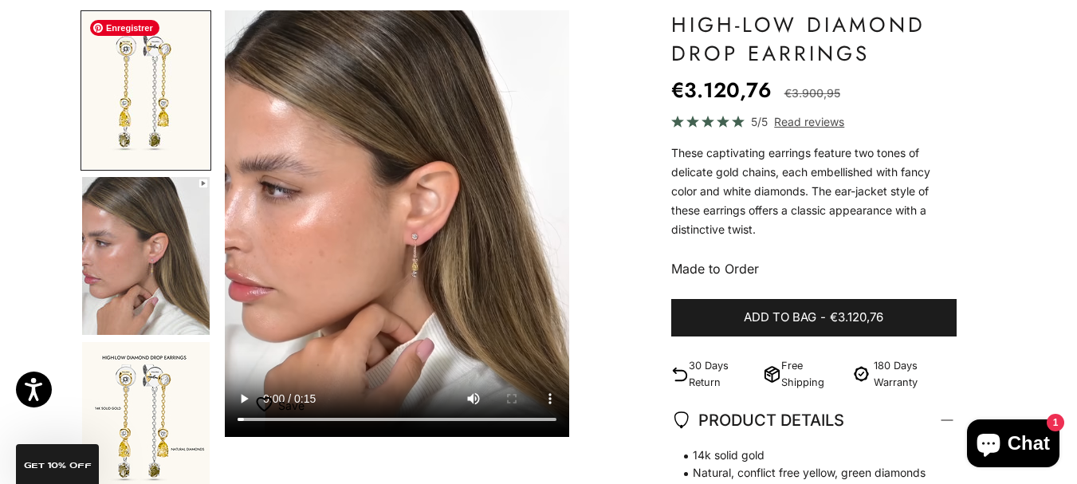
click at [146, 57] on img "Go to item 1" at bounding box center [146, 90] width 128 height 157
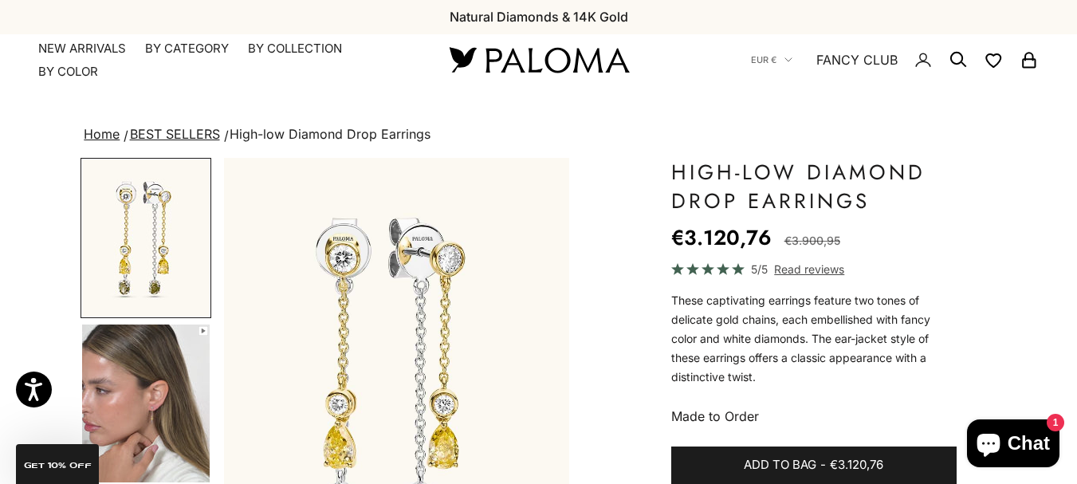
scroll to position [0, 0]
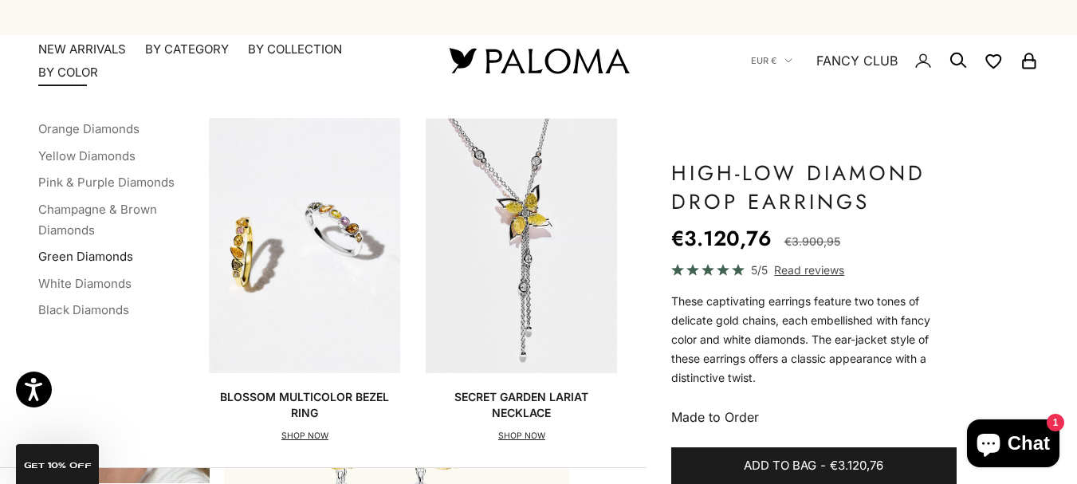
click at [86, 258] on link "Green Diamonds" at bounding box center [85, 256] width 95 height 15
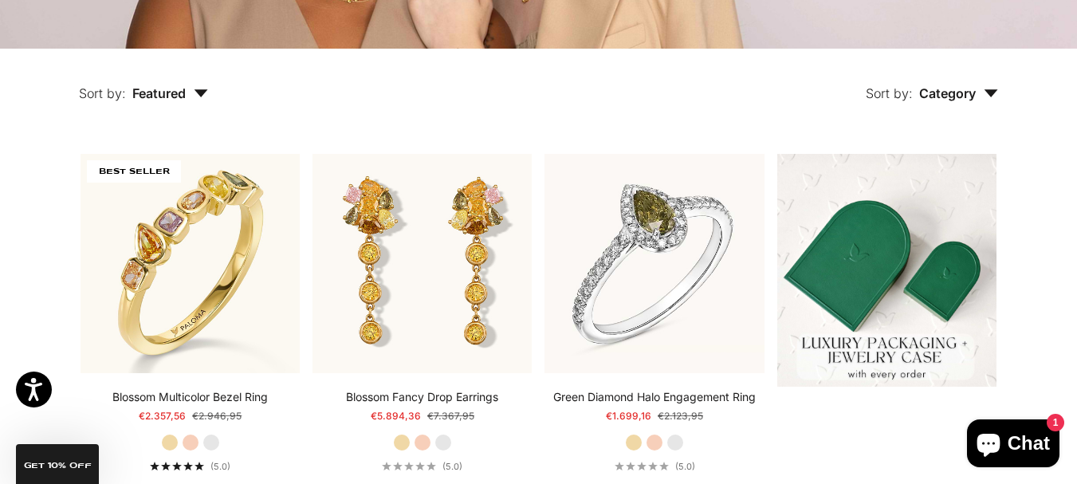
drag, startPoint x: 1088, startPoint y: 61, endPoint x: 1088, endPoint y: 108, distance: 46.3
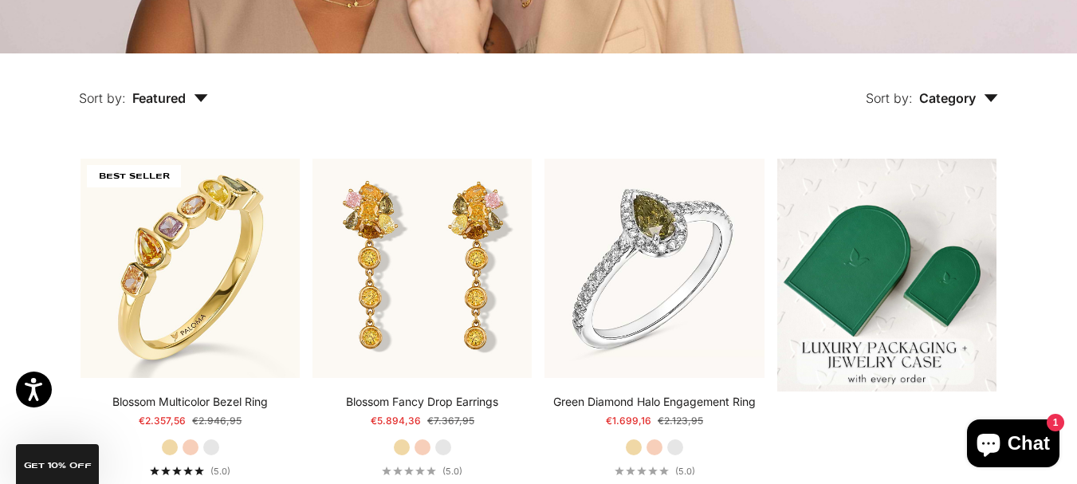
click at [986, 100] on icon "button" at bounding box center [991, 98] width 14 height 8
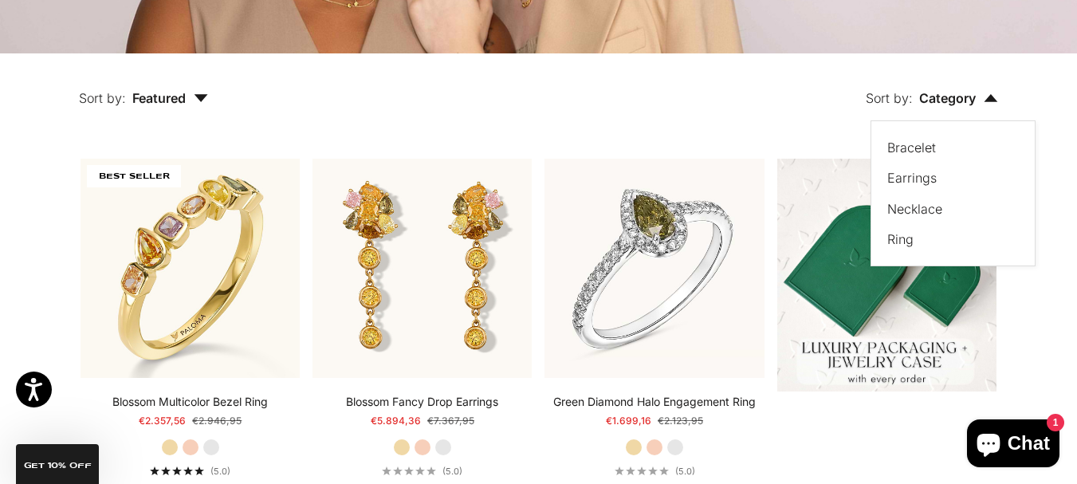
click at [900, 239] on label "Ring" at bounding box center [901, 239] width 26 height 21
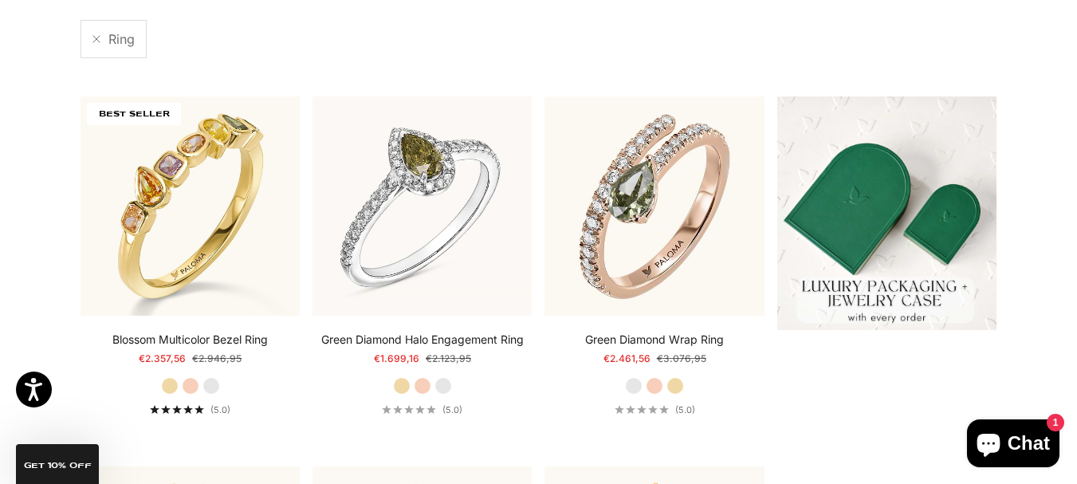
scroll to position [410, 0]
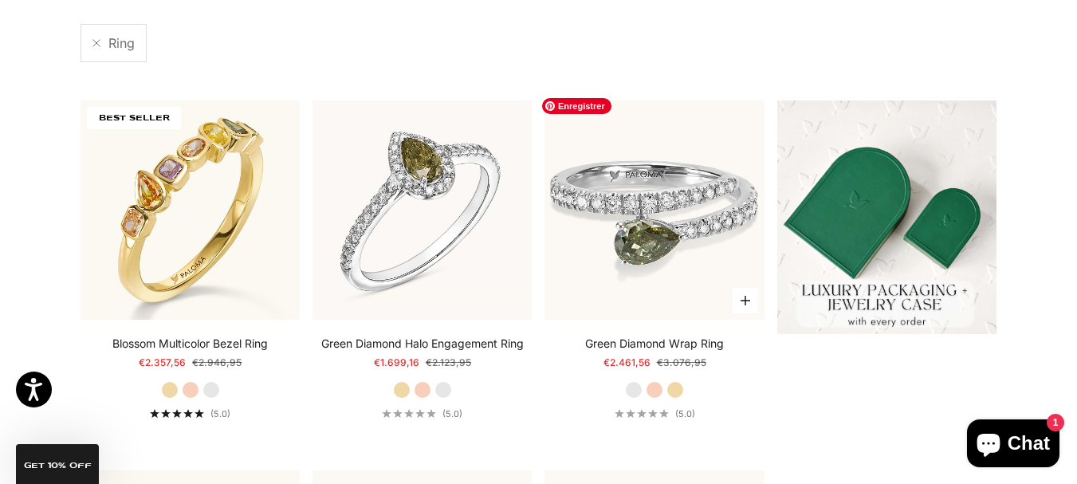
click at [655, 191] on img at bounding box center [654, 209] width 219 height 219
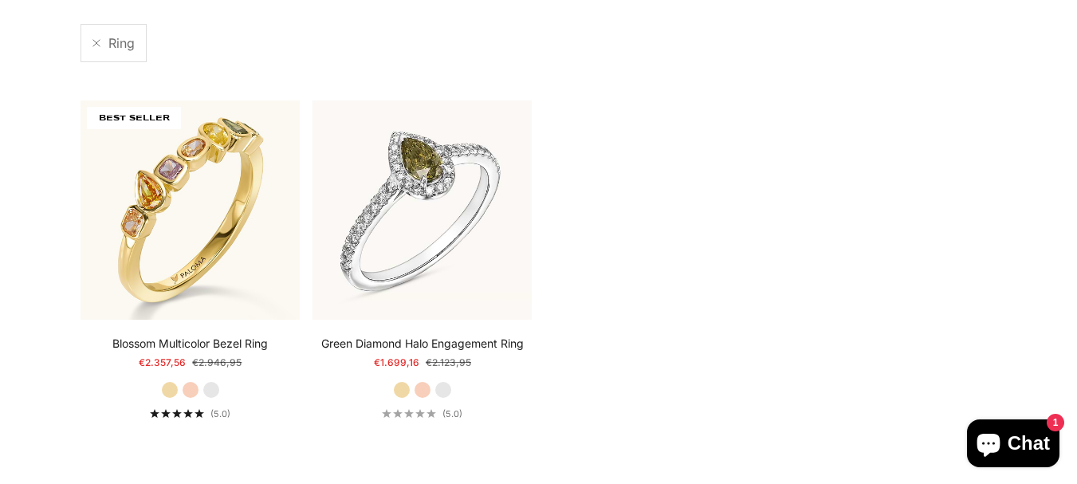
scroll to position [410, 0]
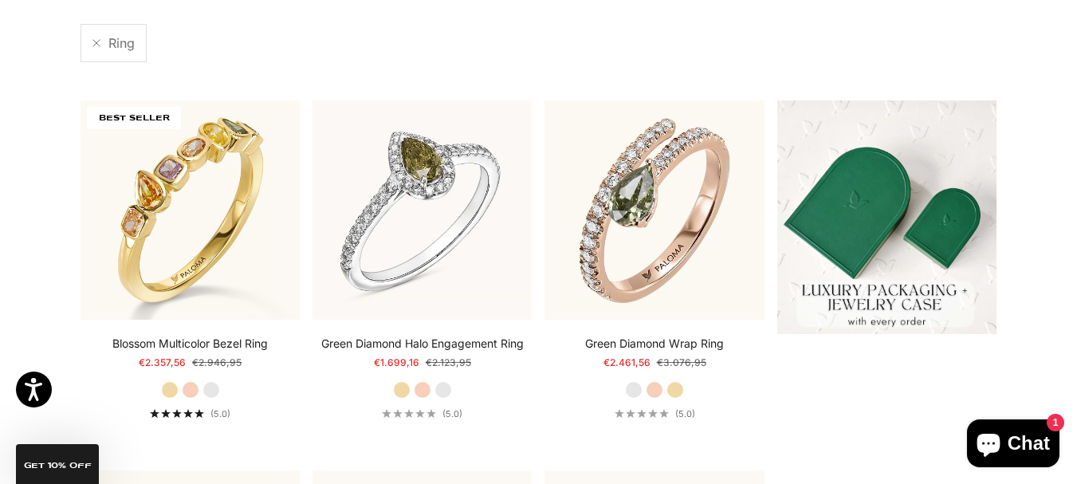
click at [1039, 105] on section "Filter (1) Sort by: Featured Sort by Featured Best selling Alphabetically, A-Z …" at bounding box center [538, 379] width 1077 height 921
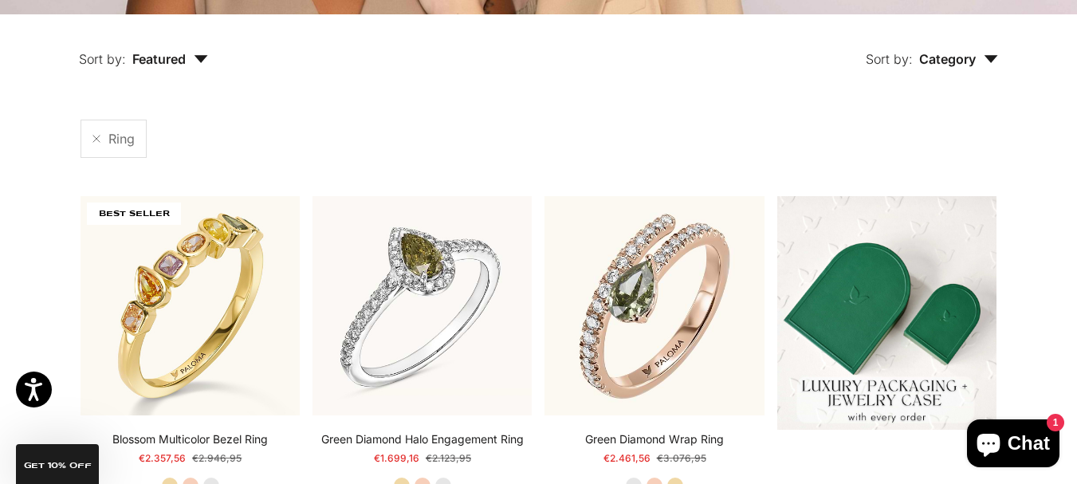
scroll to position [319, 0]
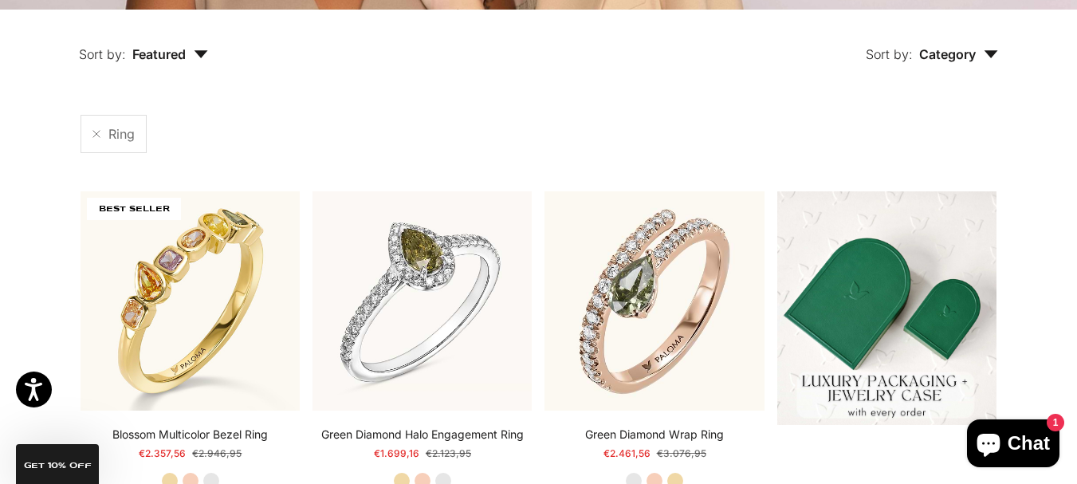
click at [960, 53] on span "Category" at bounding box center [958, 54] width 79 height 16
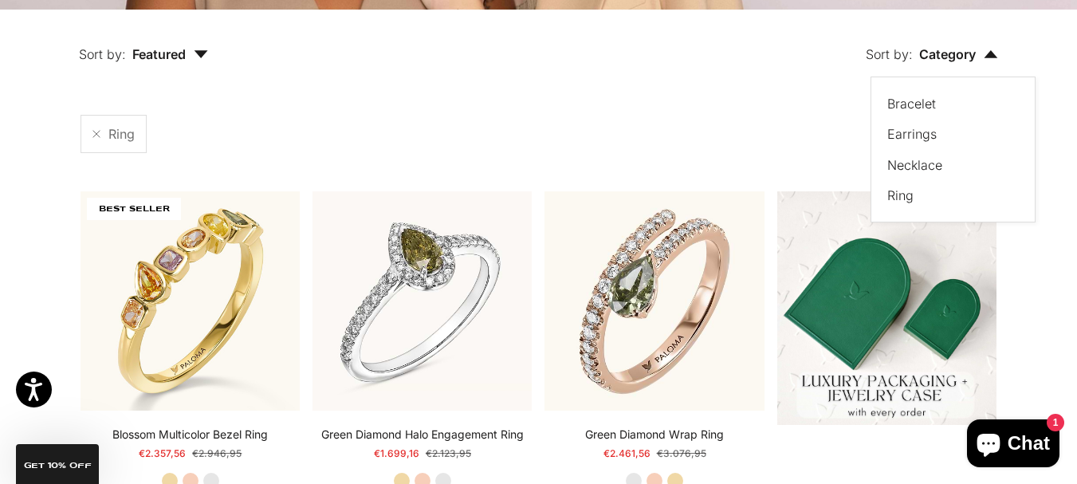
click at [911, 100] on label "Bracelet" at bounding box center [912, 103] width 49 height 21
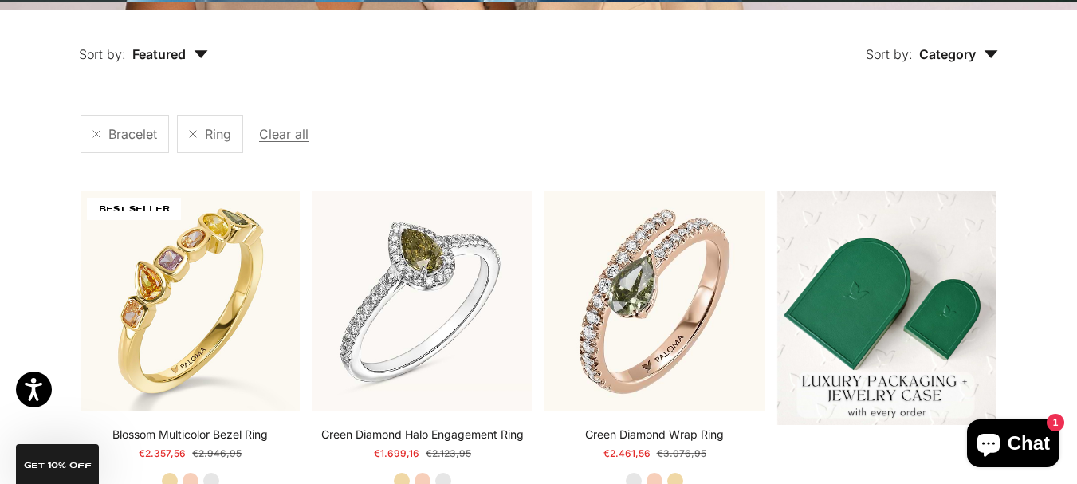
scroll to position [300, 0]
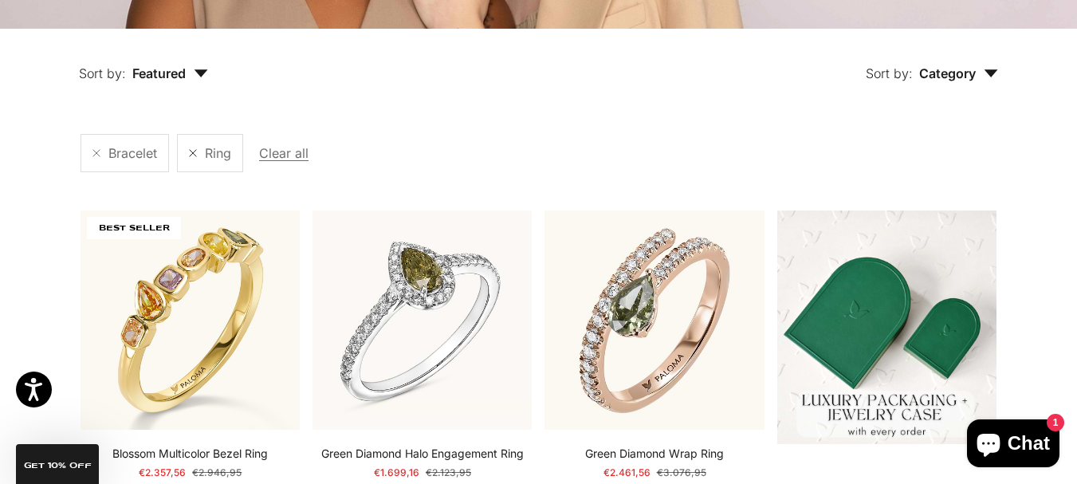
click at [193, 155] on link at bounding box center [193, 153] width 8 height 8
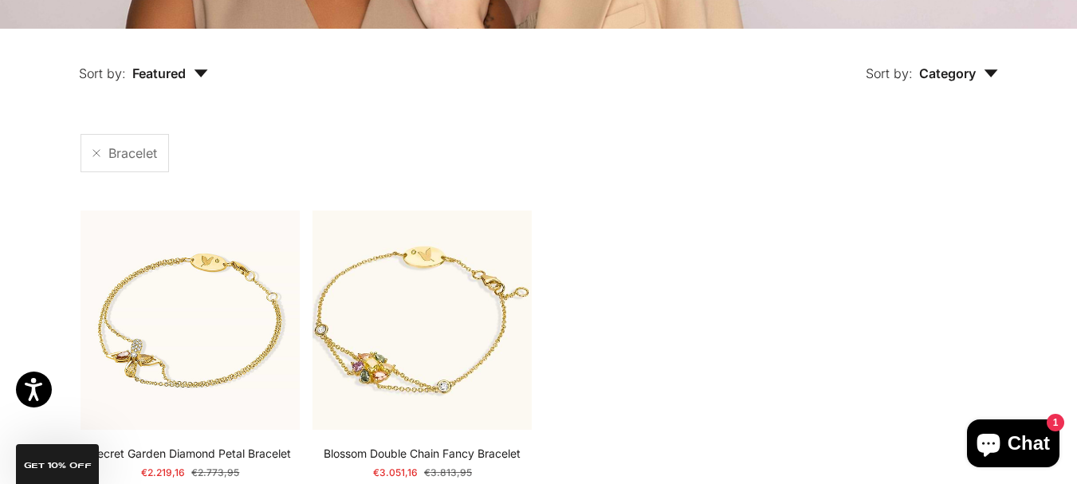
click at [187, 73] on span "Featured" at bounding box center [170, 73] width 76 height 16
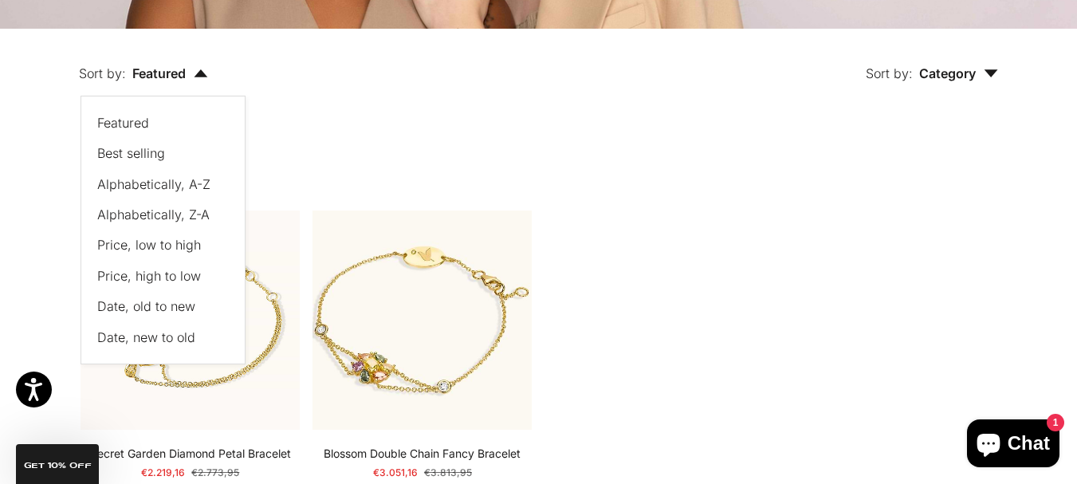
click at [376, 136] on div "Bracelet" at bounding box center [538, 153] width 915 height 38
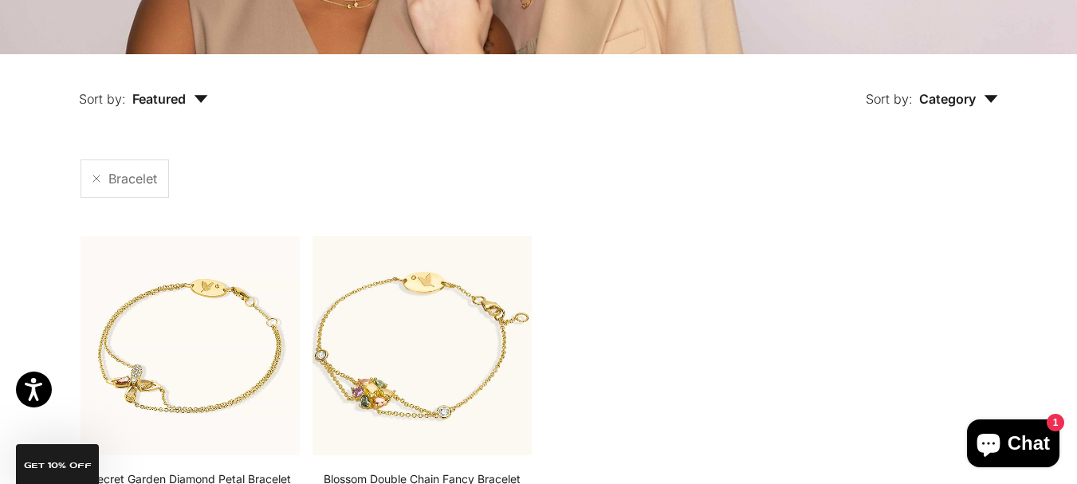
scroll to position [268, 0]
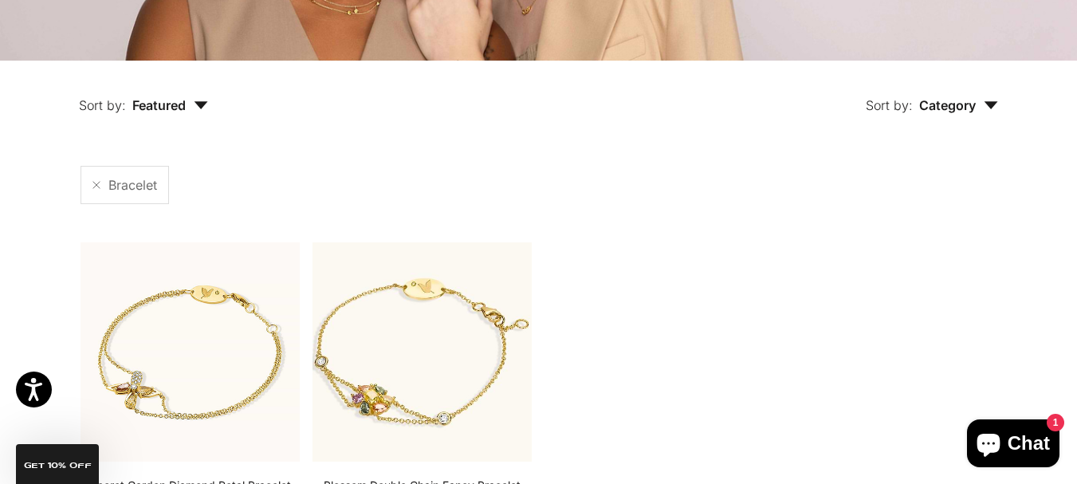
click at [954, 106] on span "Category" at bounding box center [958, 105] width 79 height 16
click at [909, 211] on label "Necklace" at bounding box center [915, 216] width 55 height 21
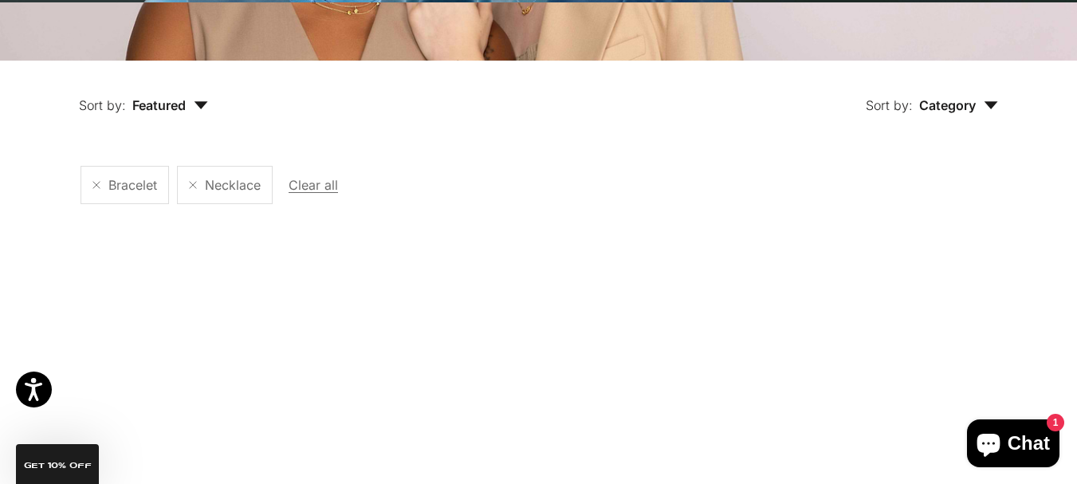
scroll to position [300, 0]
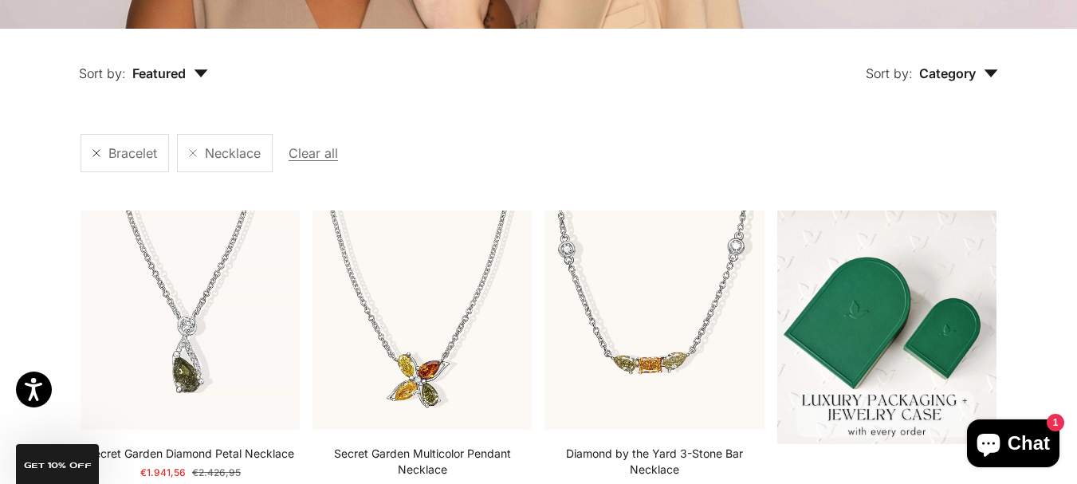
click at [100, 149] on link at bounding box center [97, 153] width 8 height 8
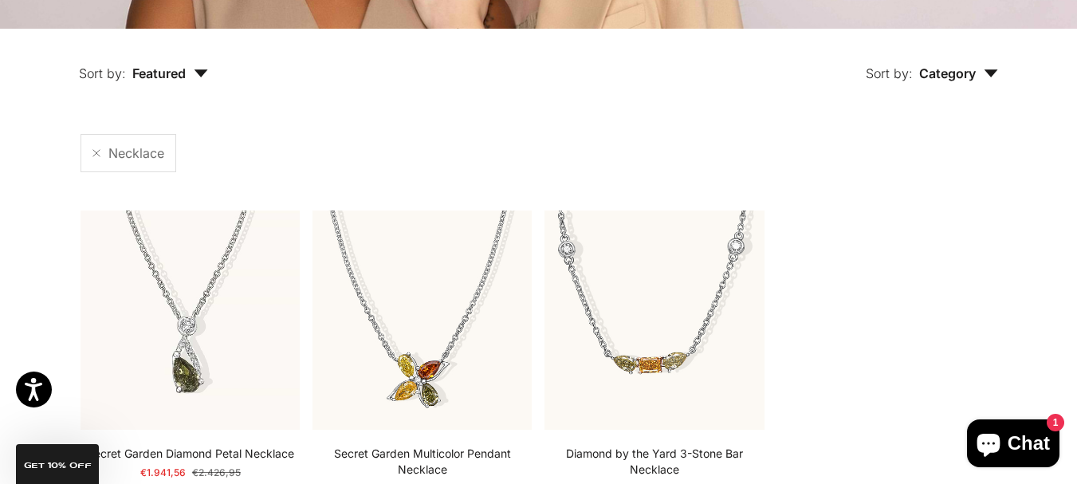
click at [196, 74] on icon "button" at bounding box center [201, 73] width 14 height 8
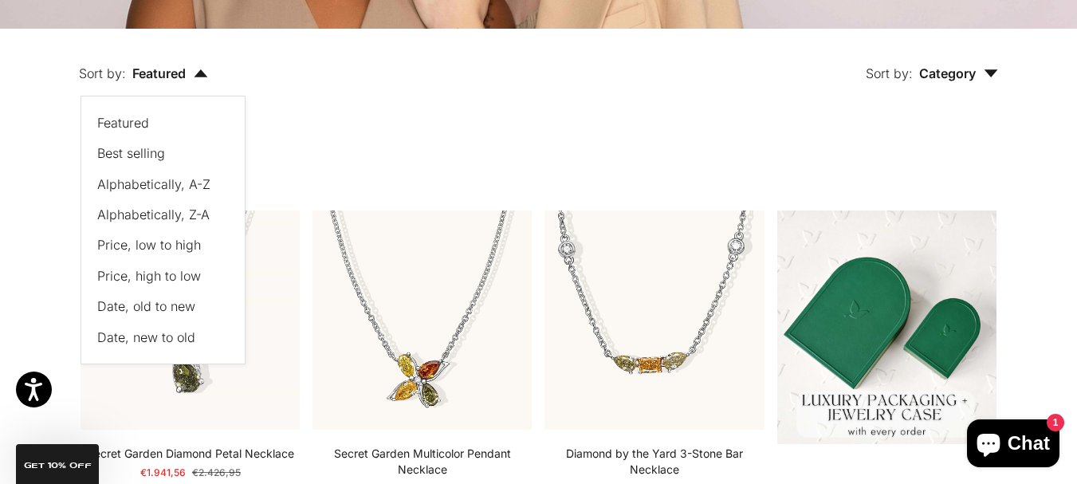
click at [164, 246] on span "Price, low to high" at bounding box center [149, 245] width 104 height 16
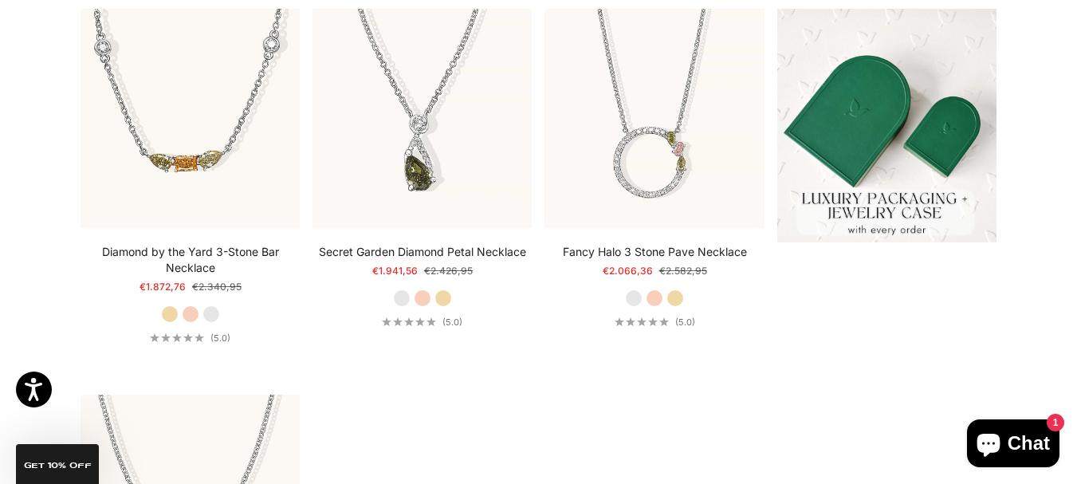
scroll to position [482, 0]
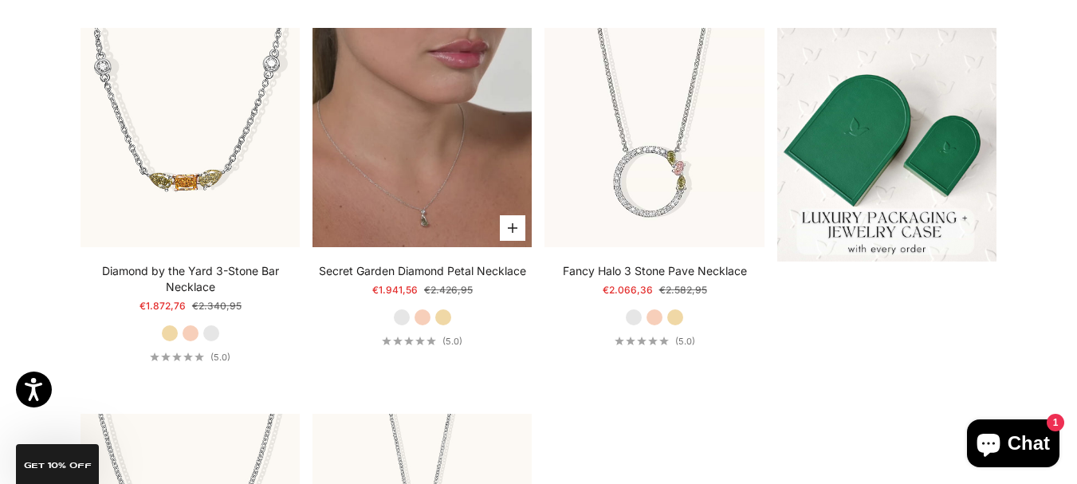
click at [407, 136] on video "#YellowGold\a#RoseGold\a#WhiteGold" at bounding box center [422, 137] width 219 height 219
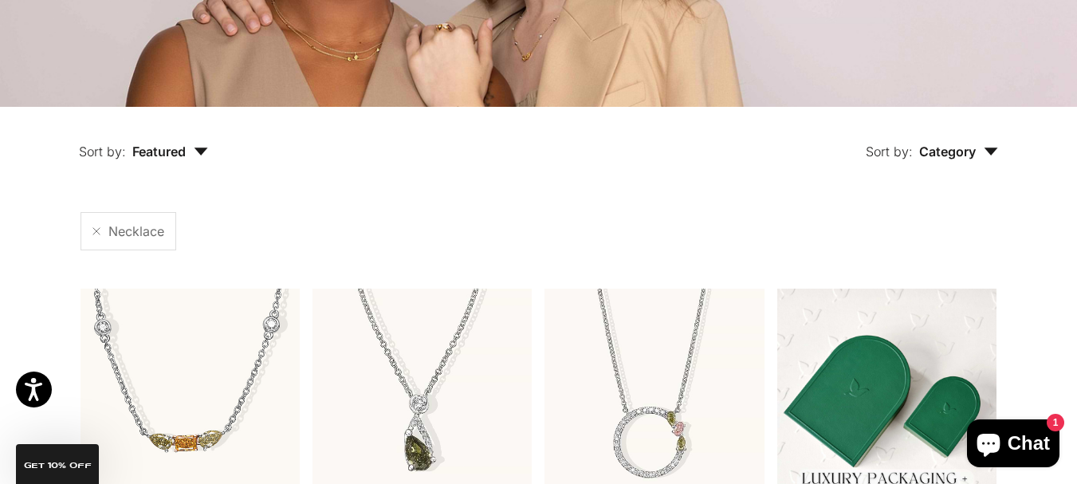
scroll to position [230, 0]
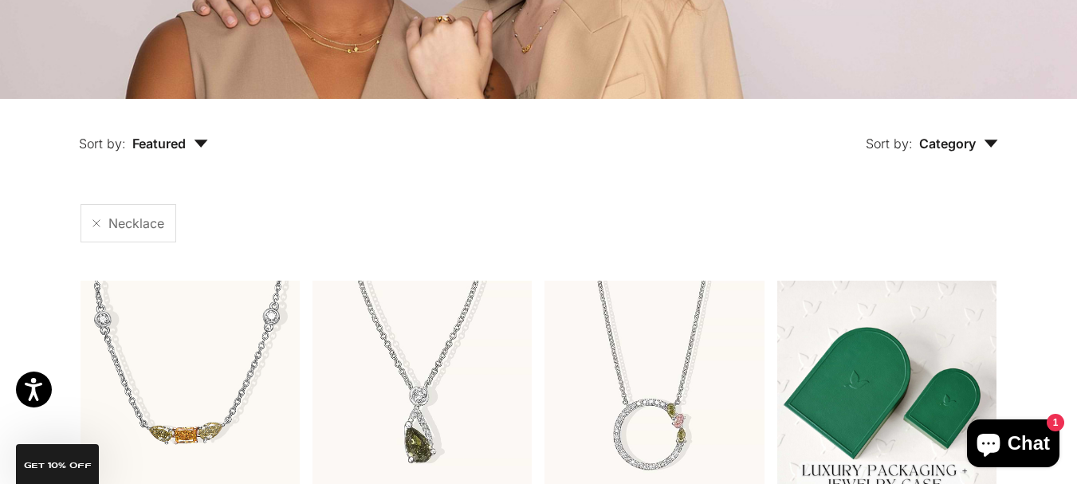
click at [966, 138] on span "Category" at bounding box center [958, 144] width 79 height 16
click at [916, 228] on label "Earrings" at bounding box center [912, 223] width 49 height 21
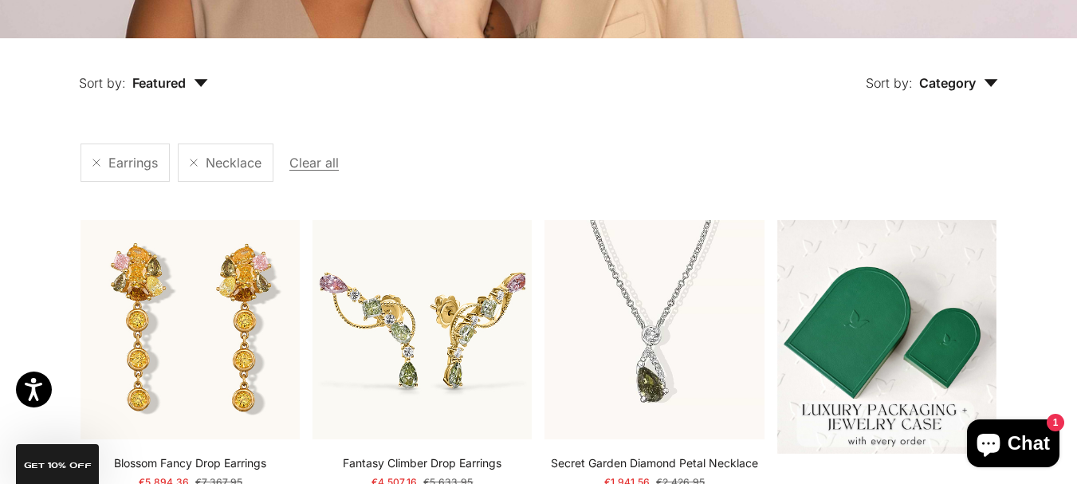
scroll to position [300, 0]
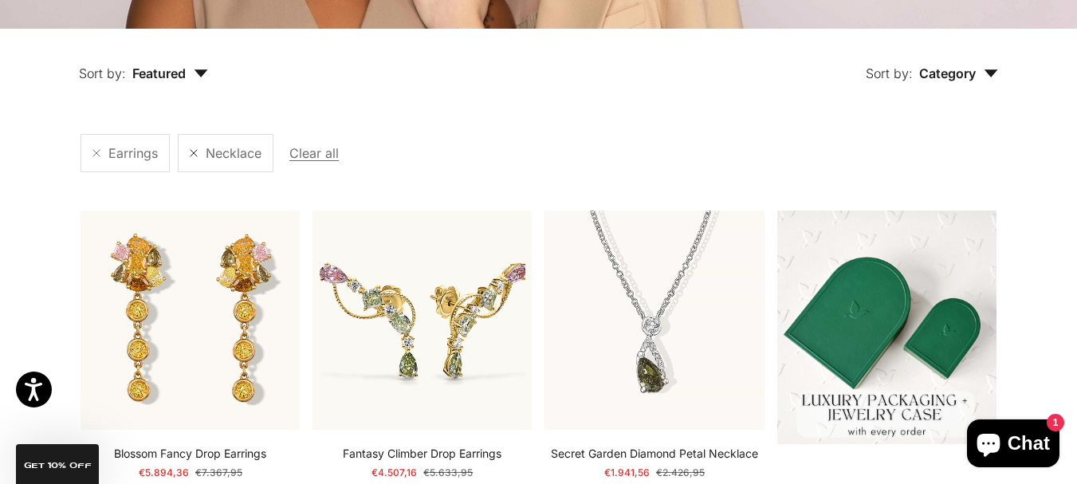
click at [196, 156] on link at bounding box center [194, 153] width 8 height 8
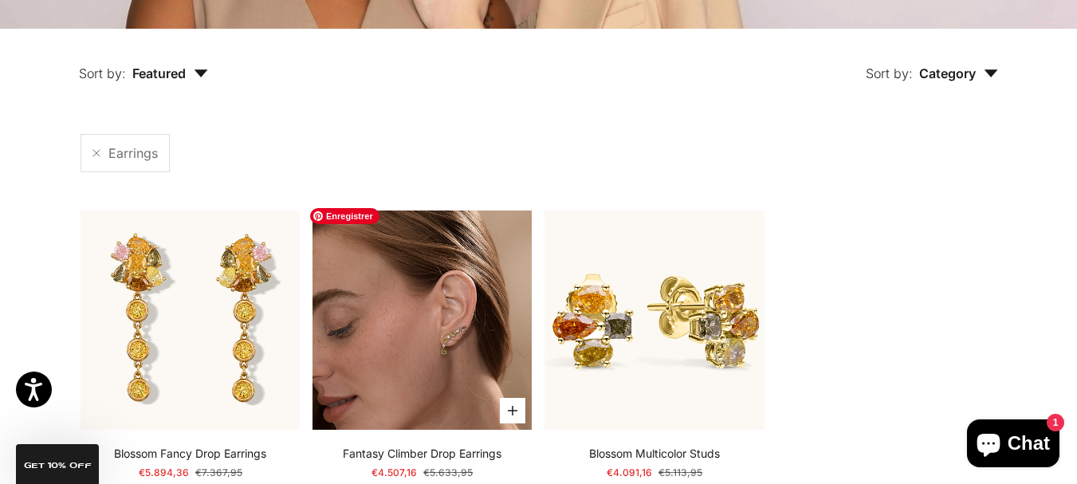
click at [390, 372] on img at bounding box center [422, 320] width 219 height 219
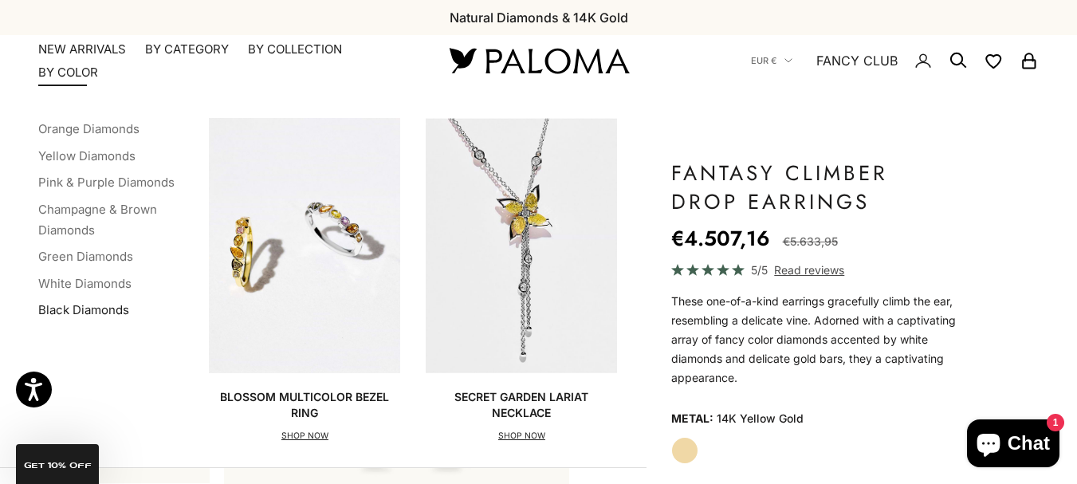
click at [80, 310] on link "Black Diamonds" at bounding box center [83, 309] width 91 height 15
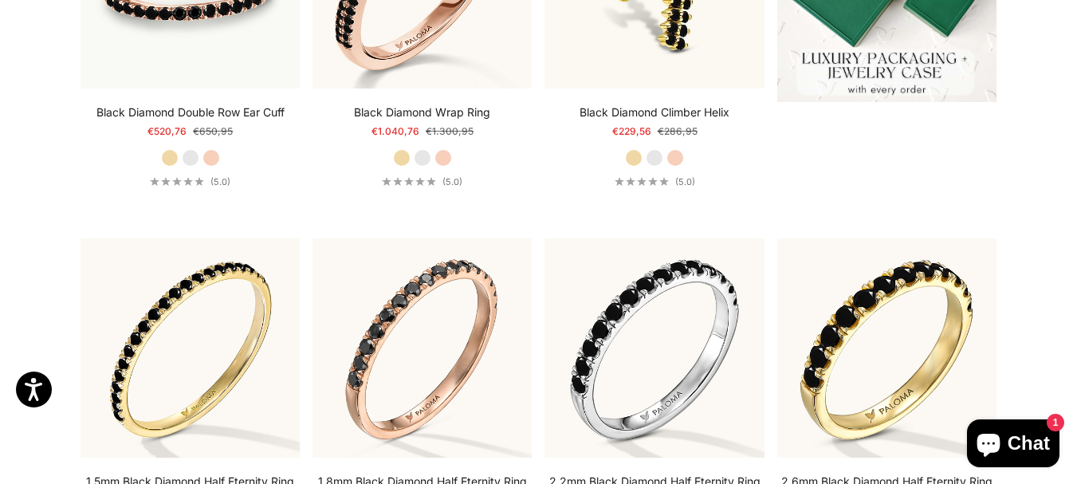
scroll to position [706, 0]
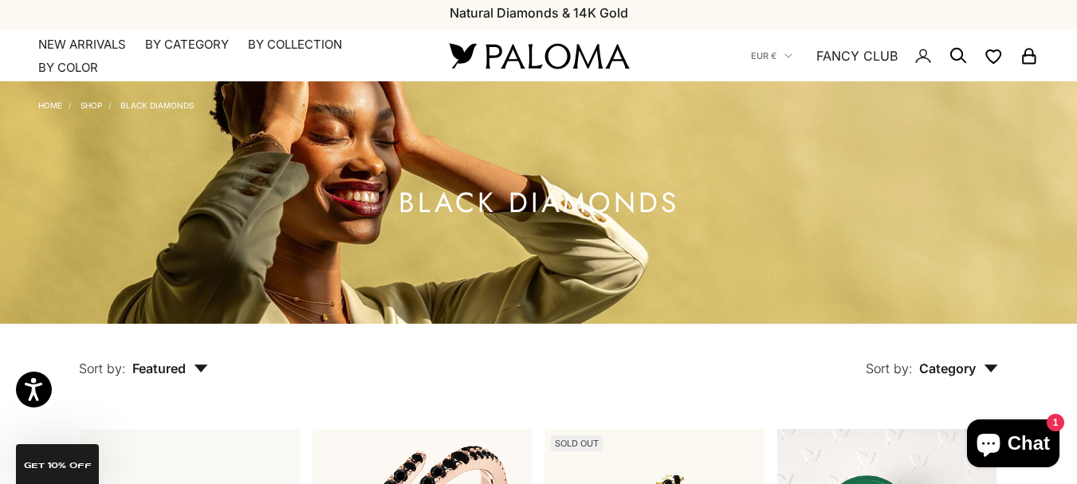
scroll to position [0, 0]
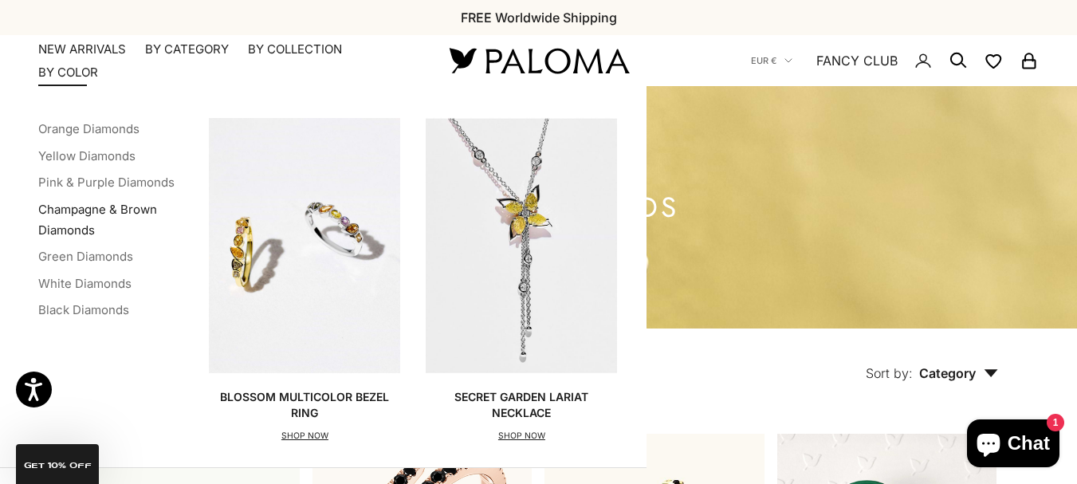
click at [83, 216] on link "Champagne & Brown Diamonds" at bounding box center [97, 220] width 119 height 36
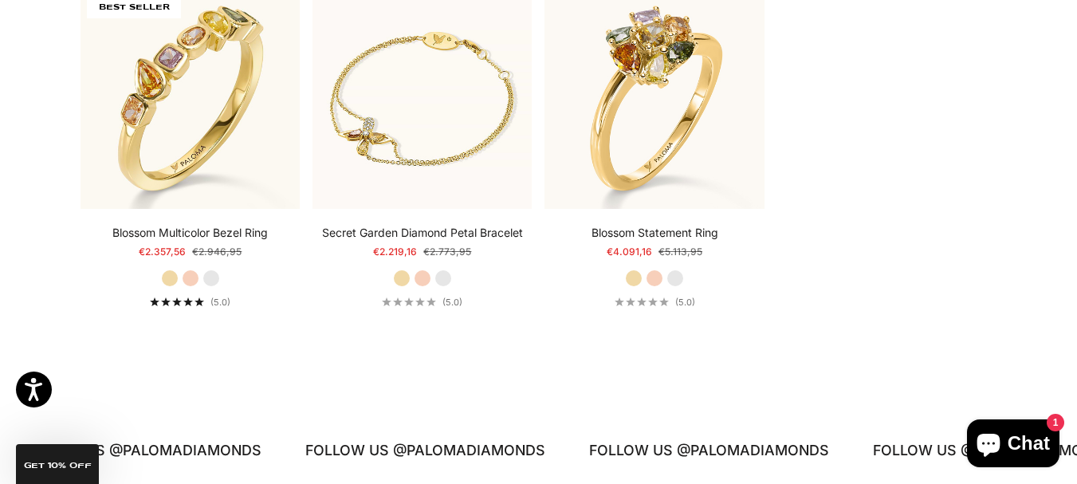
scroll to position [404, 0]
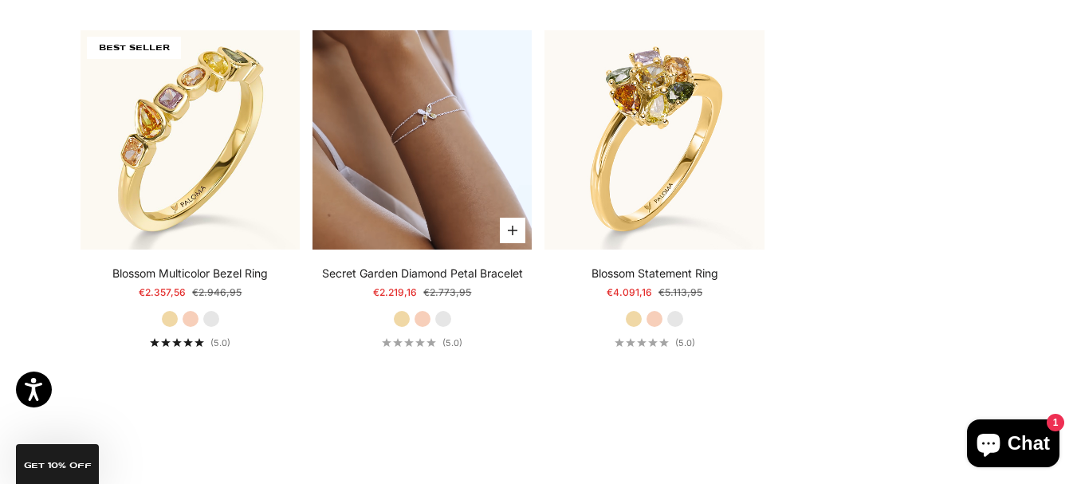
click at [451, 172] on video "#YellowGold\a#RoseGold\a#WhiteGold" at bounding box center [422, 139] width 219 height 219
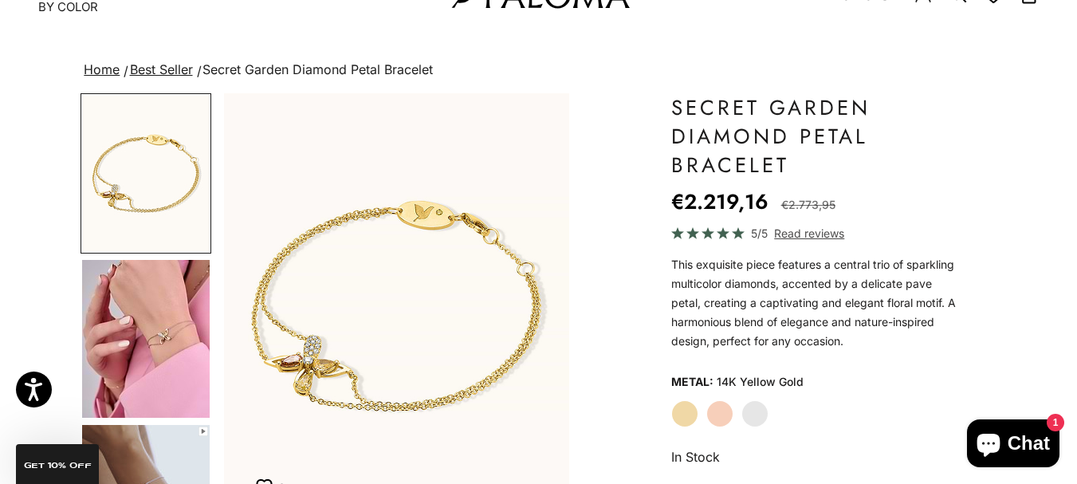
scroll to position [52, 0]
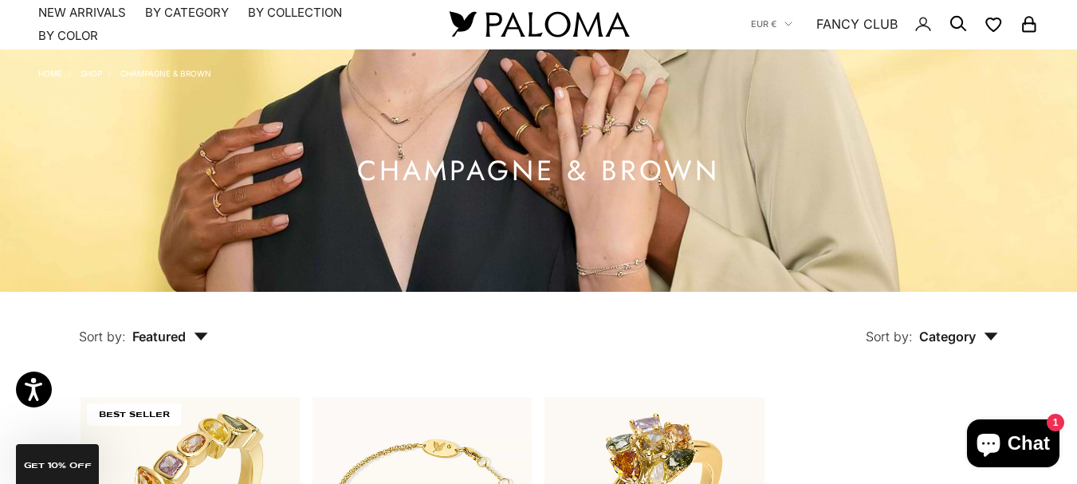
scroll to position [31, 0]
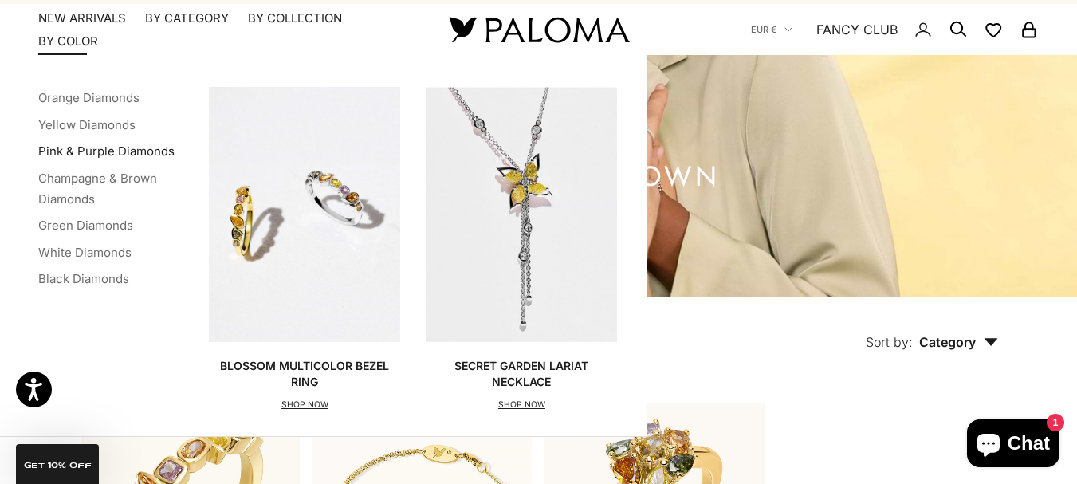
click at [89, 151] on link "Pink & Purple Diamonds" at bounding box center [106, 151] width 136 height 15
